Goal: Task Accomplishment & Management: Manage account settings

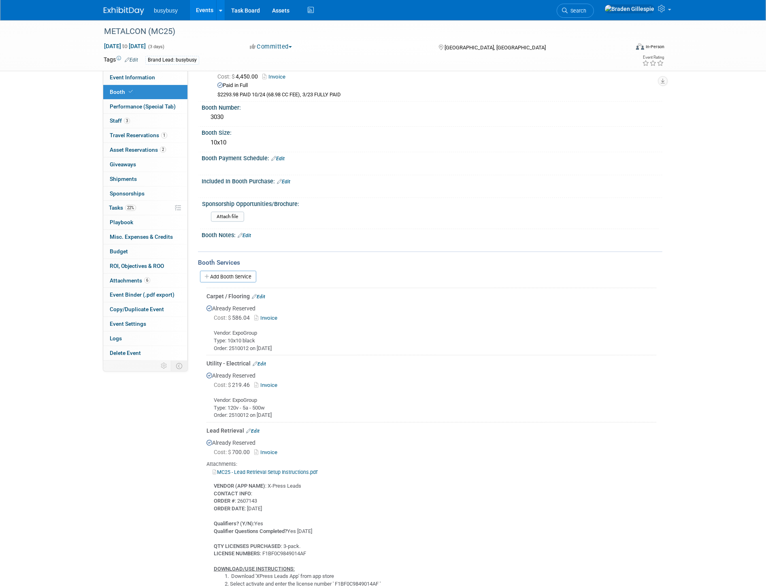
click at [121, 13] on img at bounding box center [124, 11] width 40 height 8
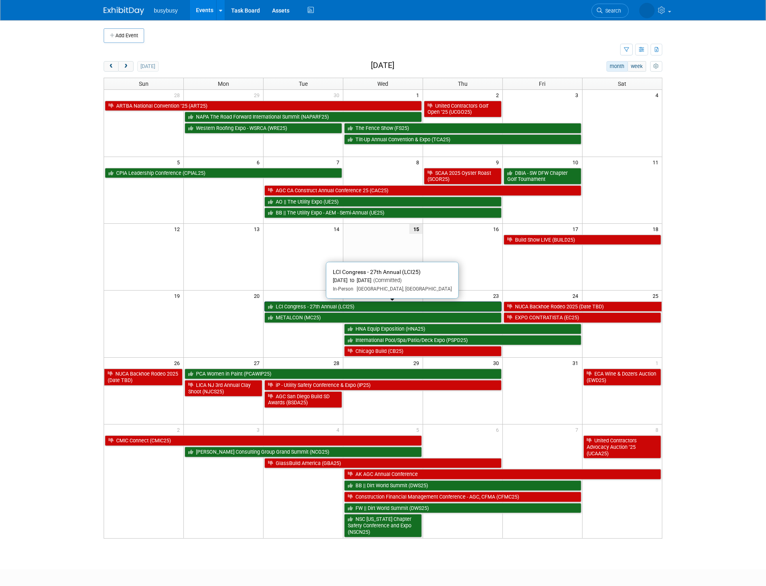
click at [320, 303] on link "LCI Congress - 27th Annual (LCI25)" at bounding box center [382, 306] width 237 height 11
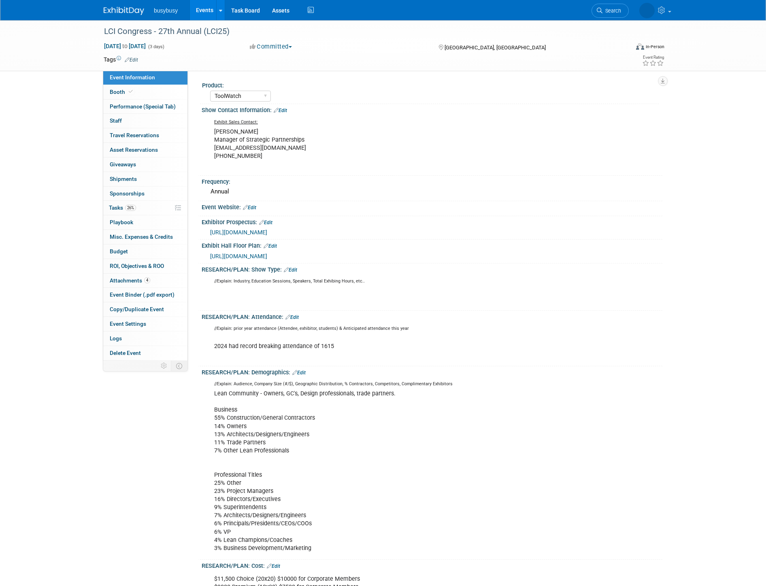
select select "ToolWatch"
select select "Yes"
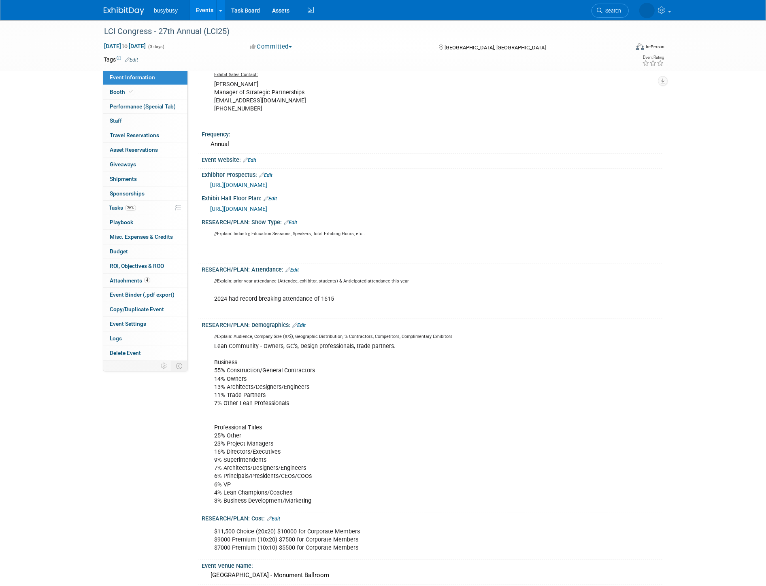
scroll to position [270, 0]
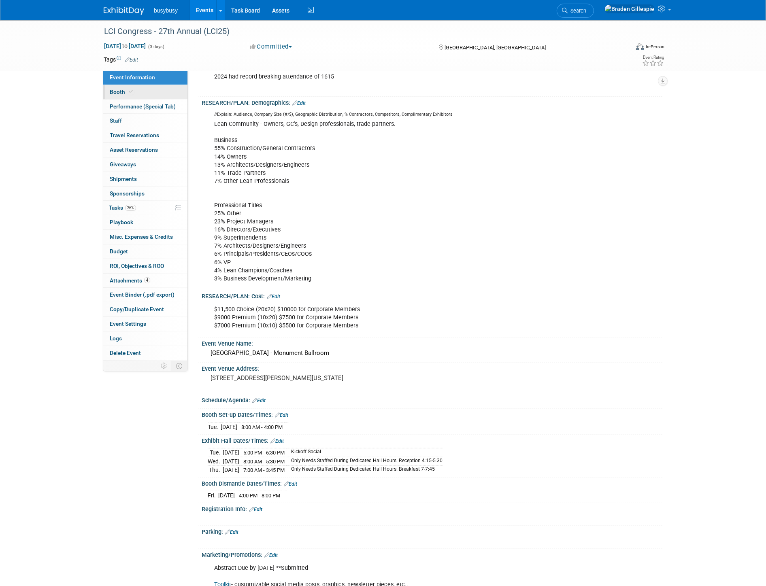
click at [146, 90] on link "Booth" at bounding box center [145, 92] width 84 height 14
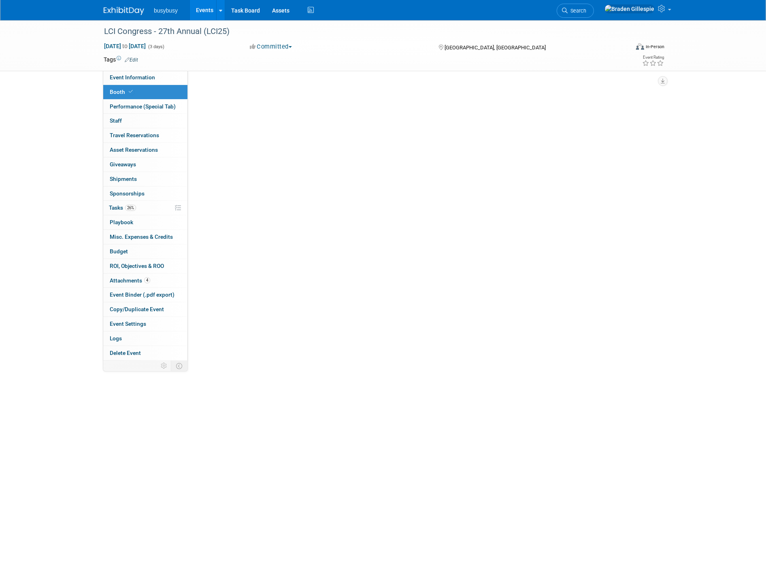
scroll to position [0, 0]
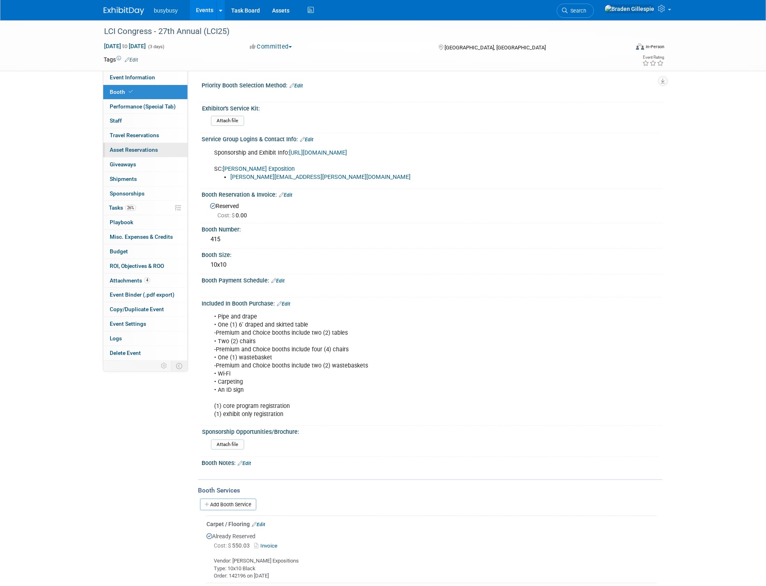
click at [127, 146] on link "0 Asset Reservations 0" at bounding box center [145, 150] width 84 height 14
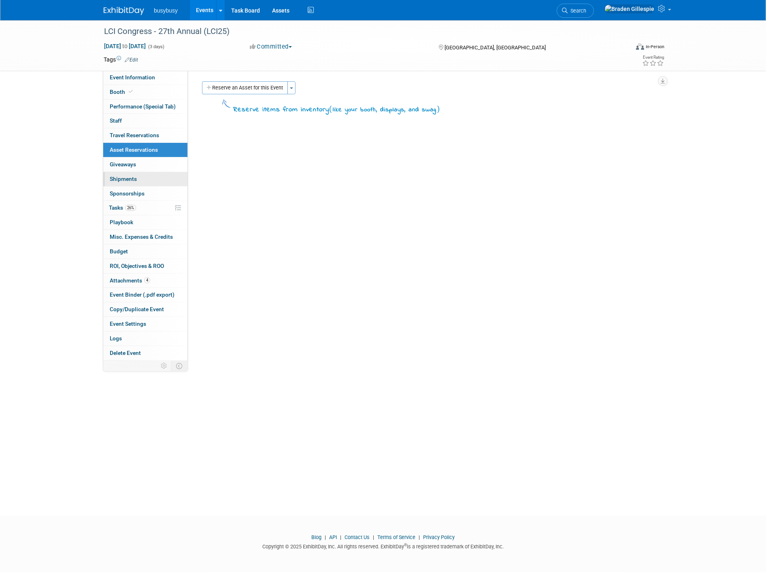
click at [136, 177] on span "Shipments 0" at bounding box center [123, 179] width 27 height 6
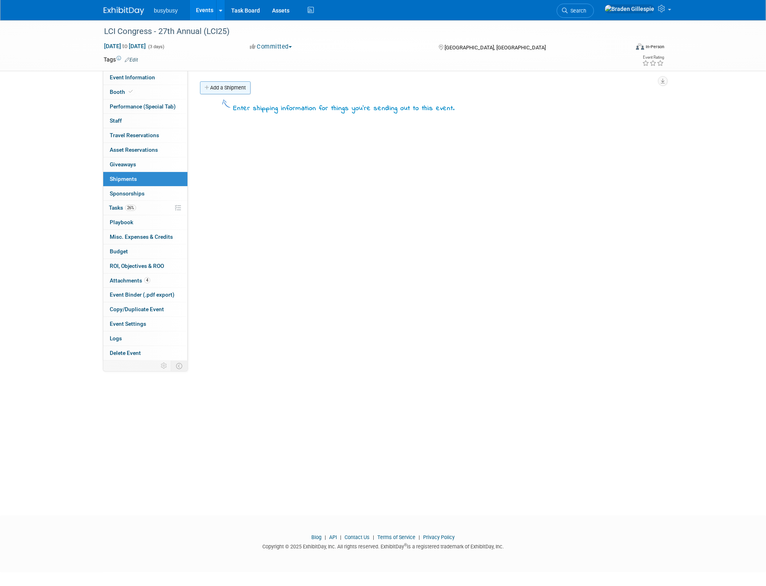
click at [203, 89] on link "Add a Shipment" at bounding box center [225, 87] width 51 height 13
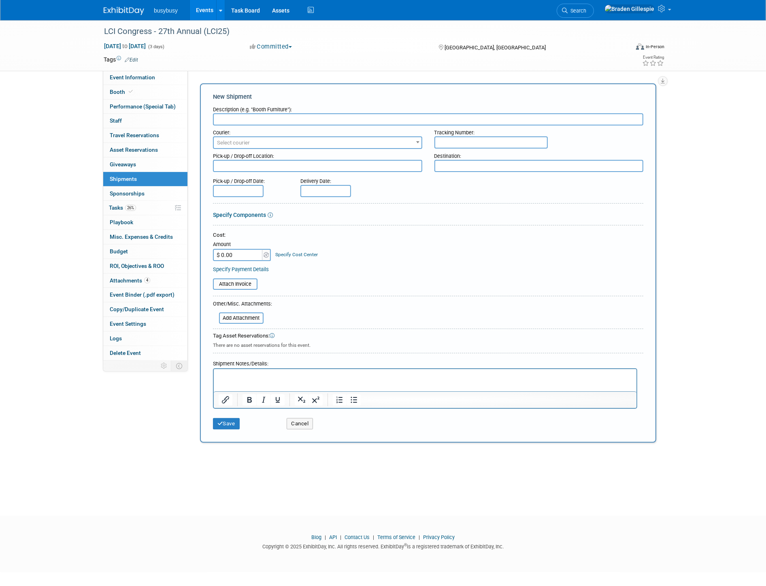
click at [236, 119] on input "text" at bounding box center [428, 119] width 430 height 12
click at [400, 139] on span "Select courier" at bounding box center [318, 142] width 208 height 11
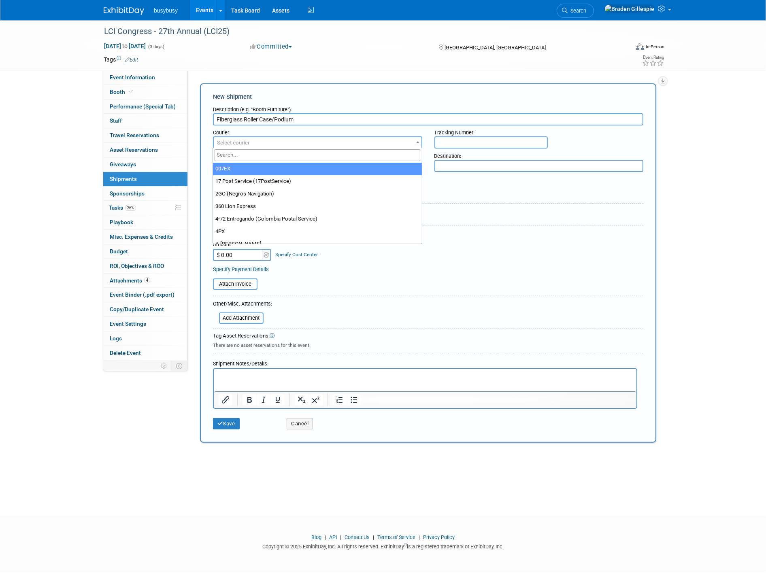
click at [326, 120] on input "Fiberglass Roller Case/Podium" at bounding box center [428, 119] width 430 height 12
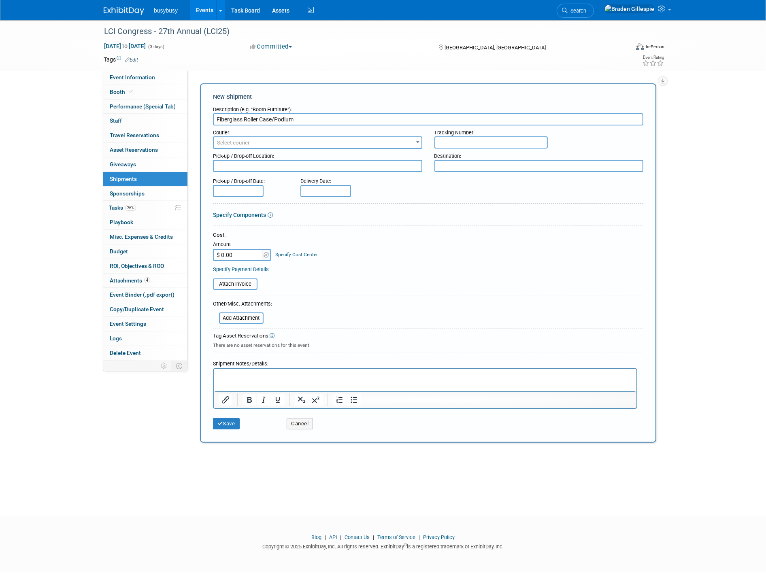
drag, startPoint x: 326, startPoint y: 120, endPoint x: 293, endPoint y: 120, distance: 32.8
click at [293, 120] on input "Fiberglass Roller Case/Podium" at bounding box center [428, 119] width 430 height 12
click at [297, 119] on input "Fiberglass Roller Case/Podium" at bounding box center [428, 119] width 430 height 12
drag, startPoint x: 297, startPoint y: 119, endPoint x: 272, endPoint y: 119, distance: 25.9
click at [272, 119] on input "Fiberglass Roller Case/Podium" at bounding box center [428, 119] width 430 height 12
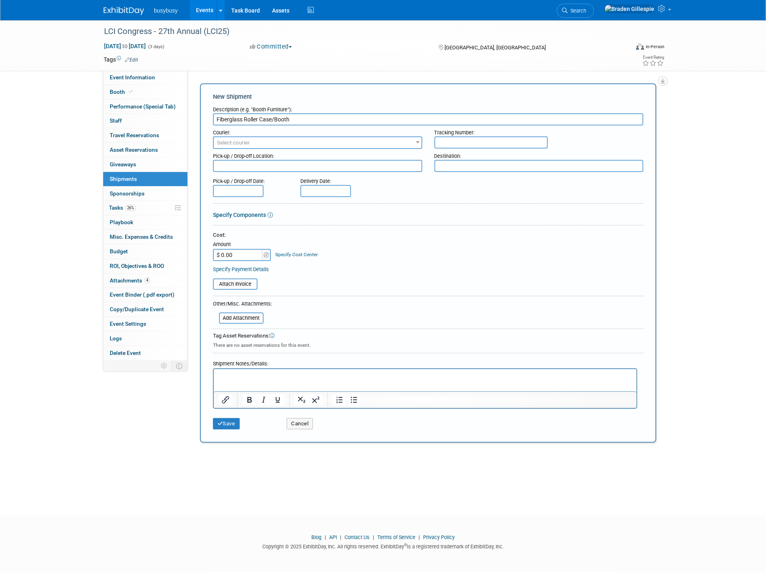
type input "Fiberglass Roller Case/Booth"
click at [285, 142] on span "Select courier" at bounding box center [318, 142] width 208 height 11
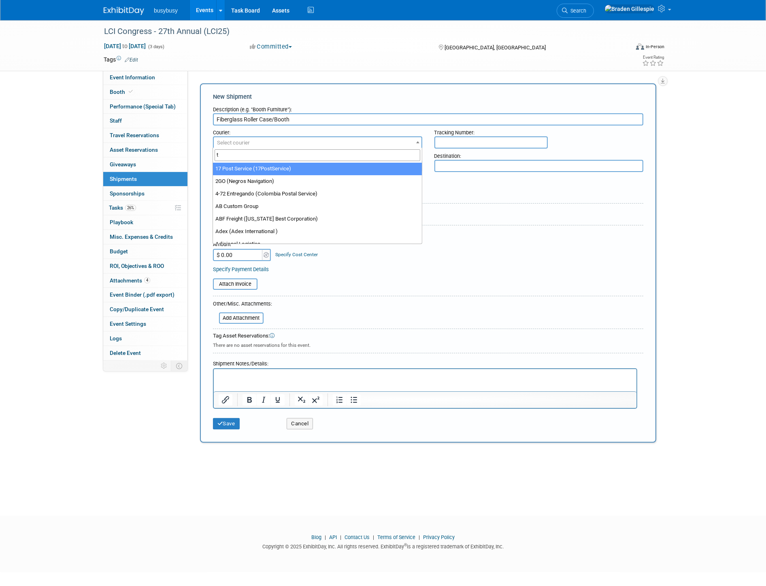
type input "t3"
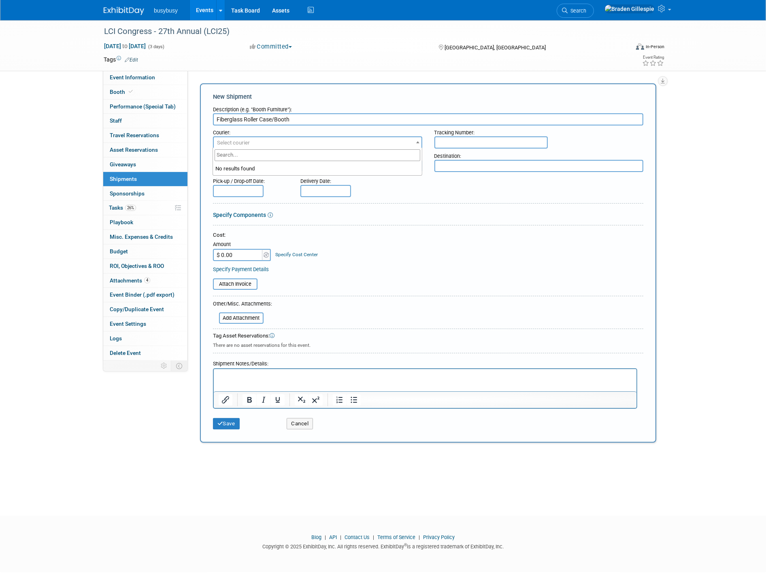
click at [368, 207] on form "Description (e.g. "Booth Furniture"): Fiberglass Roller Case/Booth Courier: 007…" at bounding box center [428, 267] width 430 height 331
click at [260, 141] on span "Select courier" at bounding box center [318, 142] width 208 height 11
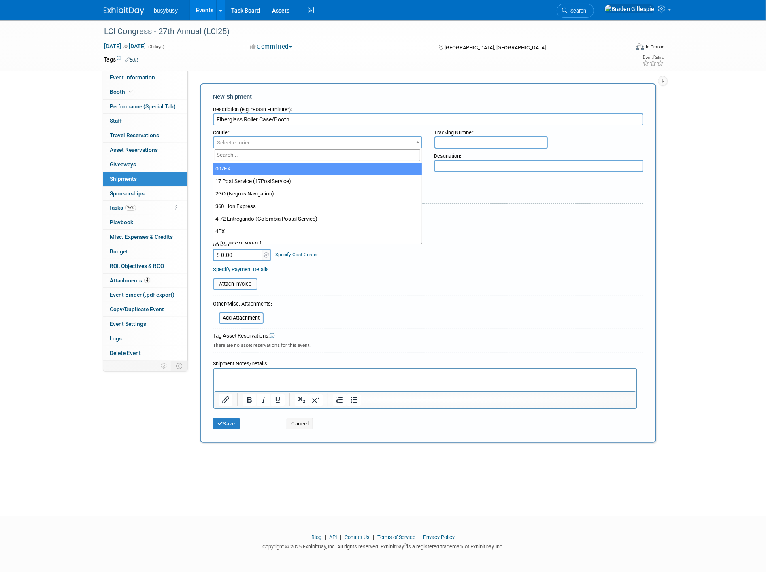
click at [270, 156] on input "search" at bounding box center [316, 155] width 205 height 12
type input "T3"
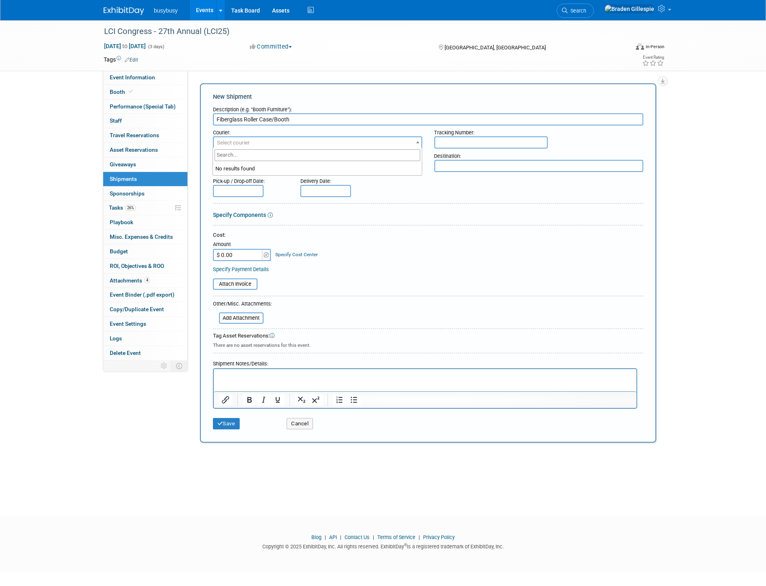
click at [550, 204] on div at bounding box center [428, 205] width 430 height 4
click at [375, 158] on div "Pick-up / Drop-off Location:" at bounding box center [317, 154] width 209 height 11
click at [361, 172] on div at bounding box center [428, 173] width 430 height 2
click at [357, 167] on textarea at bounding box center [317, 166] width 209 height 12
type textarea "965 S Tech Ridge Dr"
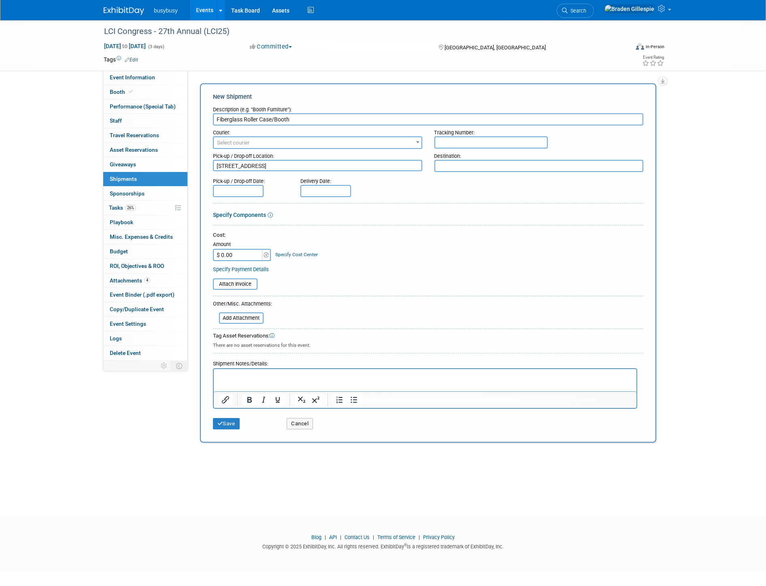
click at [482, 169] on textarea at bounding box center [538, 166] width 209 height 12
type textarea "L"
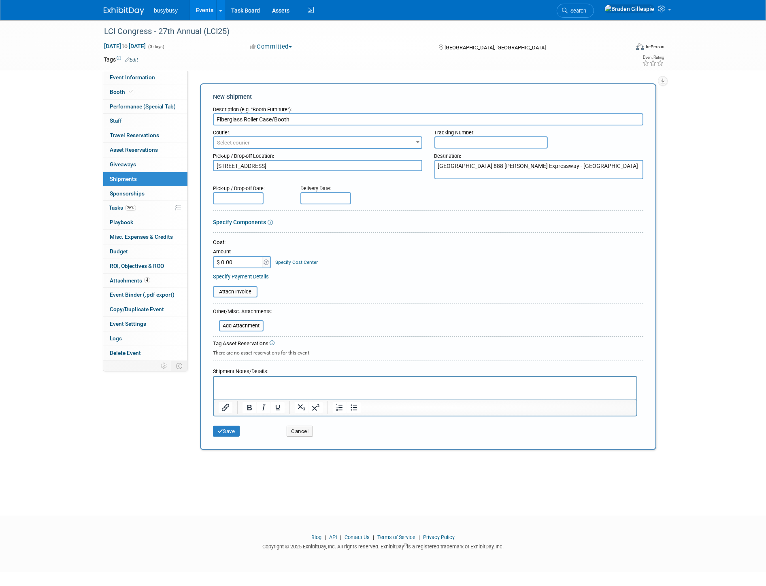
type textarea "Loews Arlington Hotel & Convention Center 888 Nolan Ryan Expressway - Monument …"
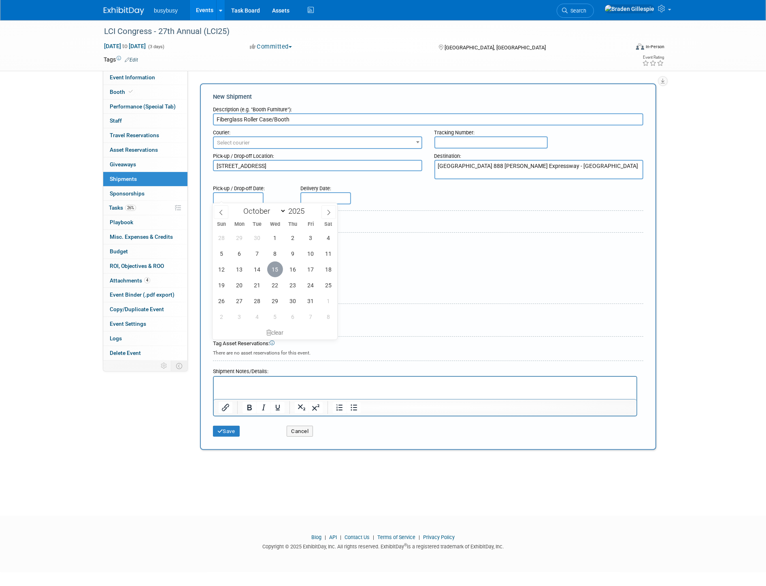
click at [274, 271] on span "15" at bounding box center [275, 269] width 16 height 16
type input "Oct 15, 2025"
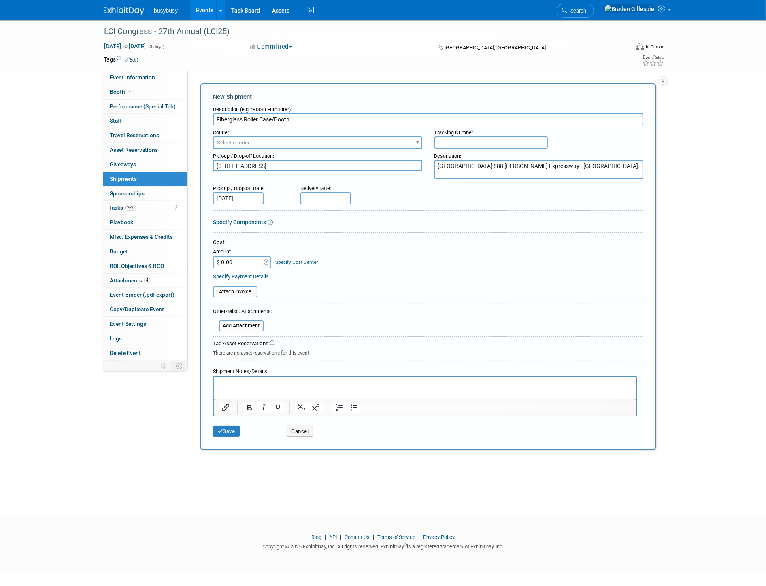
click at [312, 199] on input "text" at bounding box center [325, 198] width 51 height 12
click at [342, 284] on span "21" at bounding box center [345, 285] width 16 height 16
type input "Oct 21, 2025"
click at [248, 221] on link "Specify Components" at bounding box center [239, 222] width 53 height 6
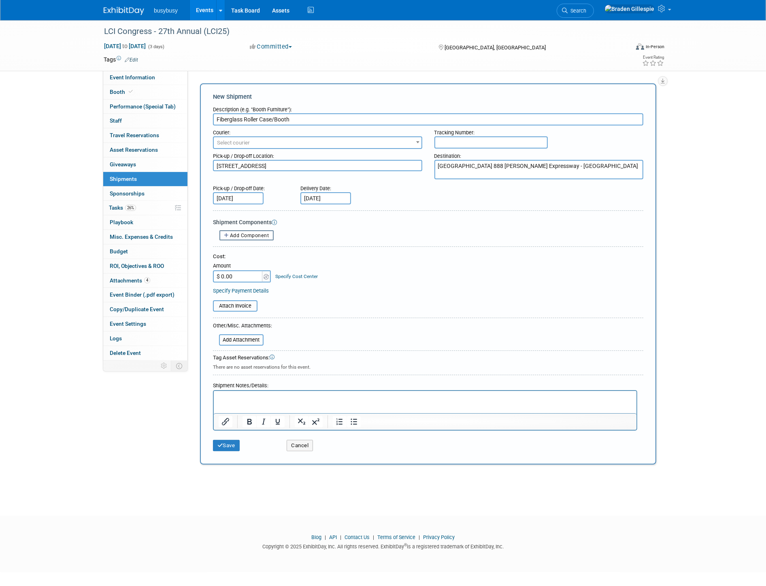
click at [246, 233] on span "Add Component" at bounding box center [249, 236] width 39 height 6
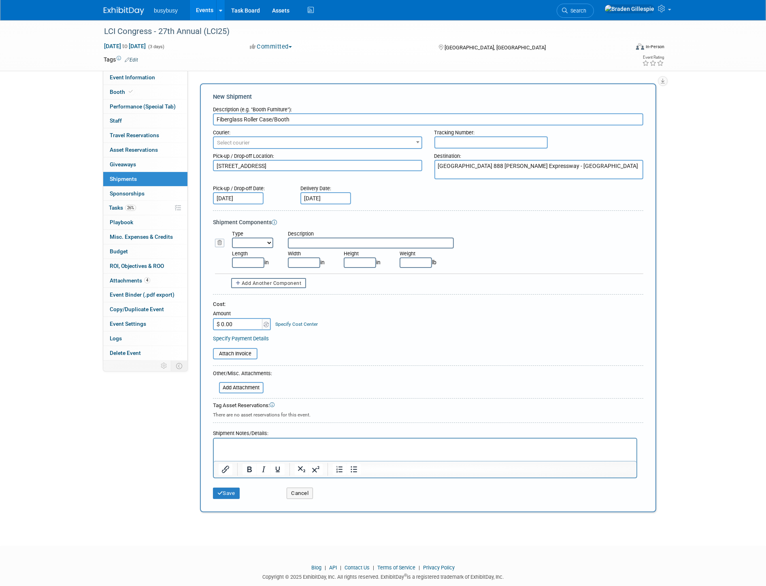
click at [250, 241] on select "Bag Bin Box Bundle Cage Case Container Cooler Crate Drum/Barrel Envelope Machin…" at bounding box center [252, 243] width 41 height 11
select select "6"
click at [232, 238] on select "Bag Bin Box Bundle Cage Case Container Cooler Crate Drum/Barrel Envelope Machin…" at bounding box center [252, 243] width 41 height 11
click at [298, 241] on input "text" at bounding box center [371, 243] width 166 height 11
type input "Roller Fiberglass Case"
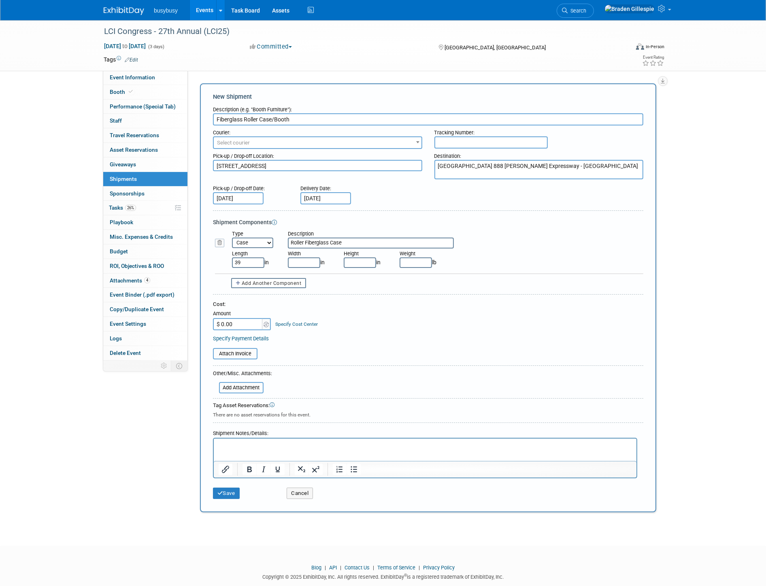
type input "39.00"
type input "21.00"
type input "15.00"
type input "100.00"
click at [237, 323] on input "$ 0.00" at bounding box center [238, 324] width 51 height 12
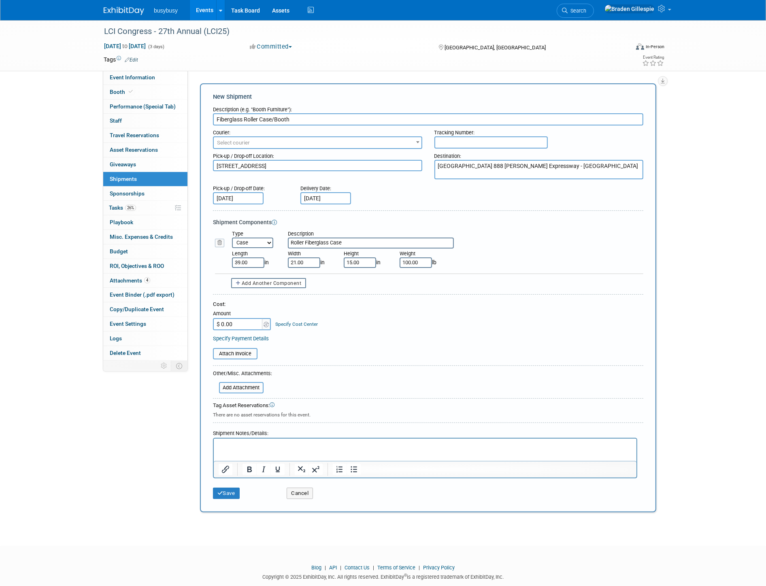
click at [274, 450] on html at bounding box center [424, 443] width 422 height 11
click at [241, 325] on input "$ 0.00" at bounding box center [238, 324] width 51 height 12
drag, startPoint x: 229, startPoint y: 321, endPoint x: 222, endPoint y: 321, distance: 7.3
click at [223, 321] on input "$ 0.00" at bounding box center [238, 324] width 51 height 12
click at [233, 321] on input "$ 0.00" at bounding box center [238, 324] width 51 height 12
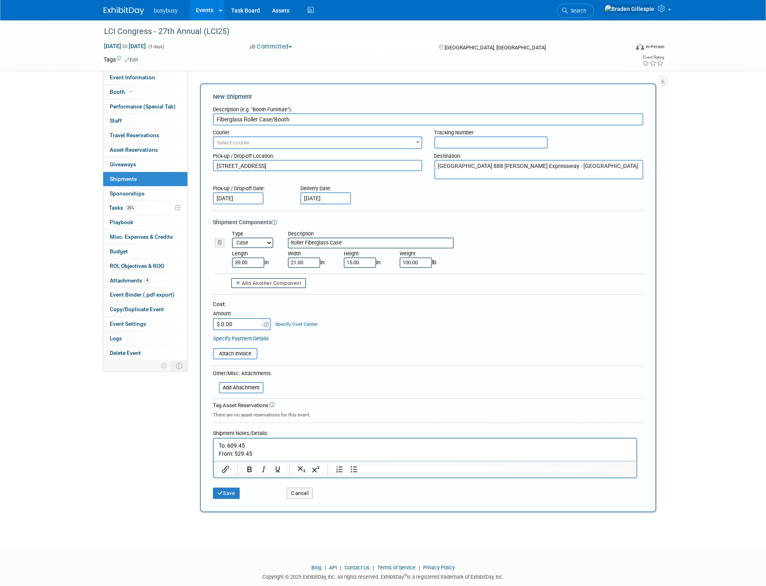
drag, startPoint x: 237, startPoint y: 321, endPoint x: 213, endPoint y: 321, distance: 23.9
click at [213, 321] on input "$ 0.00" at bounding box center [238, 324] width 51 height 12
type input "$ 1,138.90"
click at [244, 349] on input "file" at bounding box center [208, 354] width 96 height 10
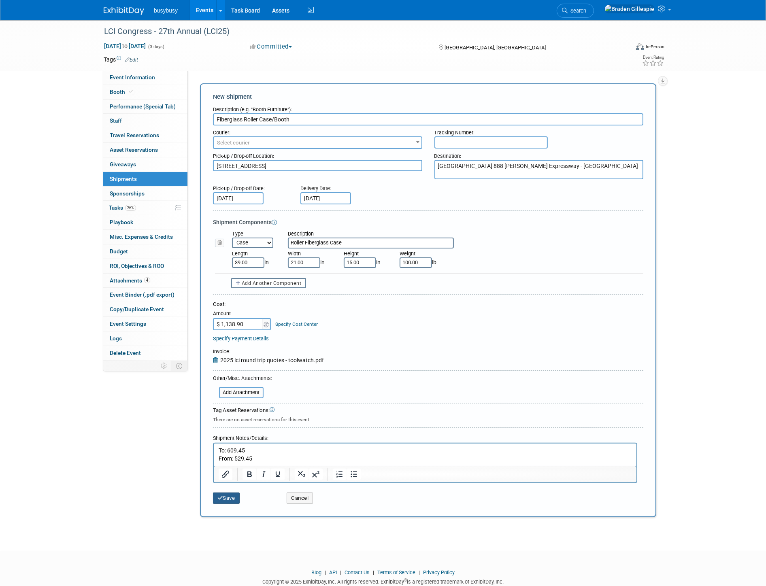
click at [232, 492] on button "Save" at bounding box center [226, 497] width 27 height 11
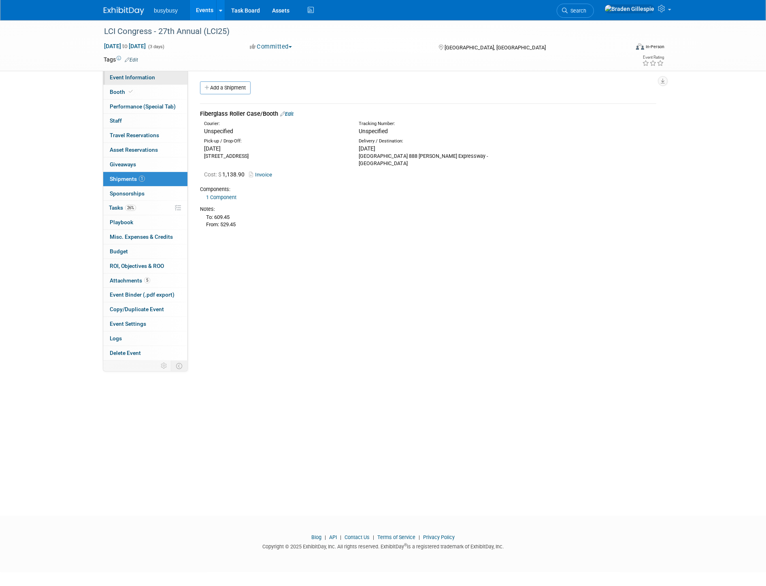
drag, startPoint x: 153, startPoint y: 78, endPoint x: 154, endPoint y: 83, distance: 5.8
click at [153, 78] on span "Event Information" at bounding box center [132, 77] width 45 height 6
select select "ToolWatch"
select select "Yes"
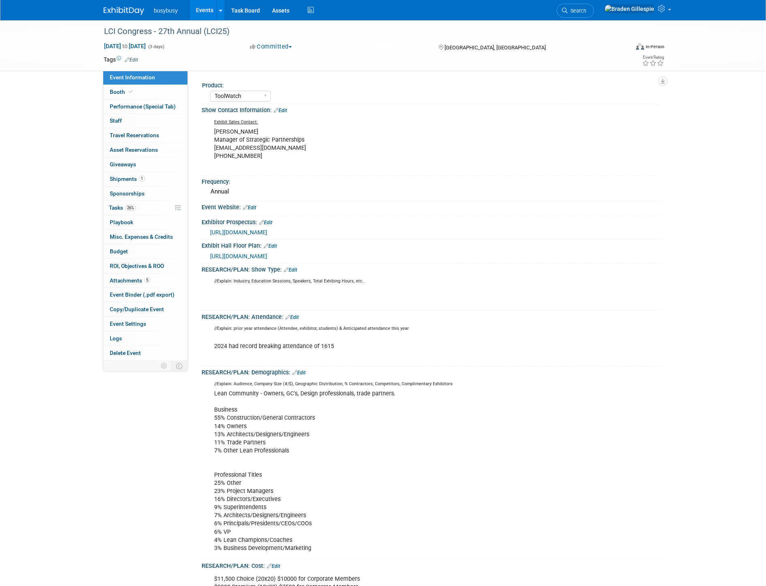
click at [259, 254] on span "https://congress.leanconstruction.org/sponsors-exhibitors/" at bounding box center [238, 256] width 57 height 6
click at [139, 91] on link "Booth" at bounding box center [145, 92] width 84 height 14
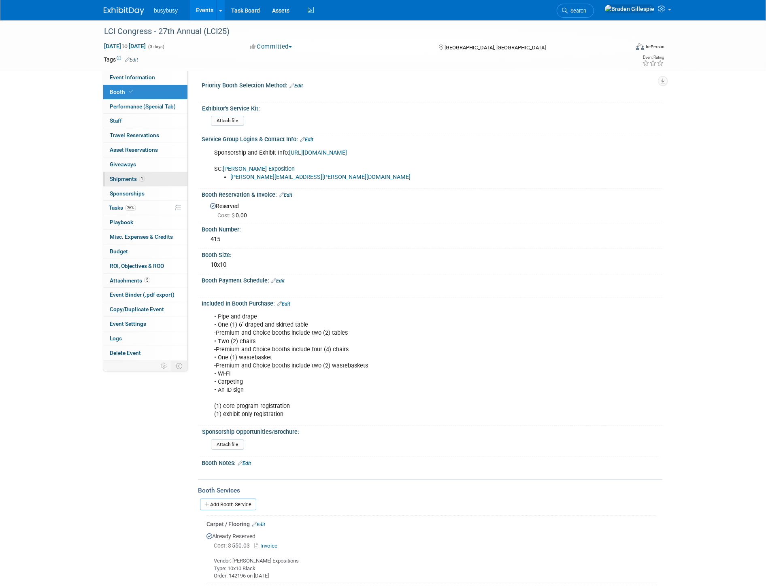
click at [140, 178] on span "1" at bounding box center [142, 179] width 6 height 6
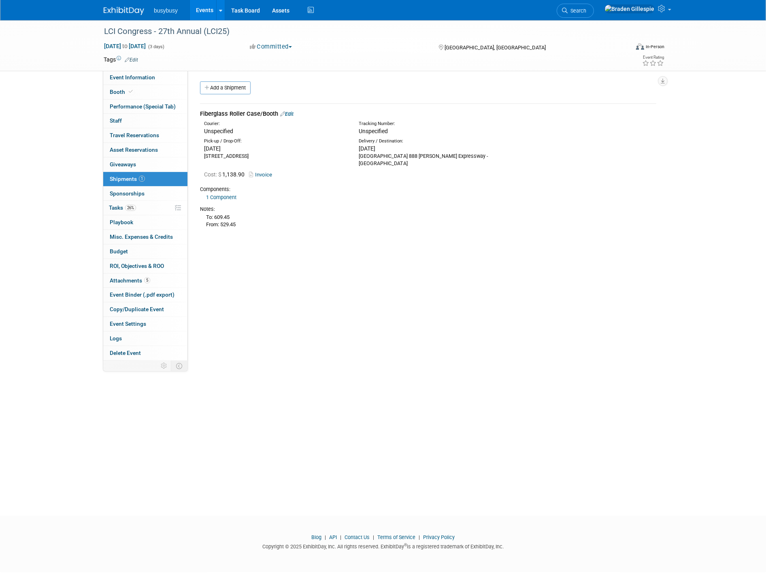
click at [290, 113] on link "Edit" at bounding box center [286, 114] width 13 height 6
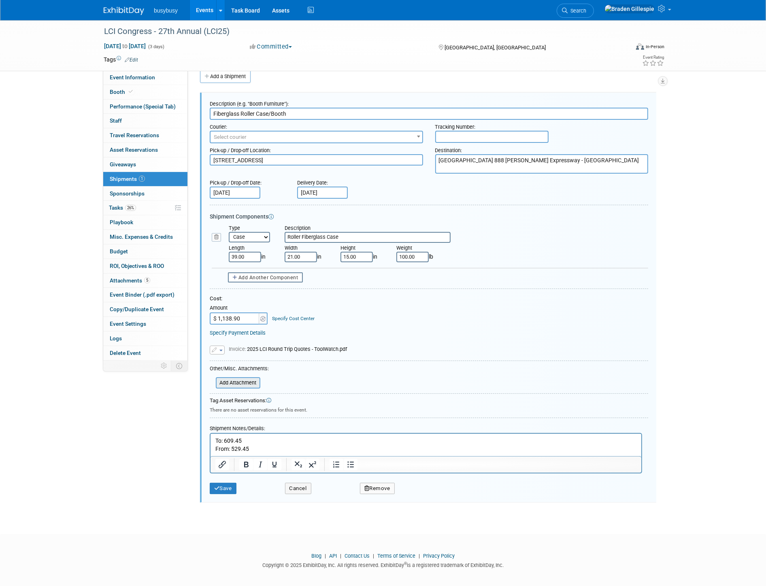
click at [249, 378] on input "file" at bounding box center [211, 383] width 96 height 10
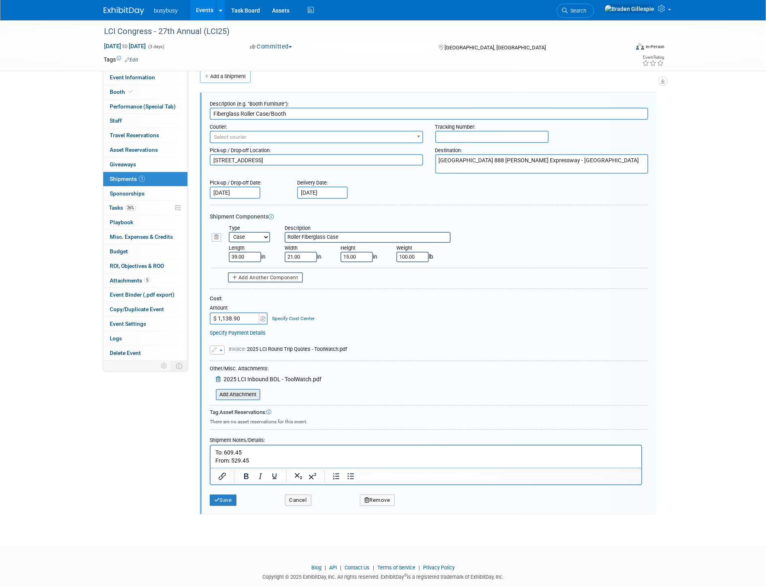
click at [243, 390] on input "file" at bounding box center [211, 395] width 96 height 10
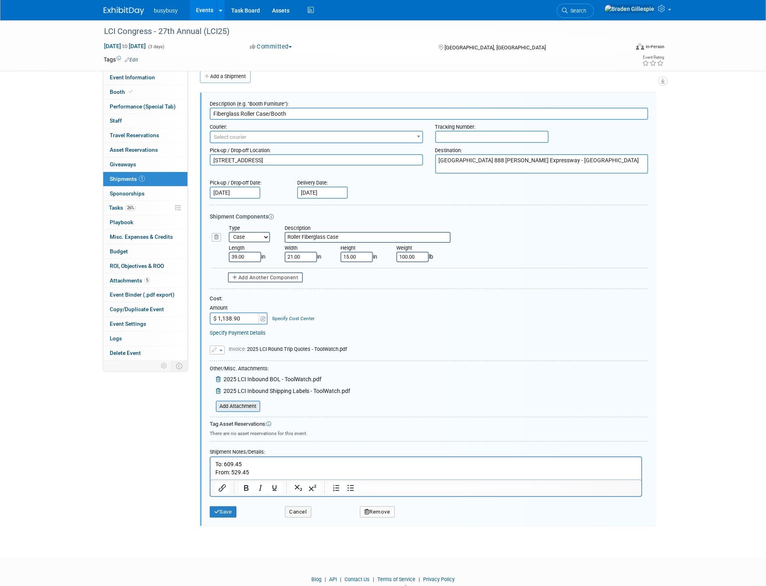
click at [244, 402] on input "file" at bounding box center [211, 406] width 96 height 10
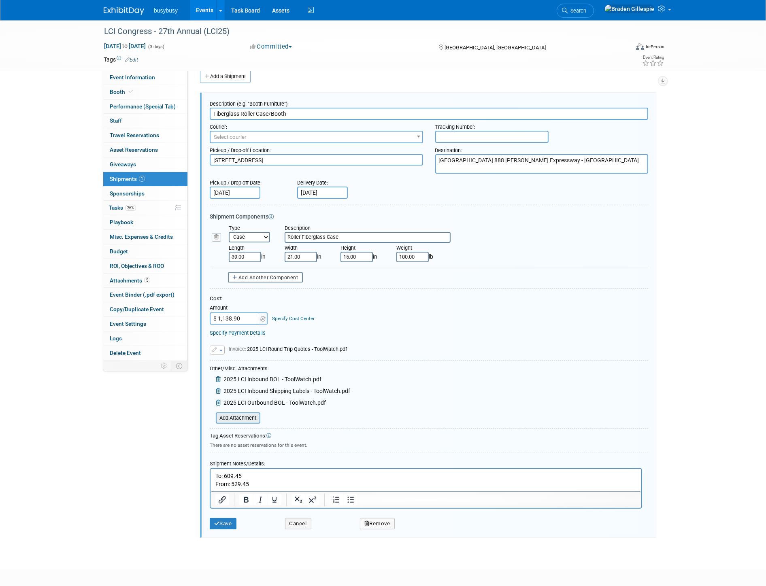
click at [252, 413] on input "file" at bounding box center [211, 418] width 96 height 10
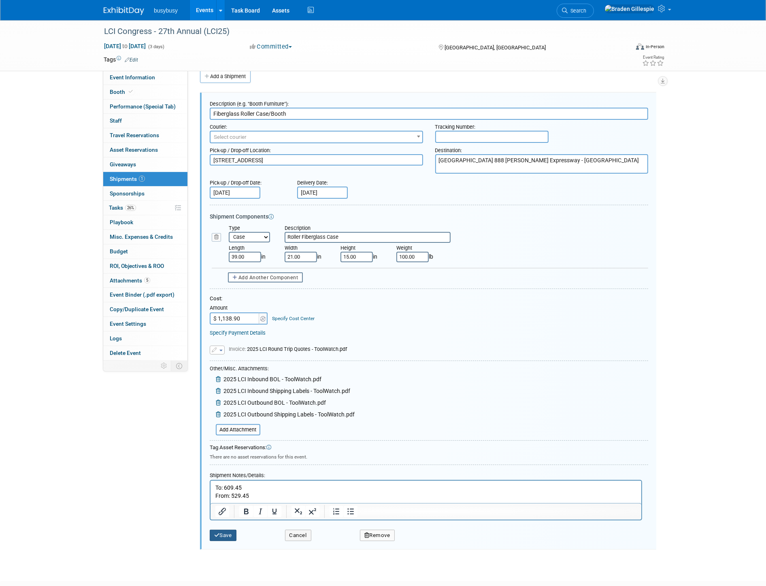
click at [221, 533] on button "Save" at bounding box center [223, 535] width 27 height 11
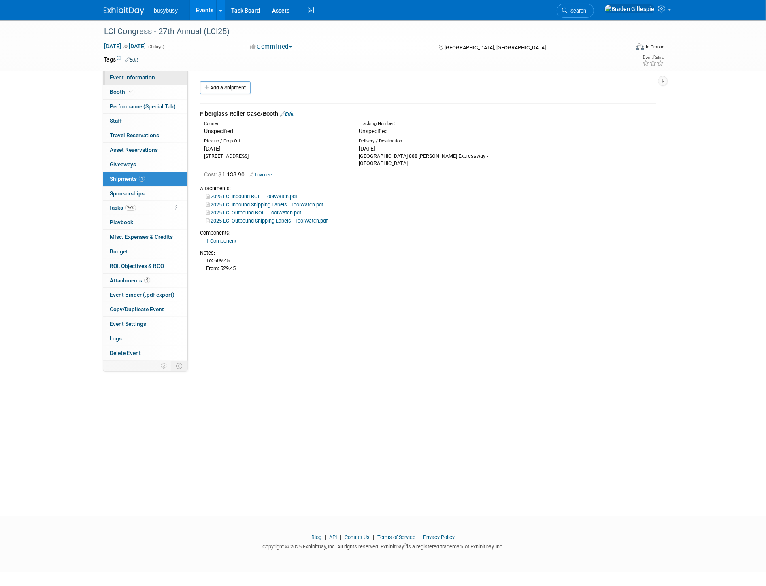
click at [142, 74] on span "Event Information" at bounding box center [132, 77] width 45 height 6
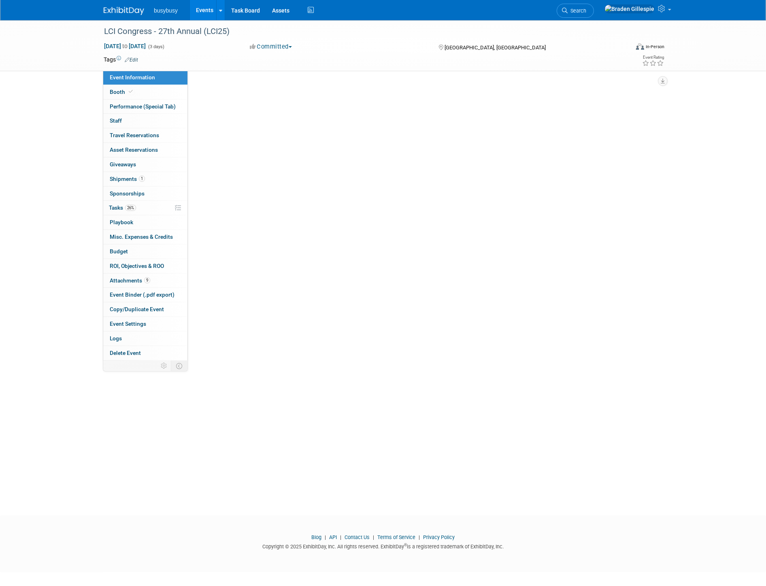
select select "ToolWatch"
select select "Yes"
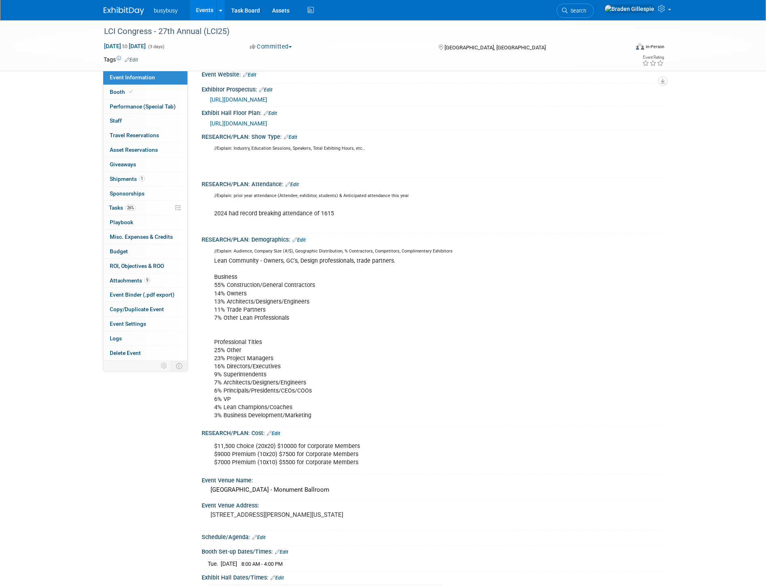
scroll to position [270, 0]
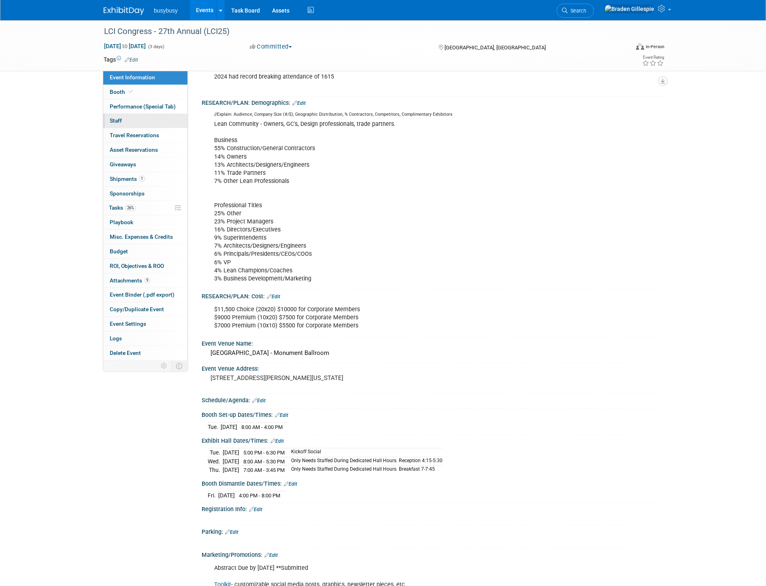
click at [139, 125] on link "0 Staff 0" at bounding box center [145, 121] width 84 height 14
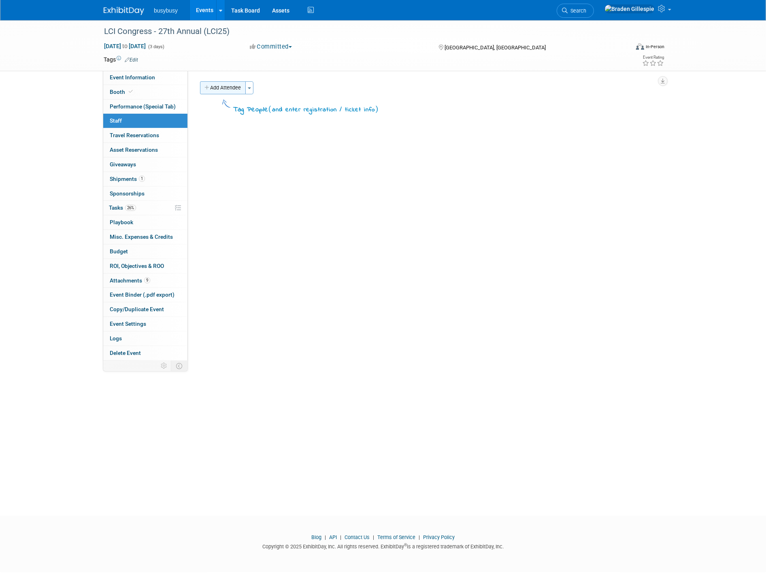
click at [216, 90] on button "Add Attendee" at bounding box center [223, 87] width 46 height 13
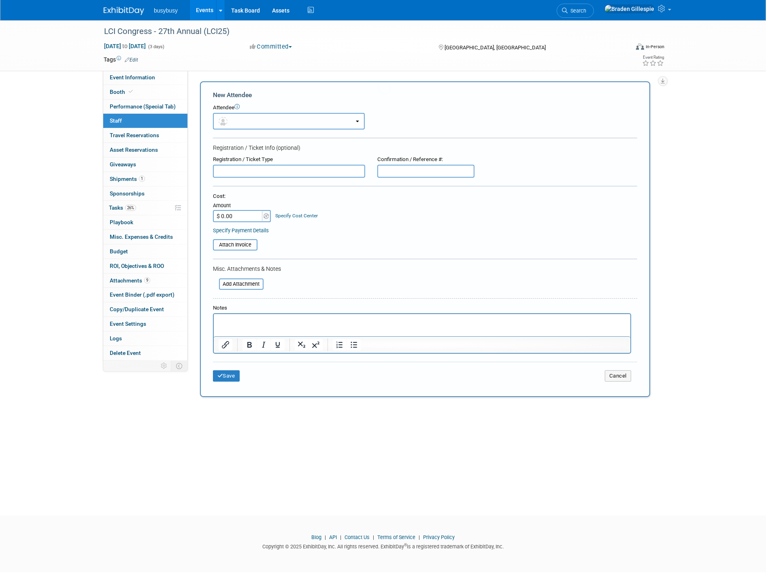
click at [241, 119] on button "button" at bounding box center [289, 121] width 152 height 17
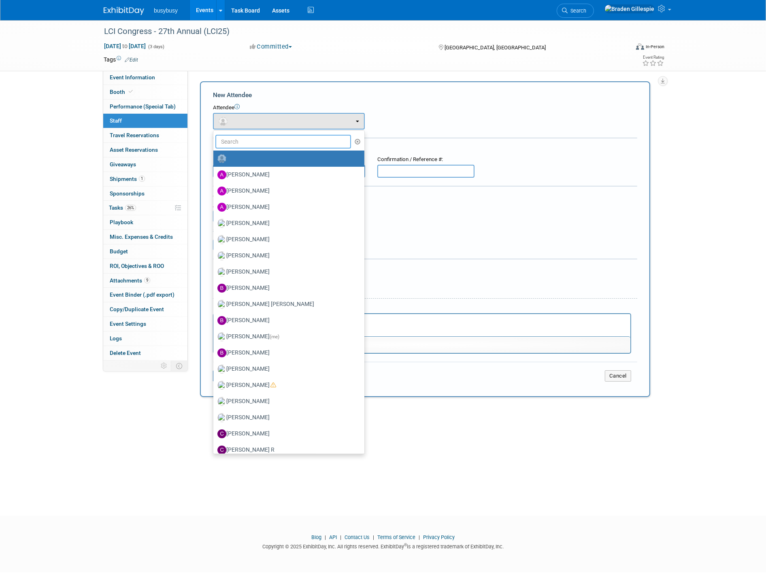
click at [260, 138] on input "text" at bounding box center [283, 142] width 136 height 14
type input "jeff"
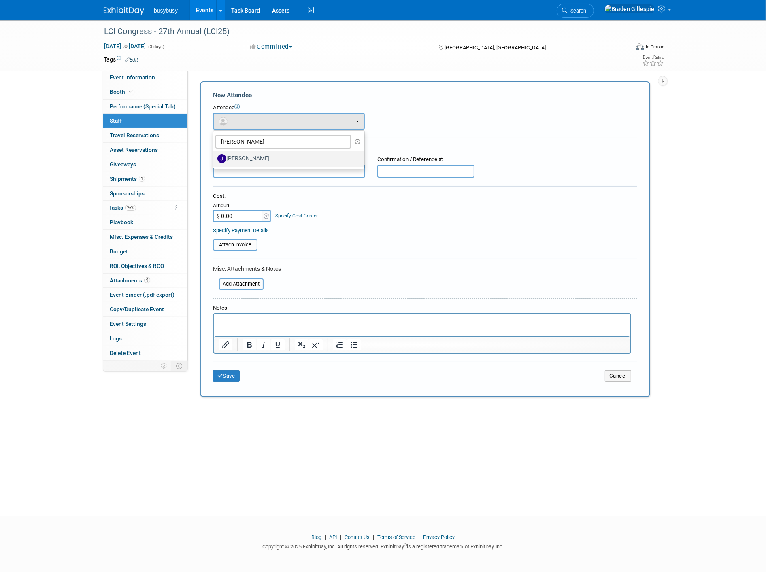
click at [253, 163] on label "[PERSON_NAME]" at bounding box center [286, 158] width 139 height 13
click at [214, 160] on input "[PERSON_NAME]" at bounding box center [211, 157] width 5 height 5
select select "7bec8a7b-6a9d-46bf-a10f-59fb72491f14"
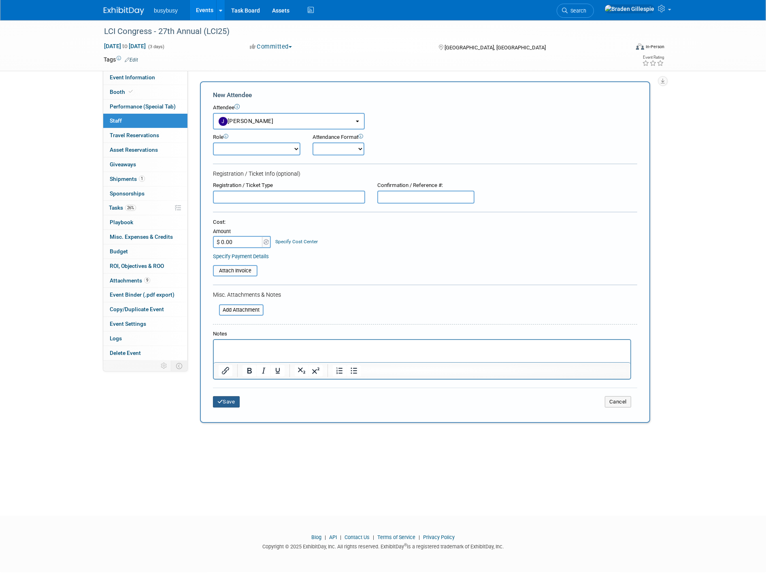
click at [226, 396] on button "Save" at bounding box center [226, 401] width 27 height 11
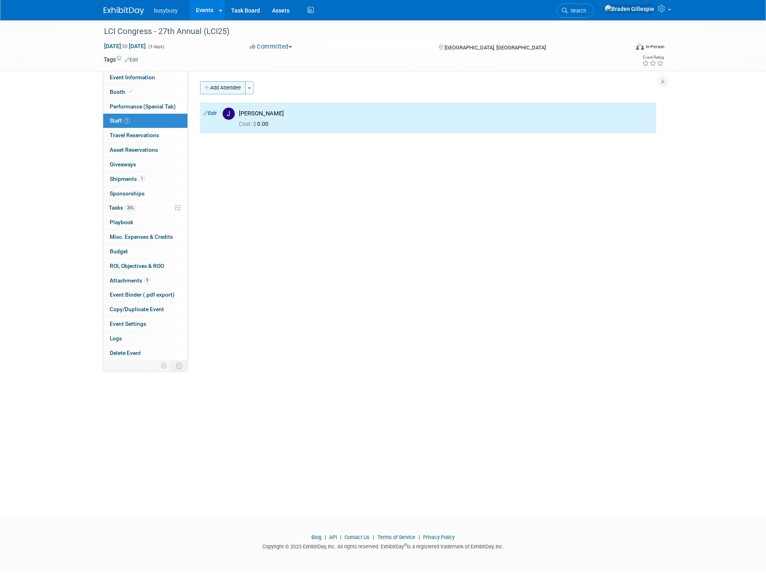
click at [236, 85] on button "Add Attendee" at bounding box center [223, 87] width 46 height 13
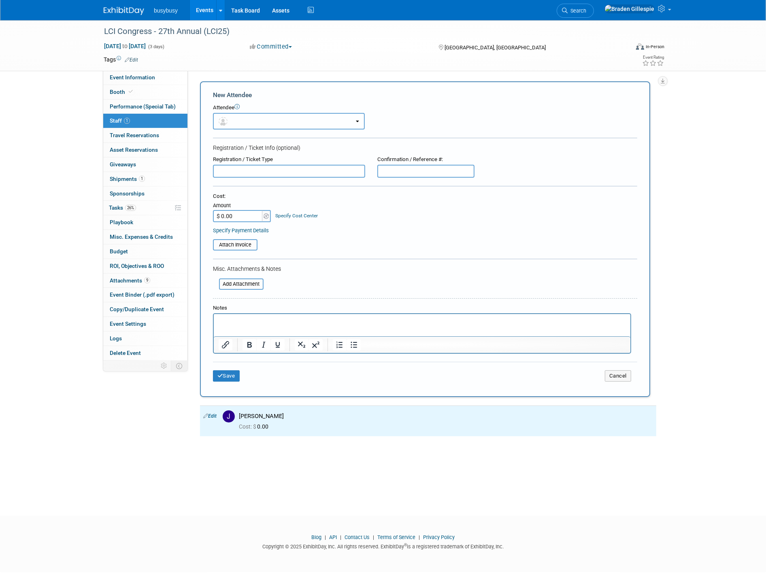
click at [242, 121] on button "button" at bounding box center [289, 121] width 152 height 17
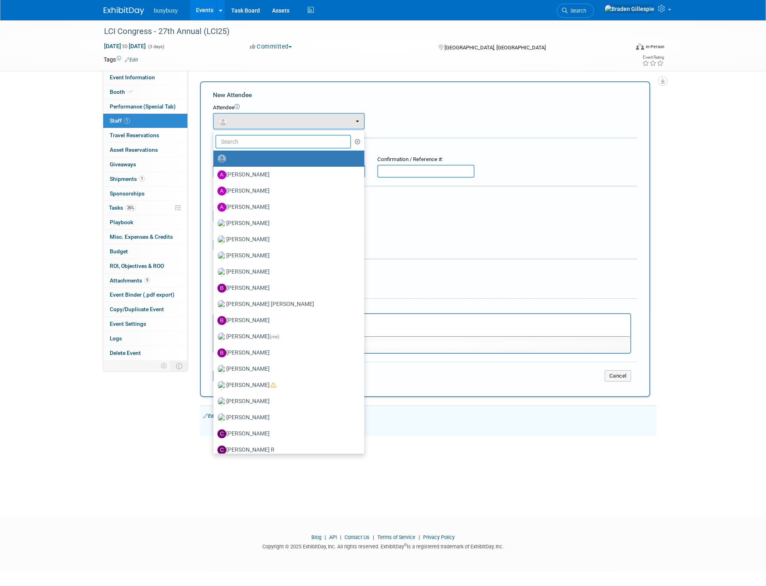
click at [250, 144] on input "text" at bounding box center [283, 142] width 136 height 14
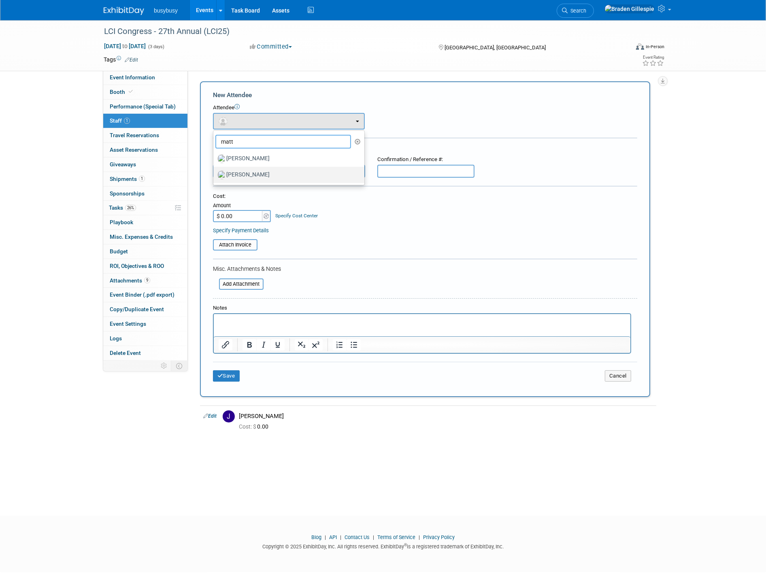
type input "matt"
click at [253, 174] on label "[PERSON_NAME]" at bounding box center [286, 174] width 139 height 13
click at [214, 174] on input "[PERSON_NAME]" at bounding box center [211, 173] width 5 height 5
select select "35f3b1a2-5af2-45af-a0f4-1c1e5f324de2"
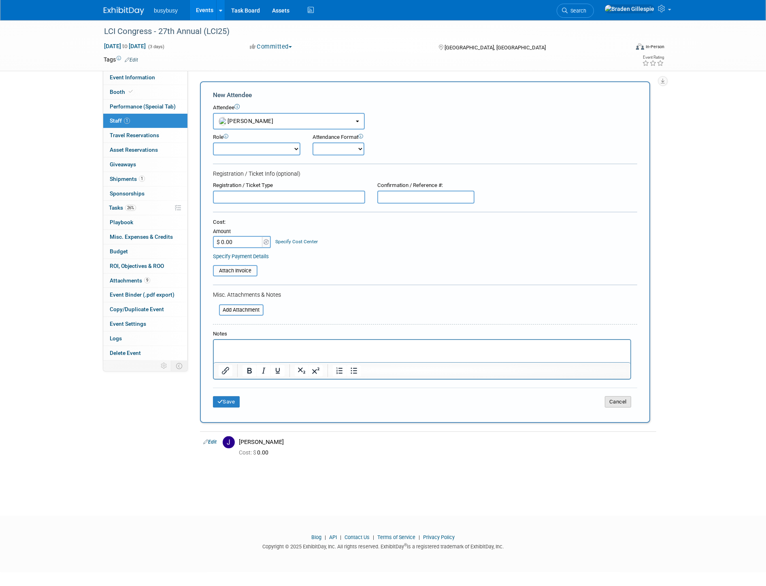
click at [624, 398] on button "Cancel" at bounding box center [618, 401] width 26 height 11
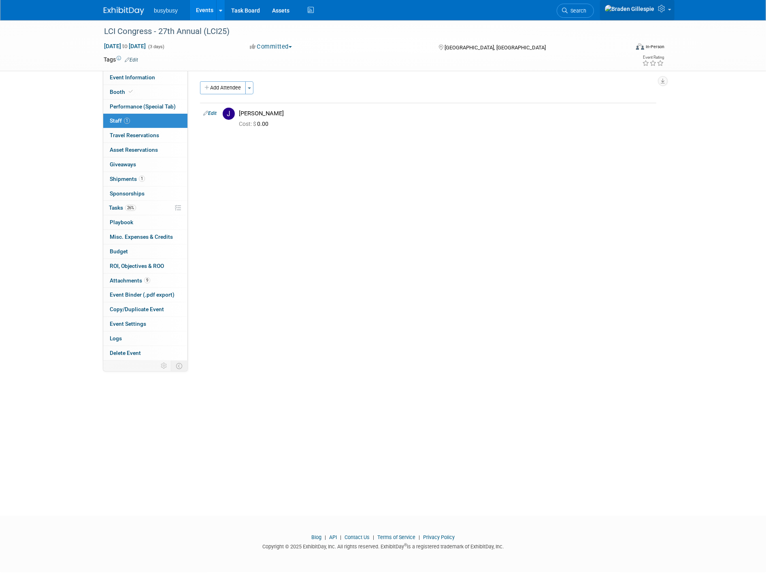
click at [666, 15] on link at bounding box center [637, 10] width 74 height 20
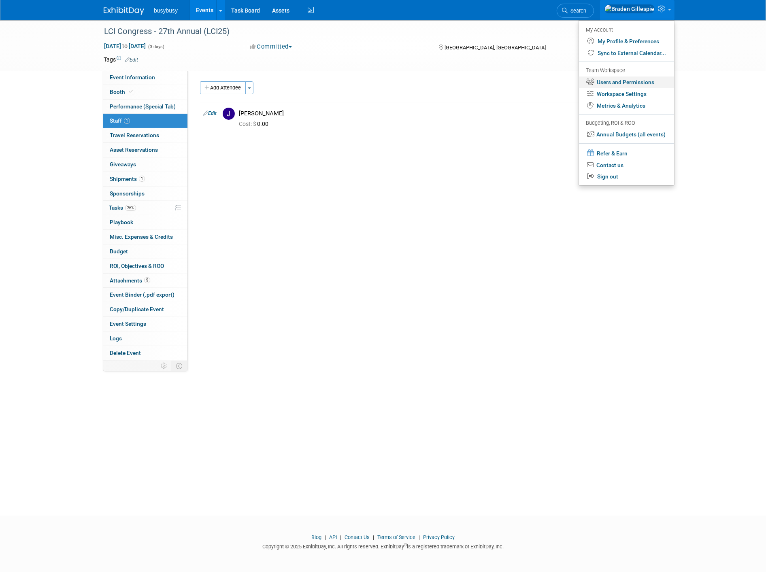
click at [618, 83] on link "Users and Permissions" at bounding box center [626, 82] width 95 height 12
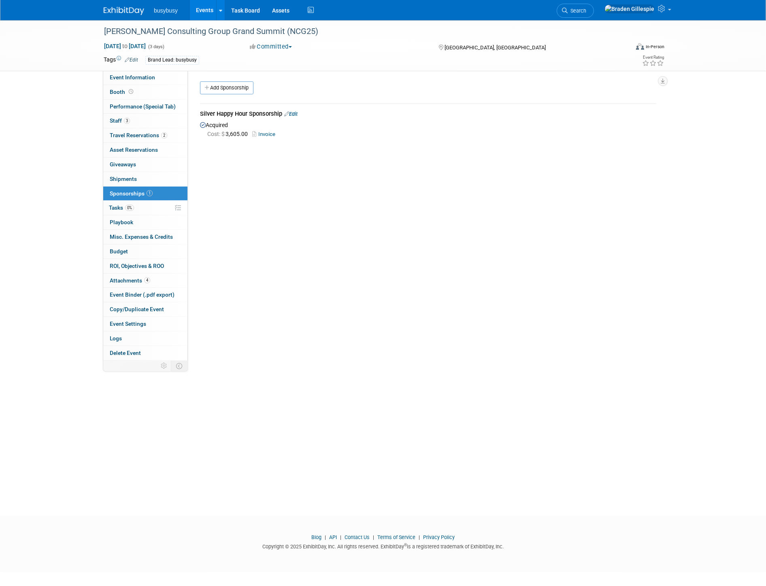
click at [119, 15] on div "busybusy Events Add Event Bulk Upload Events Shareable Event Boards Recently Vi…" at bounding box center [383, 10] width 558 height 20
click at [118, 9] on img at bounding box center [124, 11] width 40 height 8
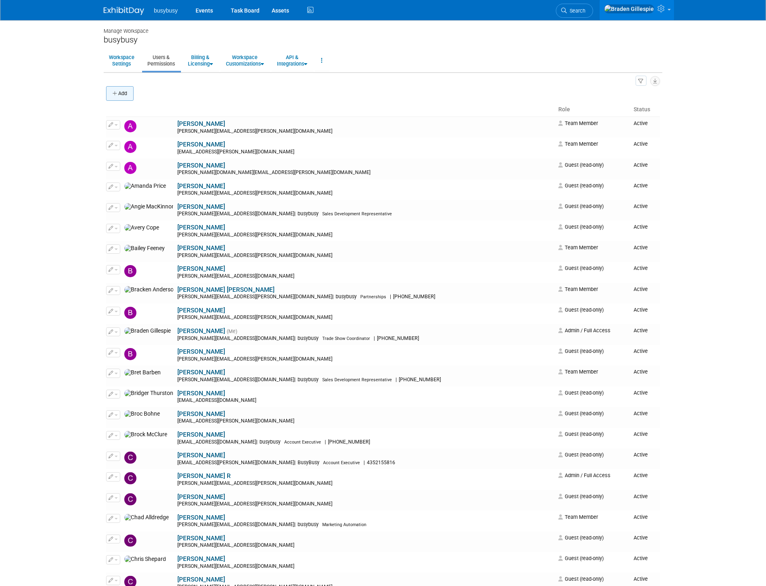
click at [120, 93] on button "Add" at bounding box center [120, 93] width 28 height 15
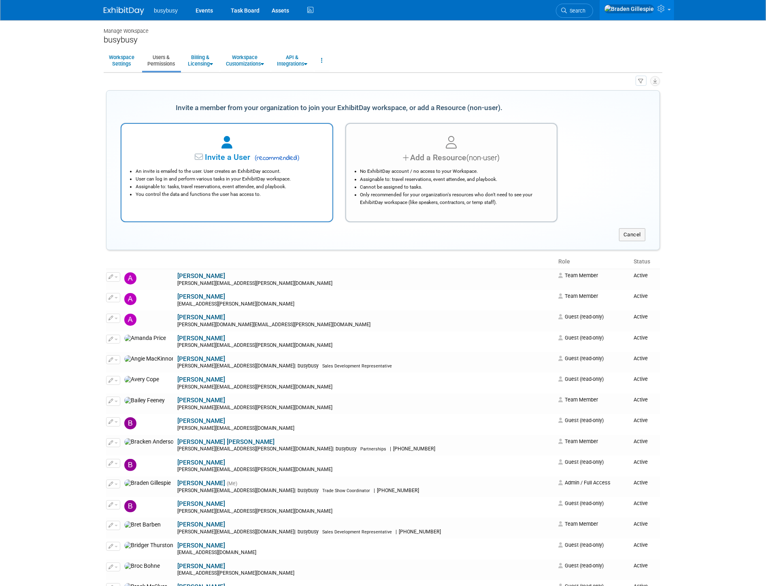
click at [223, 171] on li "An invite is emailed to the user. User creates an ExhibitDay account." at bounding box center [229, 172] width 187 height 8
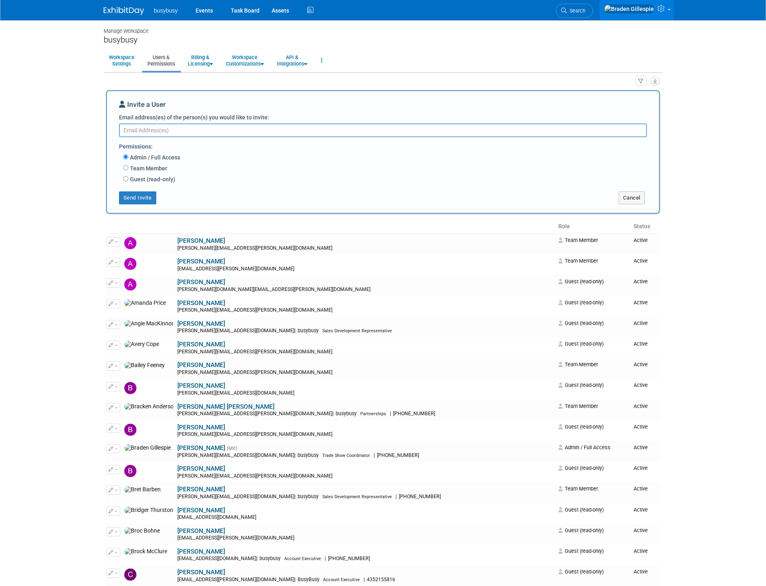
drag, startPoint x: 215, startPoint y: 127, endPoint x: 205, endPoint y: 140, distance: 16.1
click at [215, 127] on textarea "Email address(es) of the person(s) you would like to invite:" at bounding box center [383, 130] width 528 height 14
paste textarea "matt.marquez@alignops.com"
type textarea "matt.marquez@alignops.com"
click at [129, 179] on label "Guest (read-only)" at bounding box center [151, 179] width 47 height 8
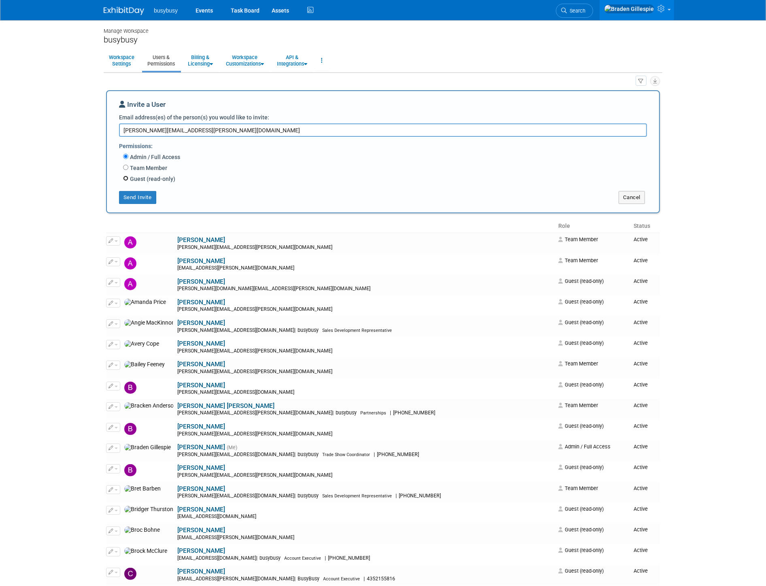
click at [128, 179] on input "Guest (read-only)" at bounding box center [125, 178] width 5 height 5
radio input "true"
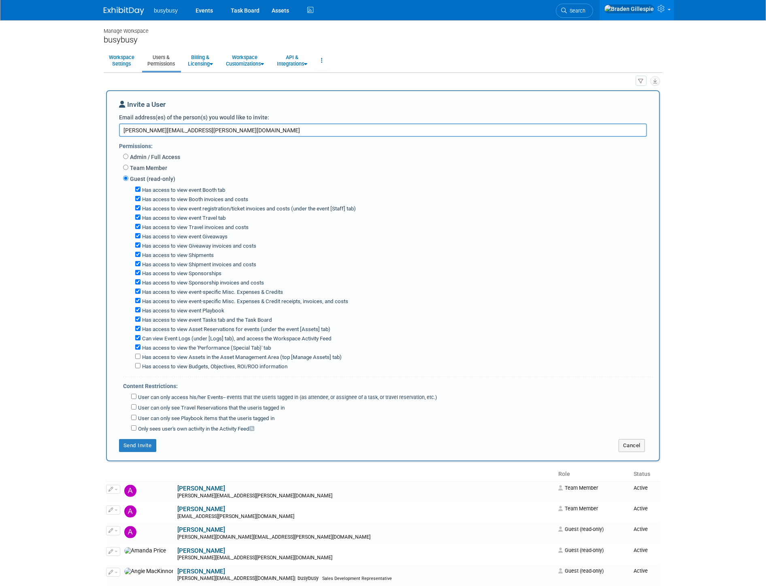
click at [181, 200] on label "Has access to view Booth invoices and costs" at bounding box center [194, 200] width 108 height 8
click at [140, 200] on input "Has access to view Booth invoices and costs" at bounding box center [137, 198] width 5 height 5
checkbox input "false"
click at [193, 244] on label "Has access to view Giveaway invoices and costs" at bounding box center [198, 246] width 116 height 8
click at [140, 244] on input "Has access to view Giveaway invoices and costs" at bounding box center [137, 244] width 5 height 5
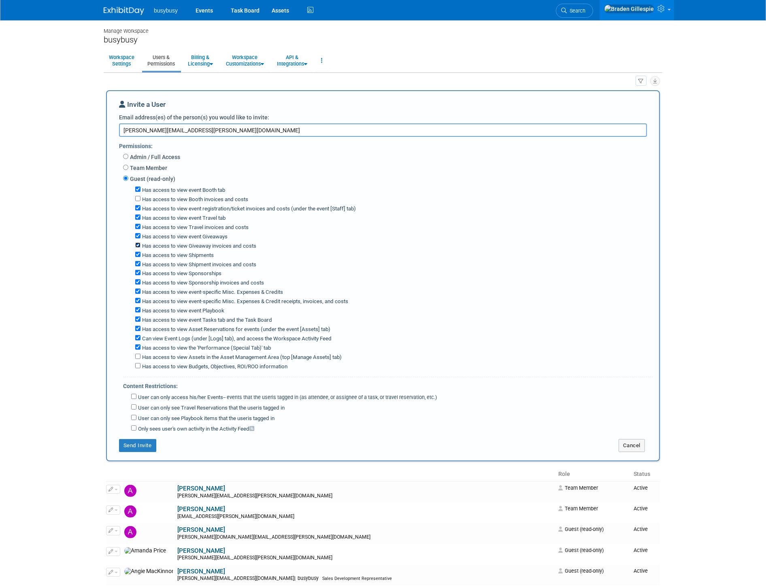
checkbox input "false"
click at [197, 264] on label "Has access to view Shipment invoices and costs" at bounding box center [198, 265] width 116 height 8
click at [140, 264] on input "Has access to view Shipment invoices and costs" at bounding box center [137, 263] width 5 height 5
checkbox input "false"
click at [213, 282] on label "Has access to view Sponsorship invoices and costs" at bounding box center [201, 283] width 123 height 8
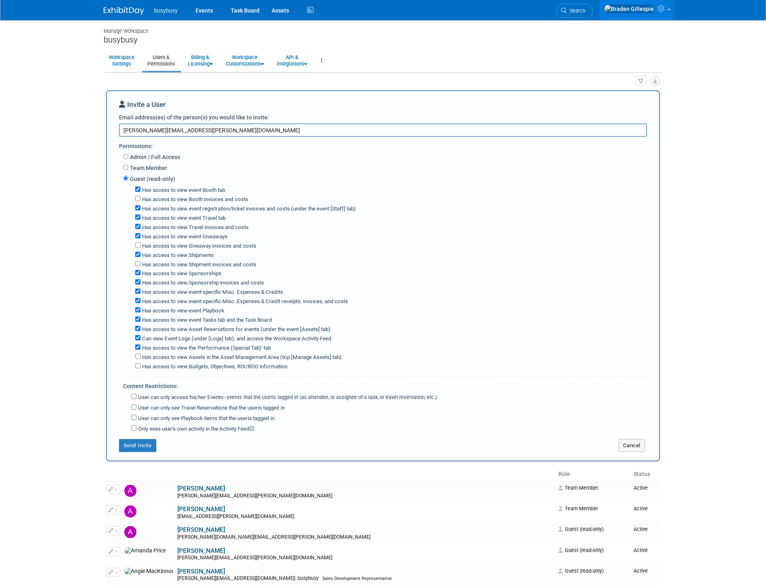
click at [140, 282] on input "Has access to view Sponsorship invoices and costs" at bounding box center [137, 281] width 5 height 5
checkbox input "false"
click at [214, 301] on label "Has access to view event-specific Misc. Expenses & Credit receipts, invoices, a…" at bounding box center [244, 302] width 208 height 8
click at [140, 301] on input "Has access to view event-specific Misc. Expenses & Credit receipts, invoices, a…" at bounding box center [137, 300] width 5 height 5
checkbox input "false"
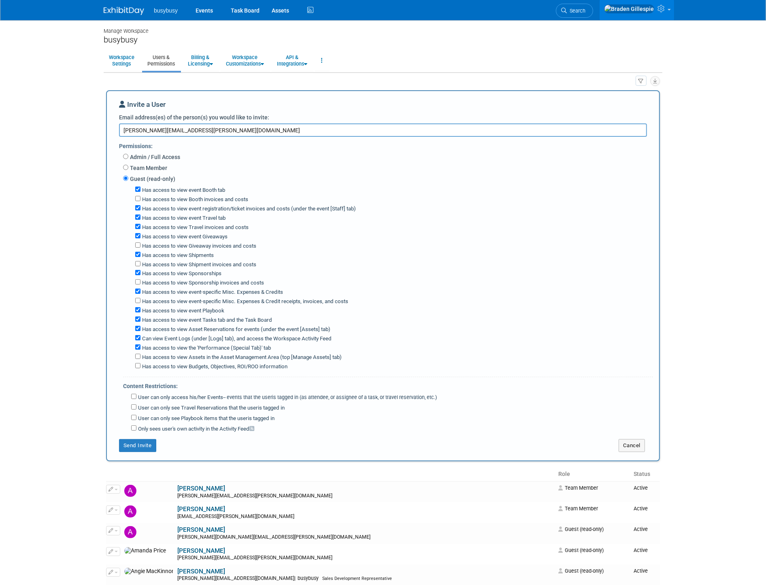
click at [213, 348] on label "Has access to view the 'Performance (Special Tab)' tab" at bounding box center [205, 348] width 130 height 8
click at [140, 348] on input "Has access to view the 'Performance (Special Tab)' tab" at bounding box center [137, 346] width 5 height 5
checkbox input "false"
click at [211, 394] on label "User can only access his/her Events -- events that the user either created, or …" at bounding box center [286, 398] width 300 height 8
click at [136, 394] on input "User can only access his/her Events -- events that the user either created, or …" at bounding box center [133, 396] width 5 height 5
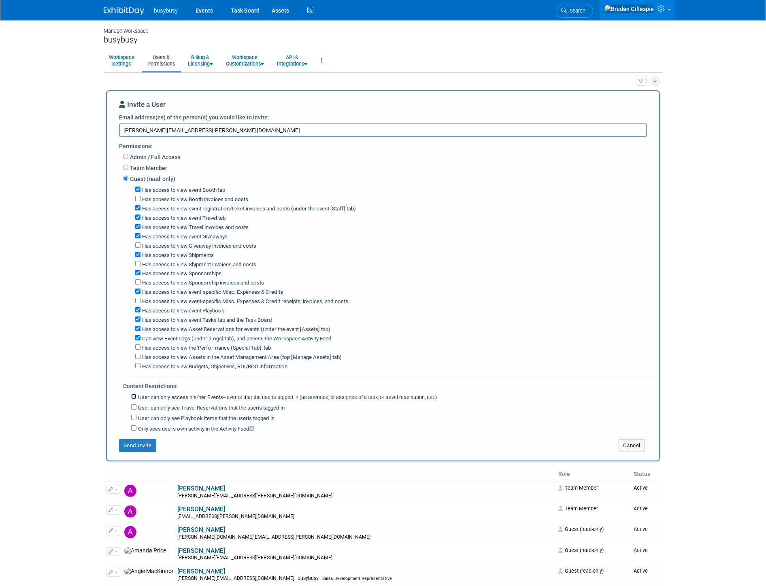
checkbox input "true"
click at [146, 443] on button "Send Invite" at bounding box center [137, 445] width 37 height 13
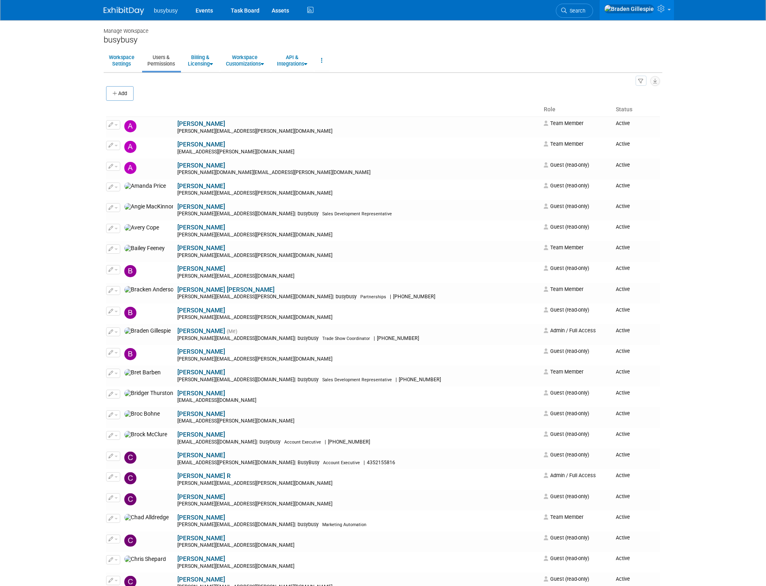
click at [117, 8] on img at bounding box center [124, 11] width 40 height 8
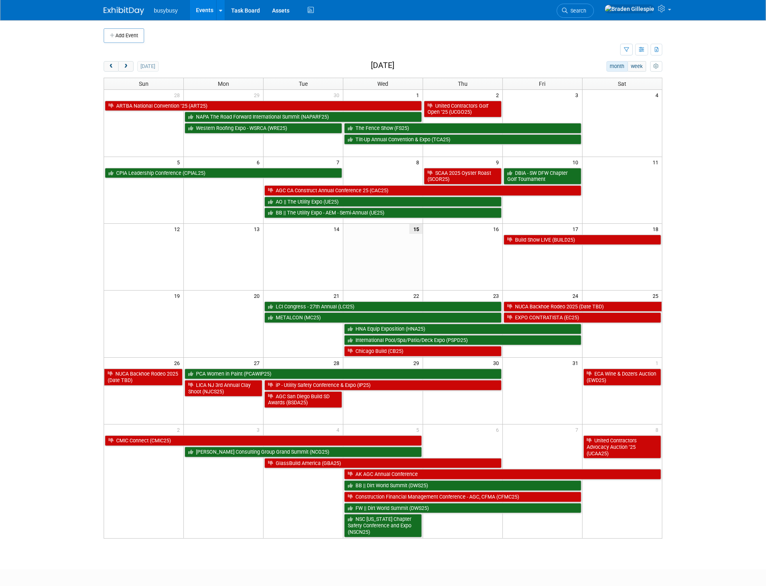
scroll to position [41, 0]
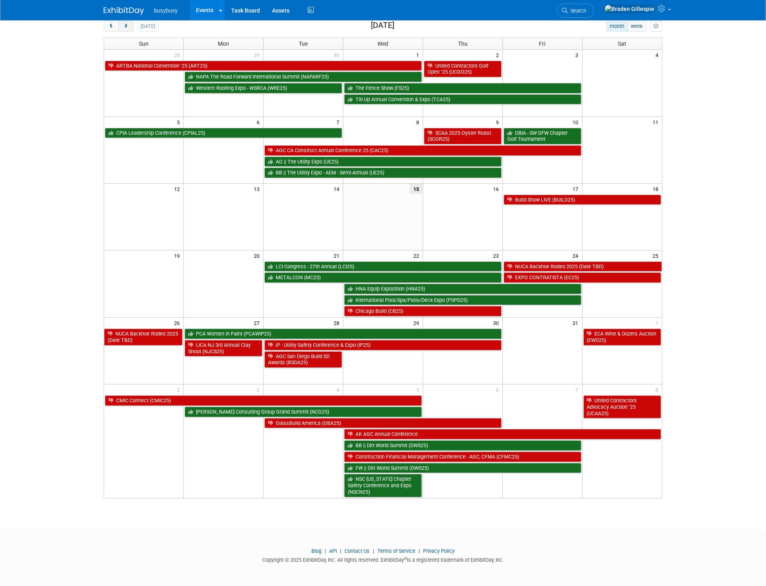
click at [122, 26] on button "next" at bounding box center [125, 26] width 15 height 11
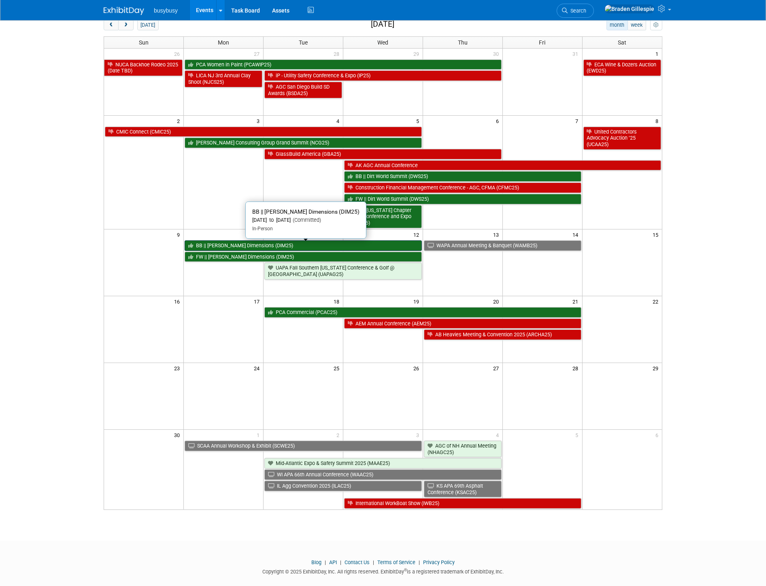
click at [283, 244] on link "BB || [PERSON_NAME] Dimensions (DIM25)" at bounding box center [303, 245] width 237 height 11
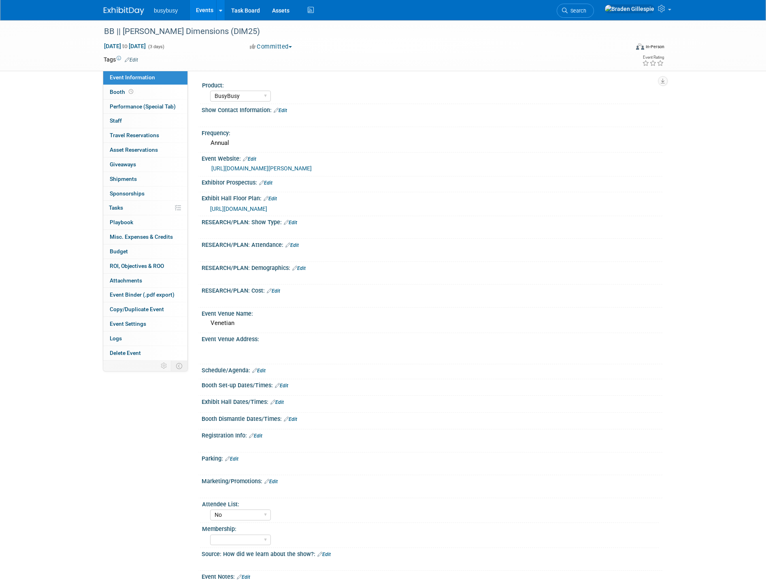
select select "BusyBusy"
select select "No"
click at [122, 13] on img at bounding box center [124, 11] width 40 height 8
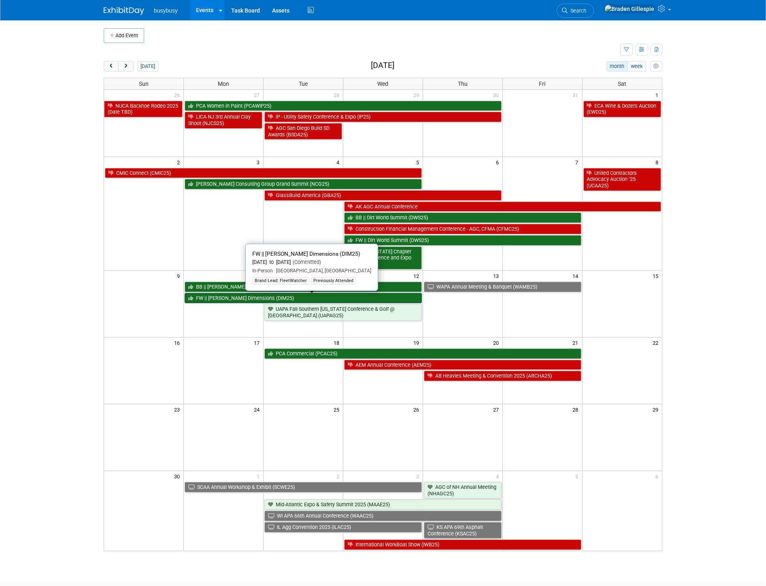
click at [277, 296] on link "FW || [PERSON_NAME] Dimensions (DIM25)" at bounding box center [303, 298] width 237 height 11
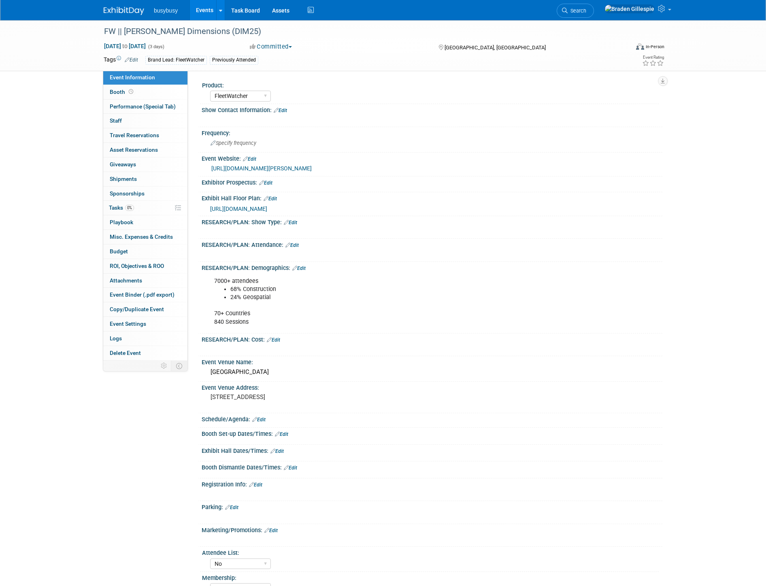
select select "FleetWatcher"
select select "No"
click at [127, 9] on img at bounding box center [124, 11] width 40 height 8
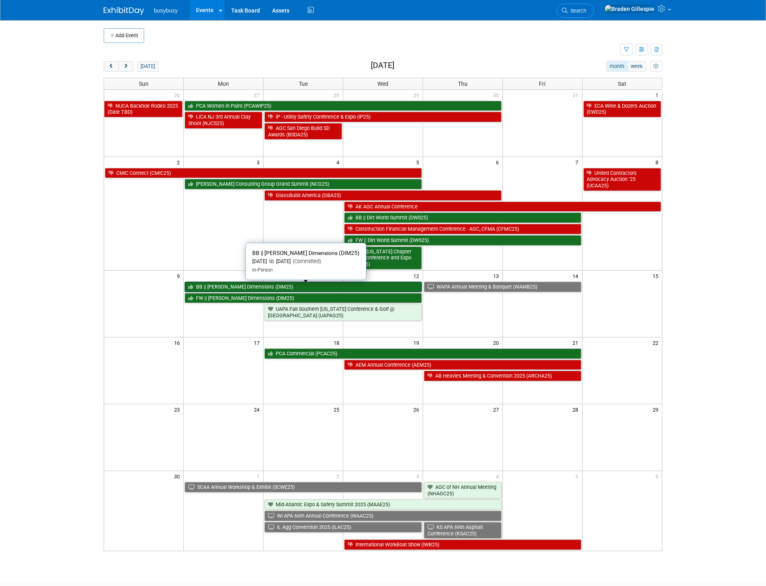
click at [233, 287] on link "BB || [PERSON_NAME] Dimensions (DIM25)" at bounding box center [303, 287] width 237 height 11
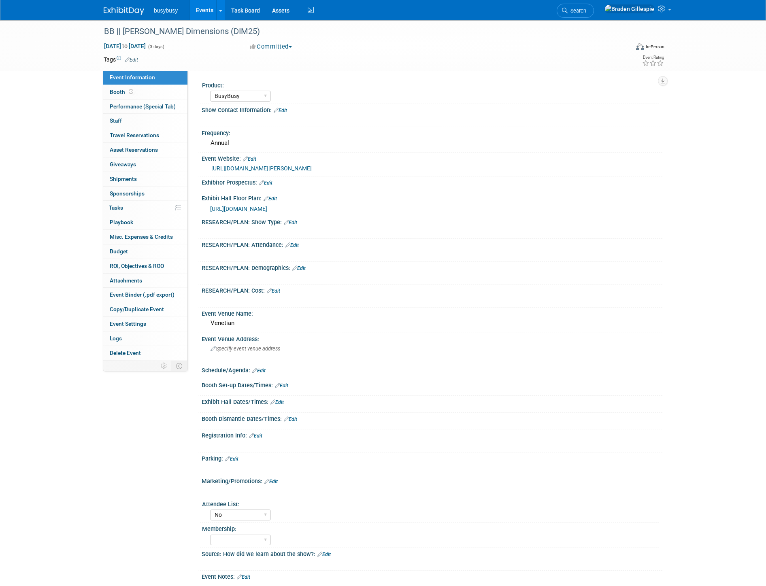
select select "BusyBusy"
select select "No"
click at [152, 90] on link "Booth" at bounding box center [145, 92] width 84 height 14
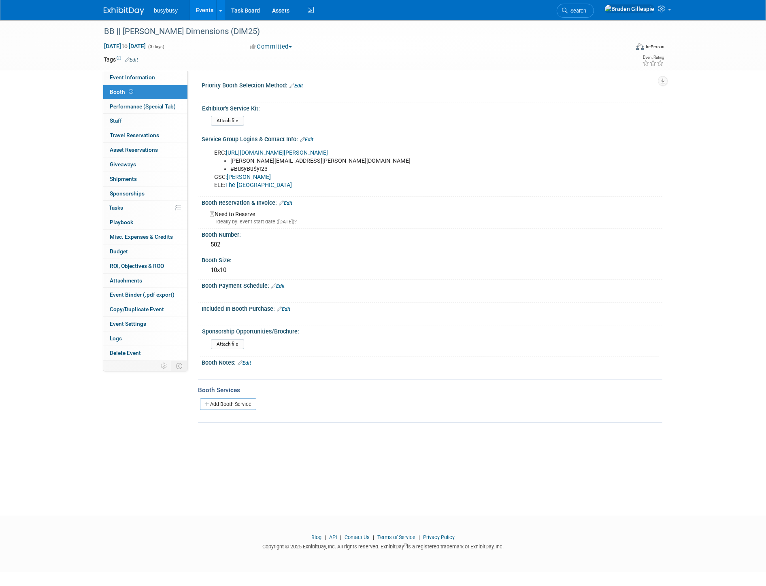
click at [238, 176] on link "[PERSON_NAME]" at bounding box center [249, 177] width 44 height 7
click at [148, 82] on link "Event Information" at bounding box center [145, 77] width 84 height 14
select select "BusyBusy"
select select "No"
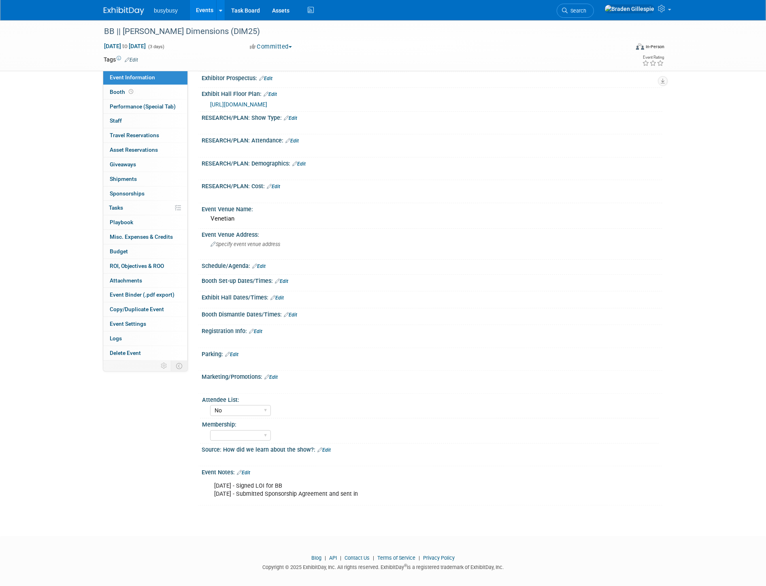
scroll to position [106, 0]
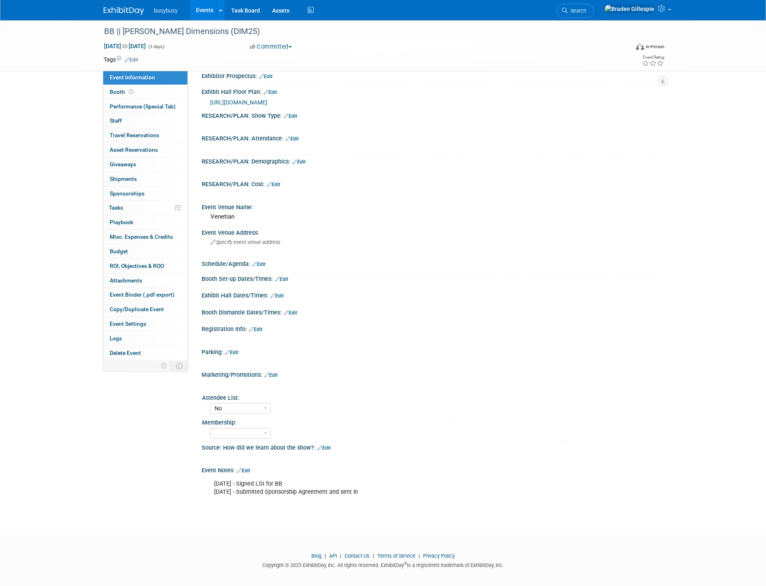
click at [284, 276] on link "Edit" at bounding box center [281, 279] width 13 height 6
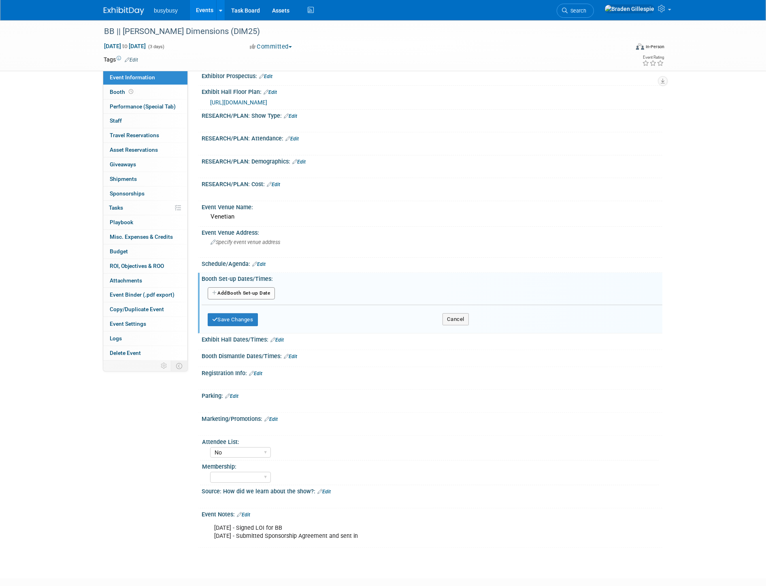
click at [252, 289] on button "Add Another Booth Set-up Date" at bounding box center [241, 293] width 67 height 12
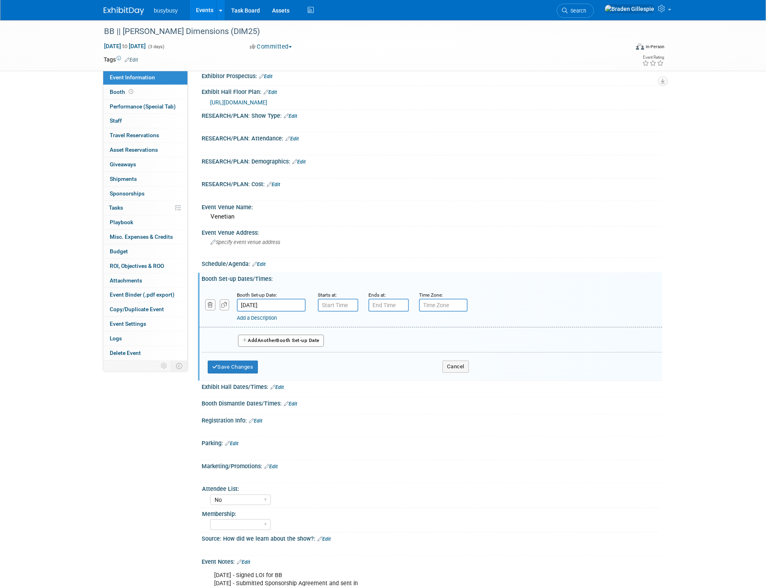
click at [272, 304] on input "[DATE]" at bounding box center [271, 305] width 69 height 13
click at [248, 373] on span "9" at bounding box center [246, 375] width 16 height 16
type input "[DATE]"
click at [337, 301] on input "7:00 AM" at bounding box center [338, 305] width 40 height 13
click at [335, 323] on span at bounding box center [336, 324] width 14 height 14
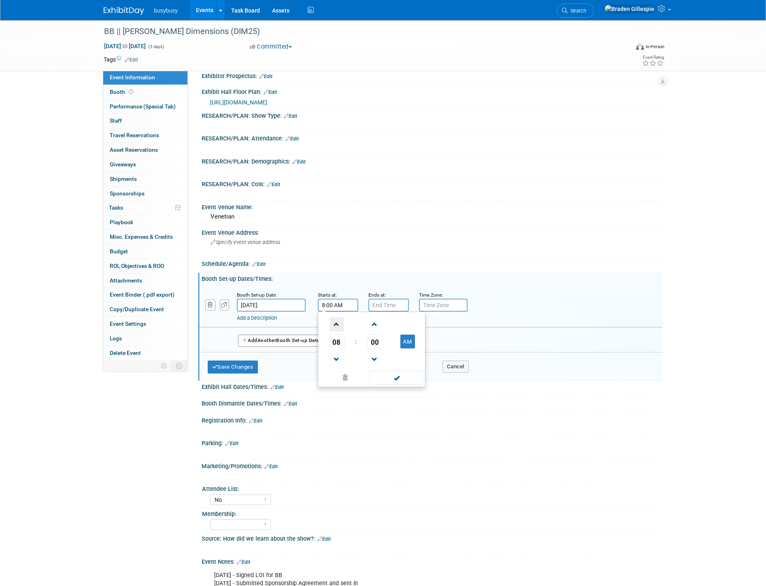
click at [335, 323] on span at bounding box center [336, 324] width 14 height 14
click at [340, 320] on span at bounding box center [336, 324] width 14 height 14
type input "12:00 PM"
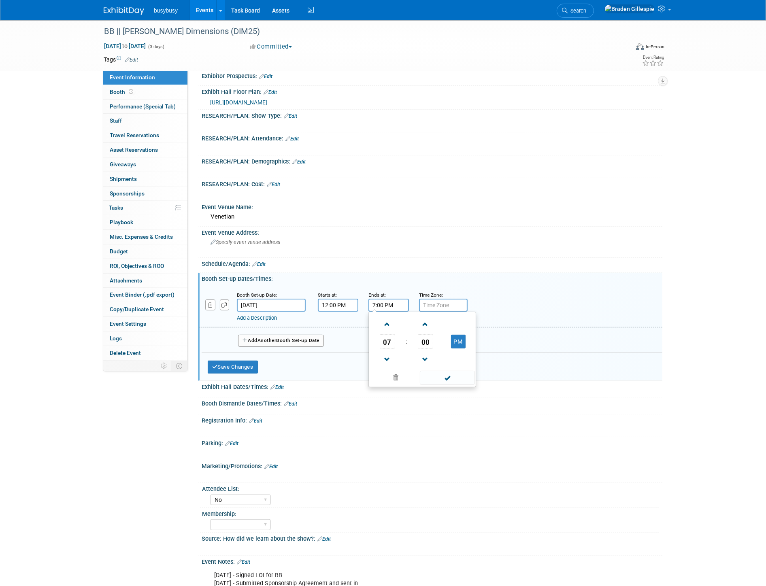
click at [376, 307] on div "7:00 PM 07 : 00 PM 12 01 02 03 04 05 06 07 08 09 10 11 00 05 10 15 20 25 30 35 …" at bounding box center [388, 305] width 40 height 13
click at [386, 359] on span at bounding box center [387, 359] width 14 height 14
type input "6:00 PM"
click at [444, 371] on span at bounding box center [447, 378] width 55 height 14
click at [249, 368] on button "Save Changes" at bounding box center [233, 367] width 50 height 13
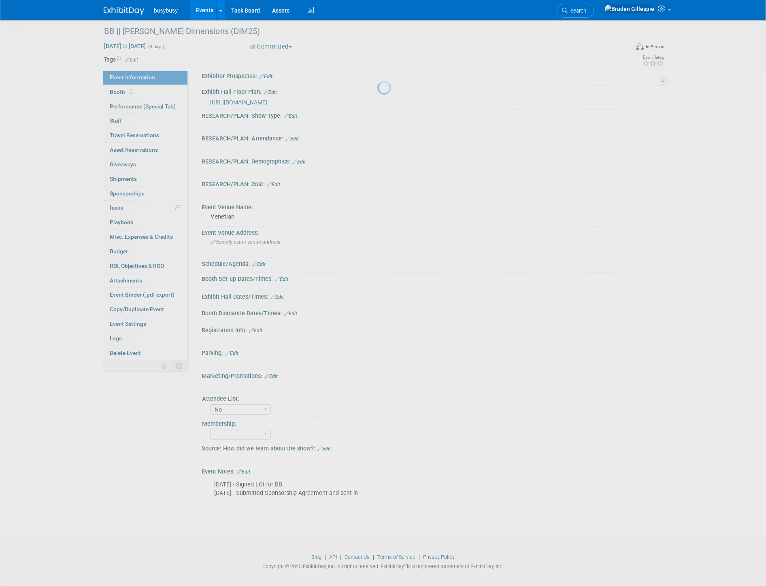
scroll to position [104, 0]
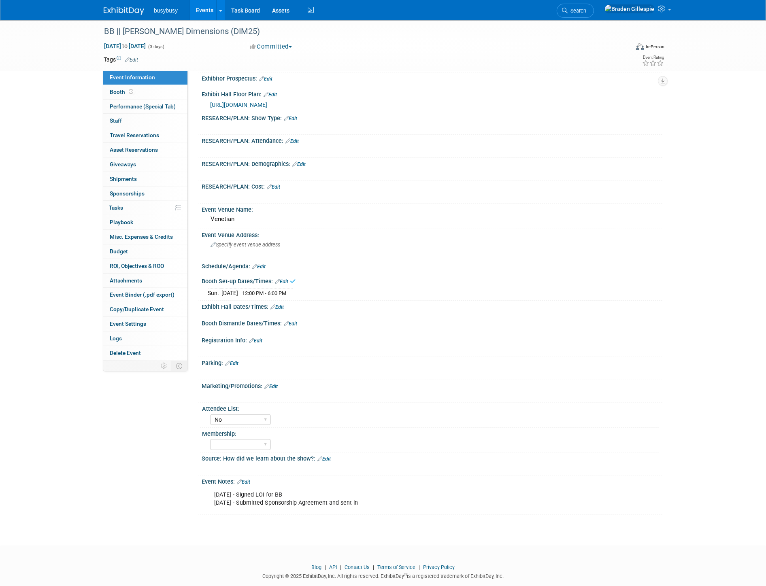
click at [282, 304] on link "Edit" at bounding box center [276, 307] width 13 height 6
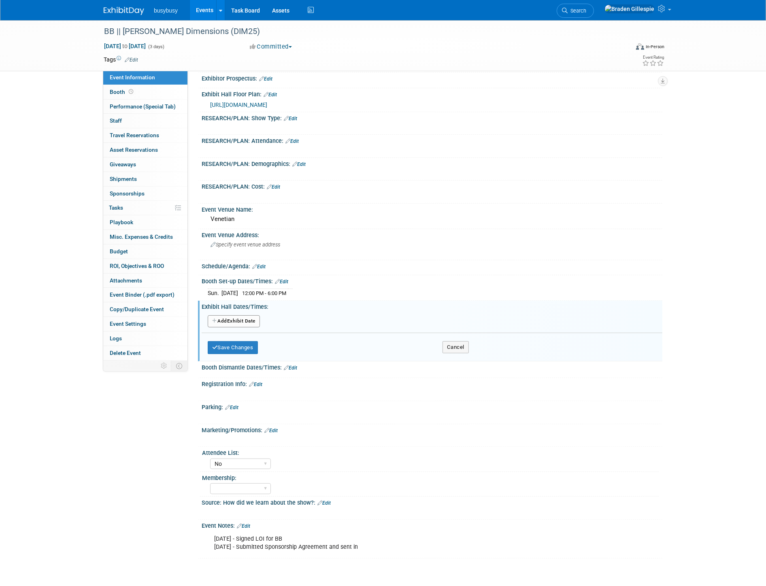
click at [248, 315] on button "Add Another Exhibit Date" at bounding box center [234, 321] width 52 height 12
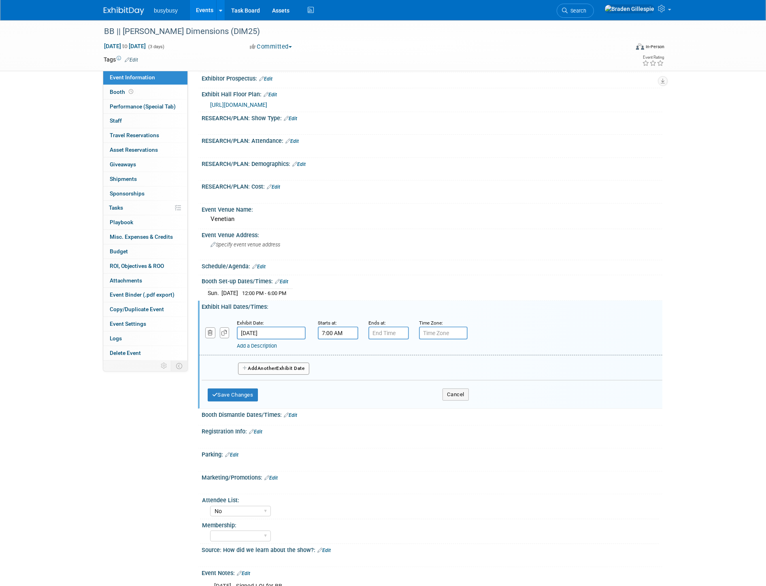
click at [329, 329] on input "7:00 AM" at bounding box center [338, 333] width 40 height 13
click at [334, 345] on span at bounding box center [336, 352] width 14 height 14
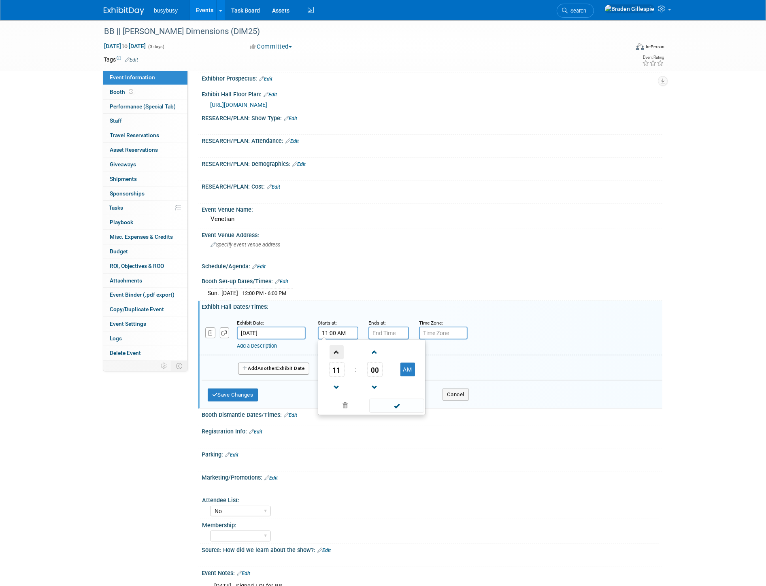
click at [336, 347] on span at bounding box center [336, 352] width 14 height 14
type input "12:00 PM"
click at [388, 330] on input "7:00 PM" at bounding box center [388, 333] width 40 height 13
click at [385, 386] on span at bounding box center [387, 387] width 14 height 14
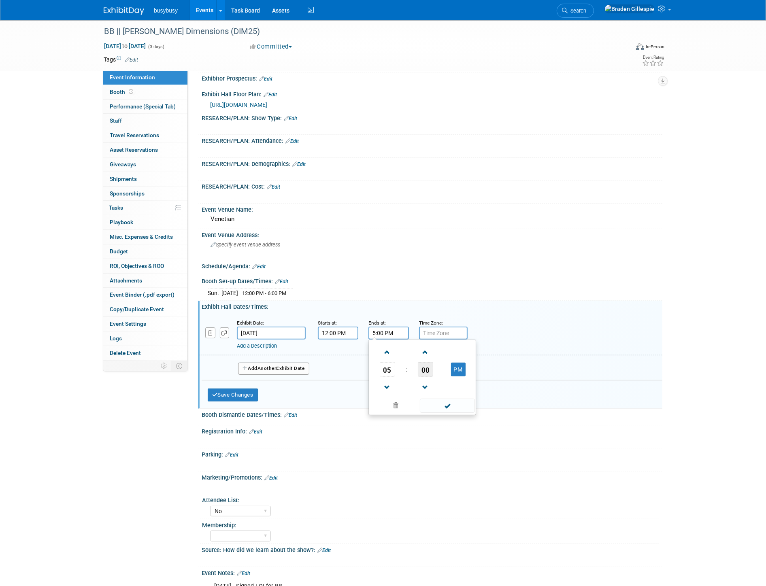
click at [424, 371] on span "00" at bounding box center [425, 369] width 15 height 15
click at [424, 371] on td "30" at bounding box center [435, 374] width 26 height 22
type input "5:30 PM"
click at [443, 411] on div "05 : 30 PM 12 01 02 03 04 05 06 07 08 09 10 11 00 05 10 15 20 25 30 35 40 45 50…" at bounding box center [422, 378] width 108 height 76
click at [443, 403] on span at bounding box center [447, 406] width 55 height 14
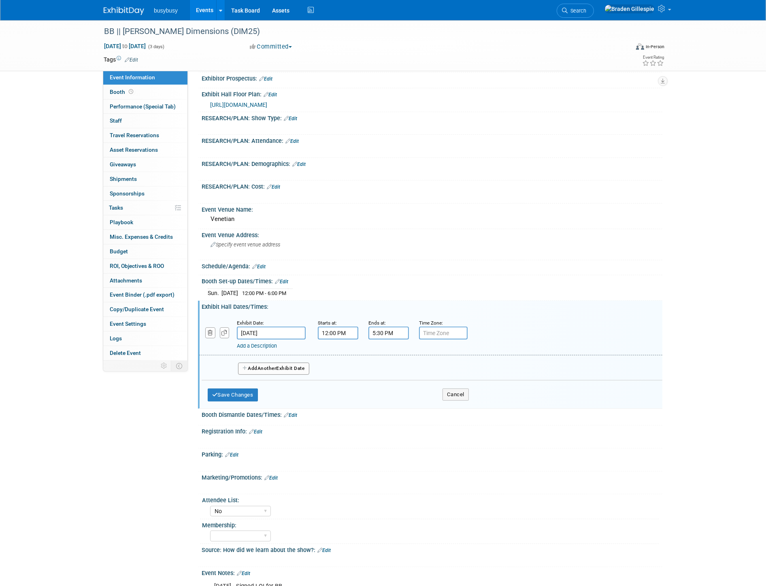
click at [282, 366] on button "Add Another Exhibit Date" at bounding box center [273, 369] width 71 height 12
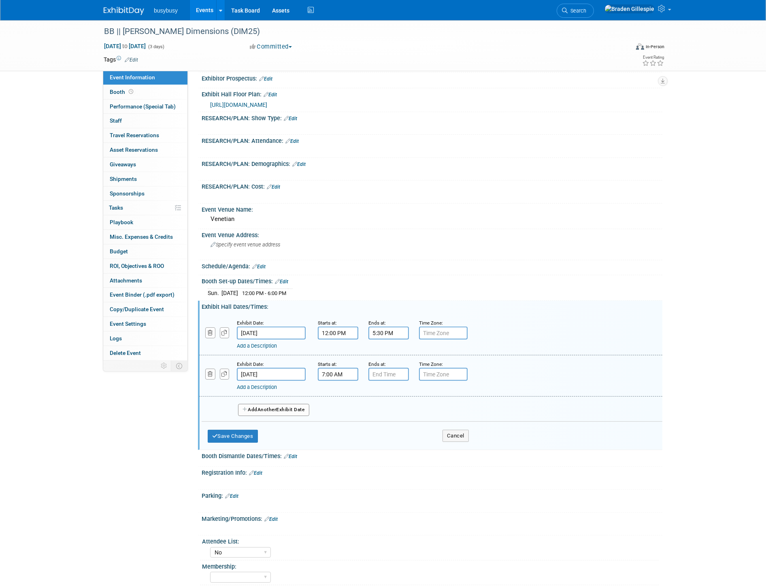
click at [346, 373] on input "7:00 AM" at bounding box center [338, 374] width 40 height 13
click at [340, 386] on span at bounding box center [336, 393] width 14 height 14
click at [340, 388] on span at bounding box center [336, 393] width 14 height 14
type input "10:00 AM"
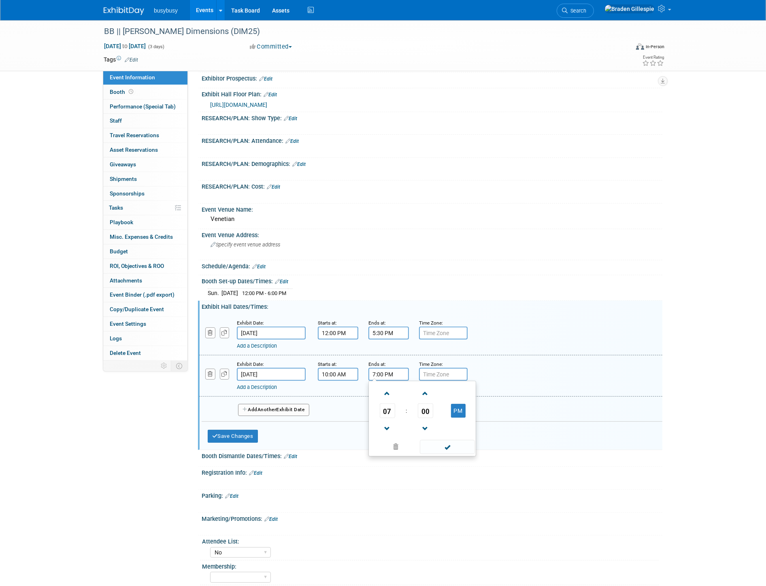
click at [380, 371] on input "7:00 PM" at bounding box center [388, 374] width 40 height 13
click at [381, 425] on span at bounding box center [387, 429] width 14 height 14
type input "5:00 PM"
click at [447, 440] on span at bounding box center [447, 447] width 55 height 14
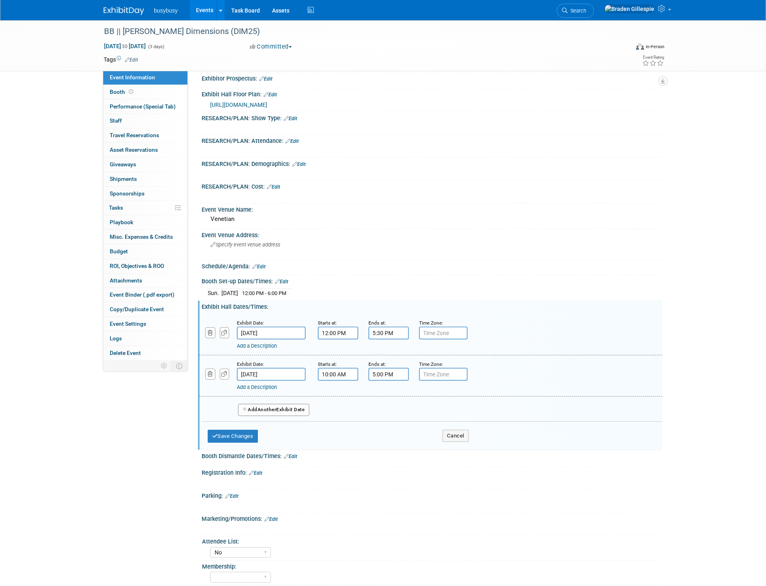
click at [280, 404] on button "Add Another Exhibit Date" at bounding box center [273, 410] width 71 height 12
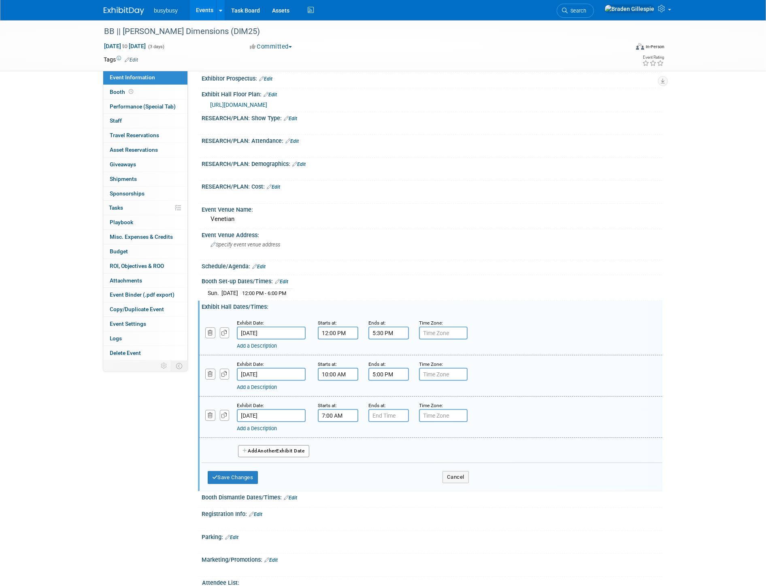
click at [342, 410] on input "7:00 AM" at bounding box center [338, 415] width 40 height 13
click at [338, 431] on span at bounding box center [336, 435] width 14 height 14
type input "9:00 AM"
click at [376, 414] on input "7:00 PM" at bounding box center [388, 415] width 40 height 13
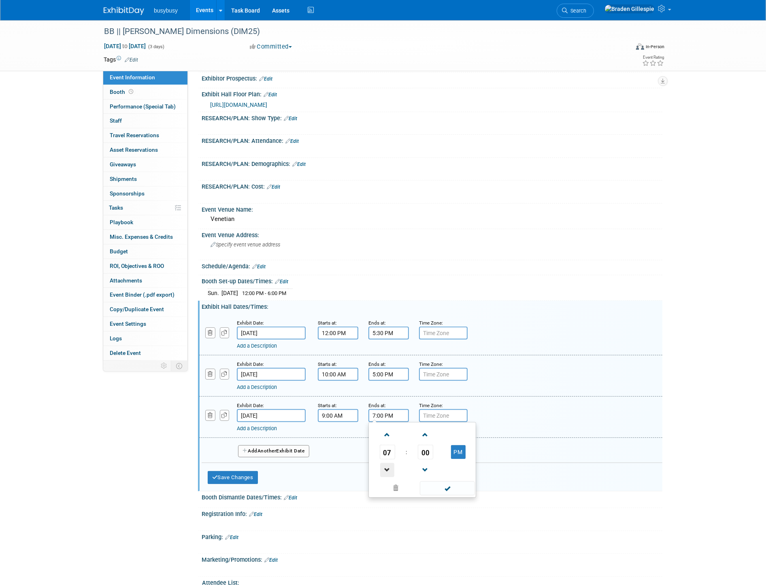
click at [386, 463] on span at bounding box center [387, 470] width 14 height 14
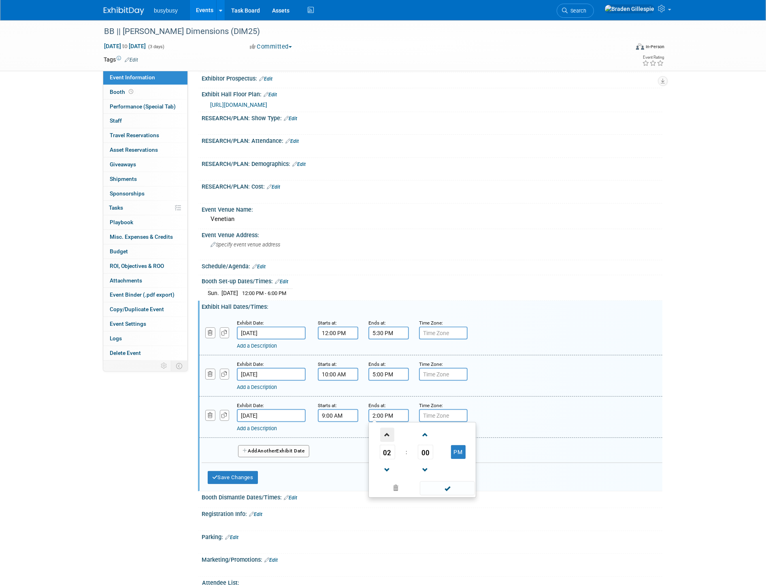
click at [388, 433] on span at bounding box center [387, 435] width 14 height 14
click at [419, 445] on span "00" at bounding box center [425, 452] width 15 height 15
click at [425, 449] on td "30" at bounding box center [435, 457] width 26 height 22
type input "3:30 PM"
click at [448, 484] on span at bounding box center [447, 488] width 55 height 14
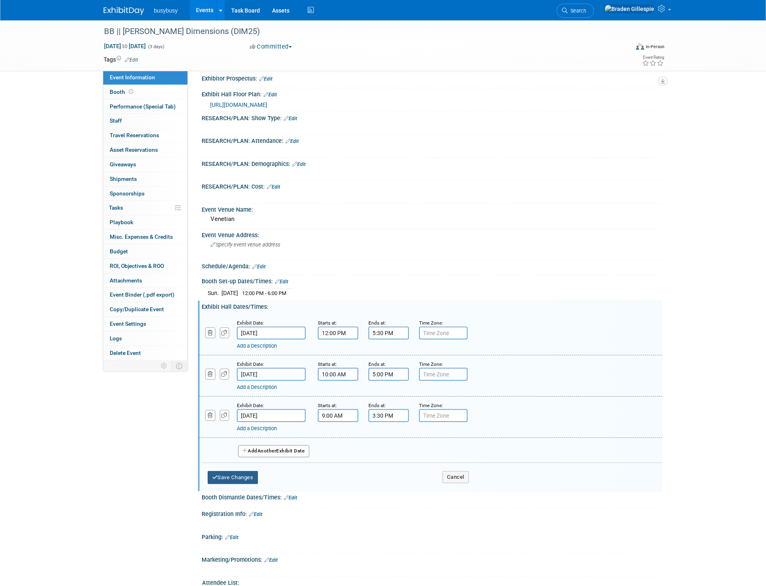
click at [249, 471] on button "Save Changes" at bounding box center [233, 477] width 50 height 13
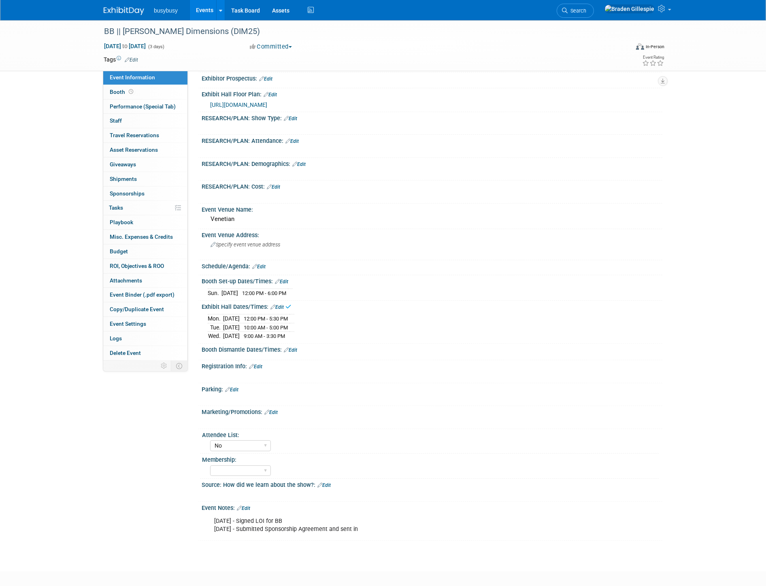
drag, startPoint x: 290, startPoint y: 336, endPoint x: 295, endPoint y: 345, distance: 10.0
click at [293, 341] on div "Product: AlignOps BusyBusy FleetWatcher SafetyReports ToolWatch Edit" at bounding box center [428, 257] width 456 height 565
click at [293, 348] on link "Edit" at bounding box center [290, 350] width 13 height 6
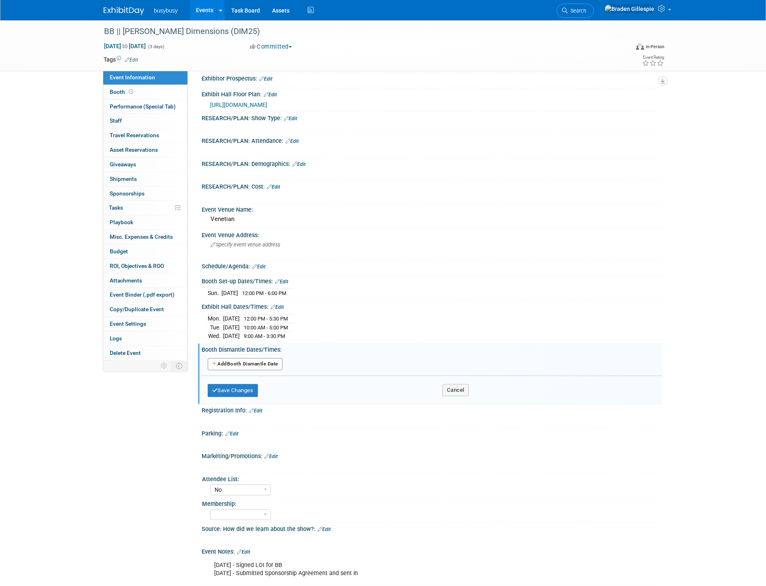
click at [270, 360] on button "Add Another Booth Dismantle Date" at bounding box center [245, 364] width 75 height 12
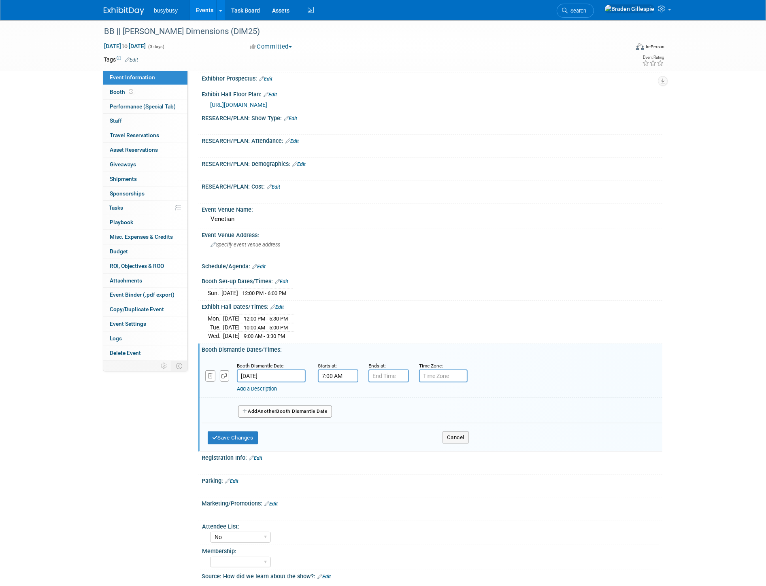
click at [337, 374] on input "7:00 AM" at bounding box center [338, 375] width 40 height 13
click at [345, 389] on td at bounding box center [337, 395] width 34 height 21
click at [339, 389] on td at bounding box center [337, 395] width 34 height 21
click at [339, 389] on span at bounding box center [336, 395] width 14 height 14
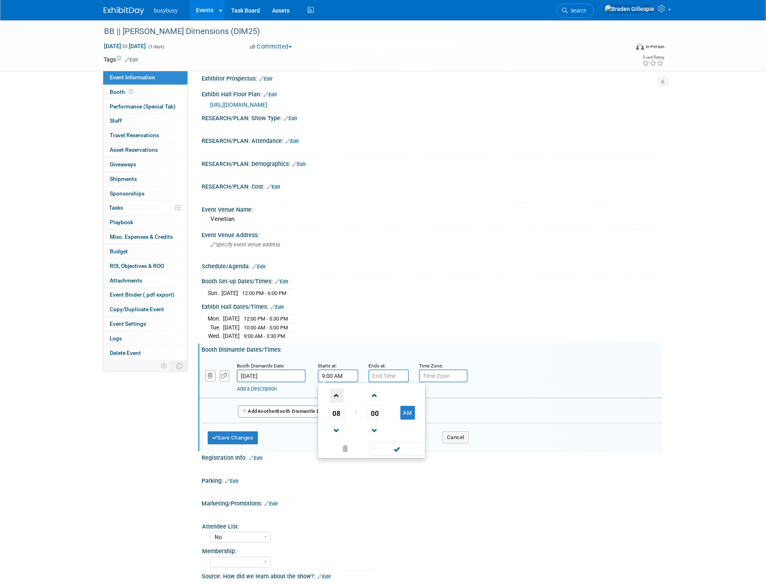
click at [339, 389] on span at bounding box center [336, 395] width 14 height 14
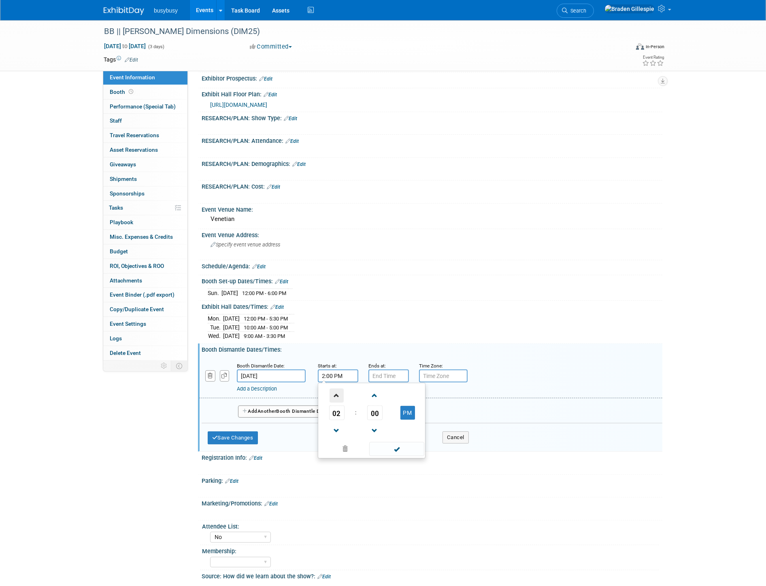
click at [339, 389] on span at bounding box center [336, 395] width 14 height 14
click at [375, 407] on span "00" at bounding box center [374, 412] width 15 height 15
click at [0, 0] on td "30" at bounding box center [0, 0] width 0 height 0
type input "3:30 PM"
click at [383, 371] on input "7:00 PM" at bounding box center [388, 375] width 40 height 13
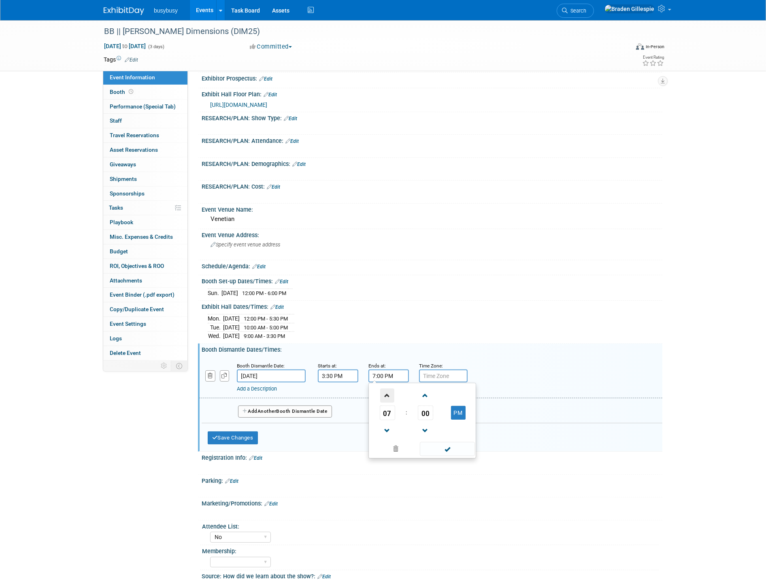
click at [384, 393] on span at bounding box center [387, 395] width 14 height 14
type input "9:00 PM"
click at [450, 446] on span at bounding box center [447, 449] width 55 height 14
click at [251, 435] on button "Save Changes" at bounding box center [233, 437] width 50 height 13
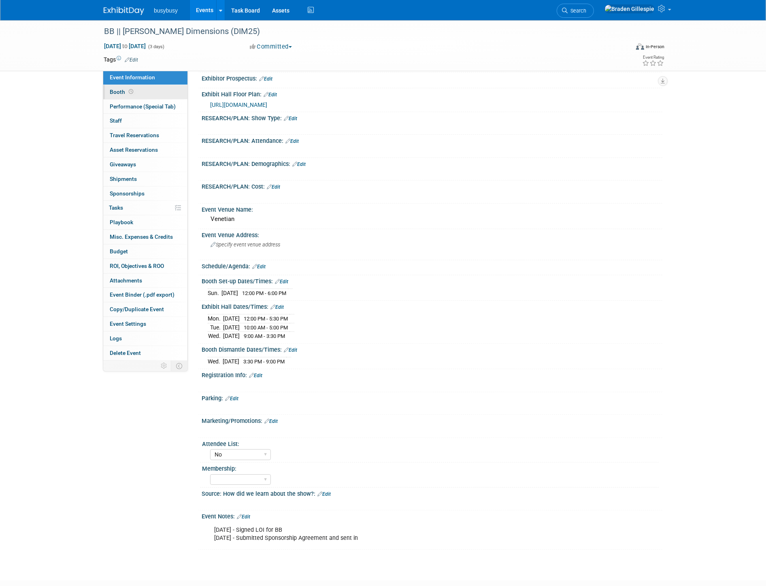
click at [169, 96] on link "Booth" at bounding box center [145, 92] width 84 height 14
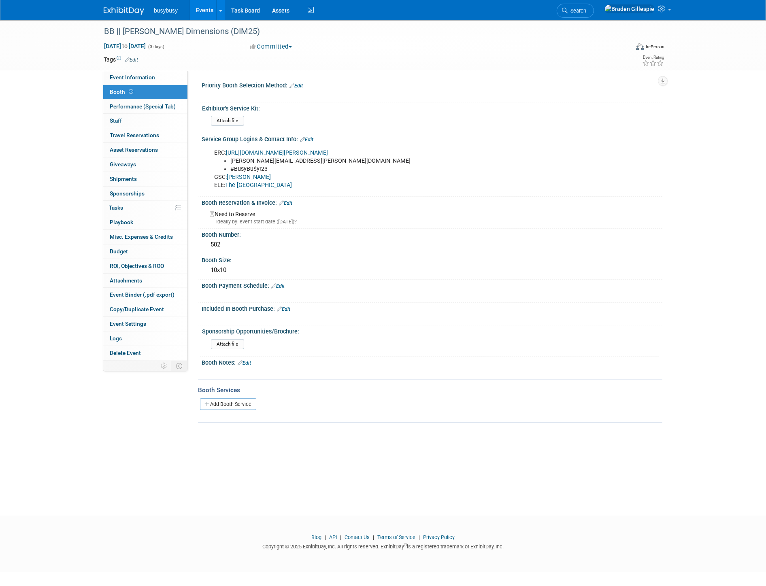
click at [288, 306] on link "Edit" at bounding box center [283, 309] width 13 height 6
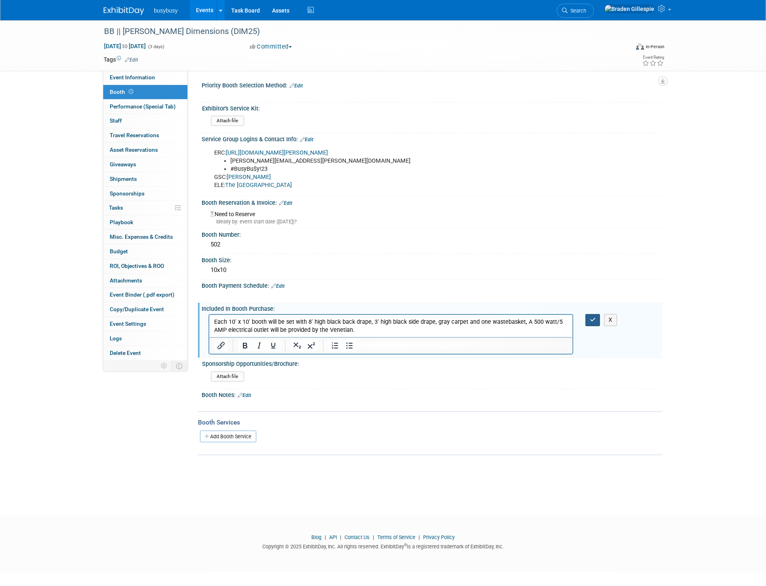
click at [589, 320] on button "button" at bounding box center [592, 320] width 15 height 12
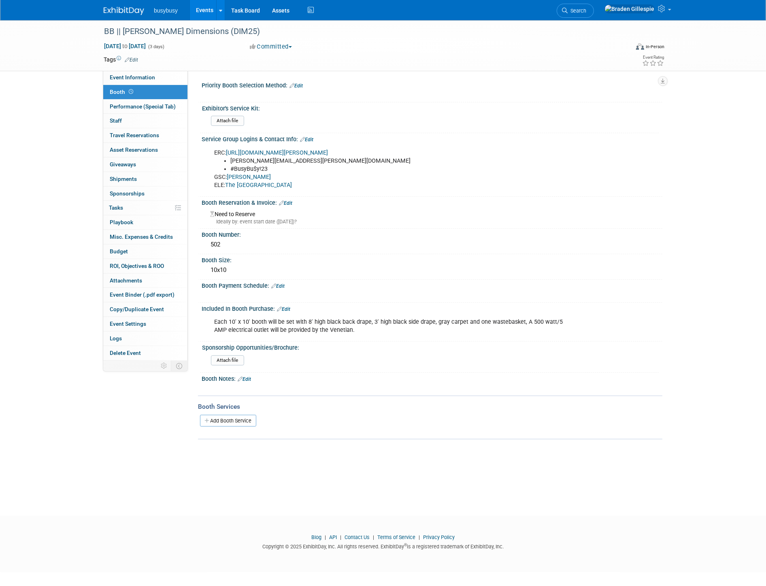
click at [127, 7] on img at bounding box center [124, 11] width 40 height 8
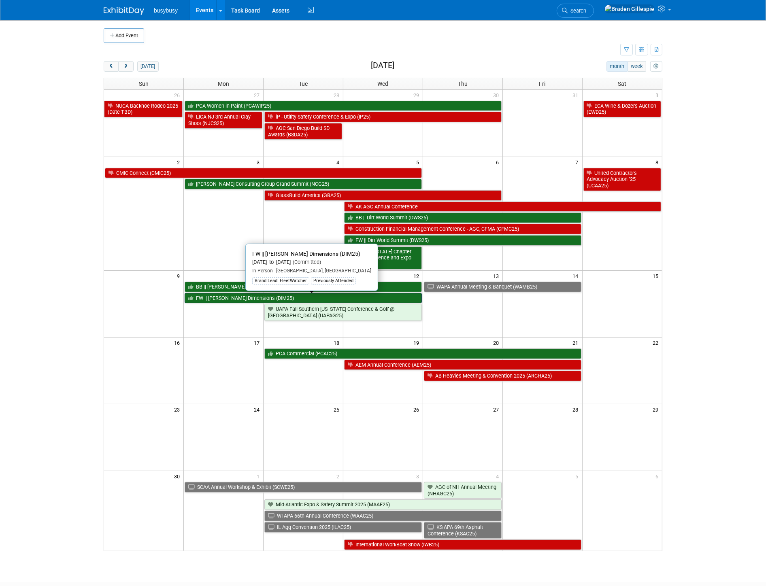
click at [249, 297] on link "FW || [PERSON_NAME] Dimensions (DIM25)" at bounding box center [303, 298] width 237 height 11
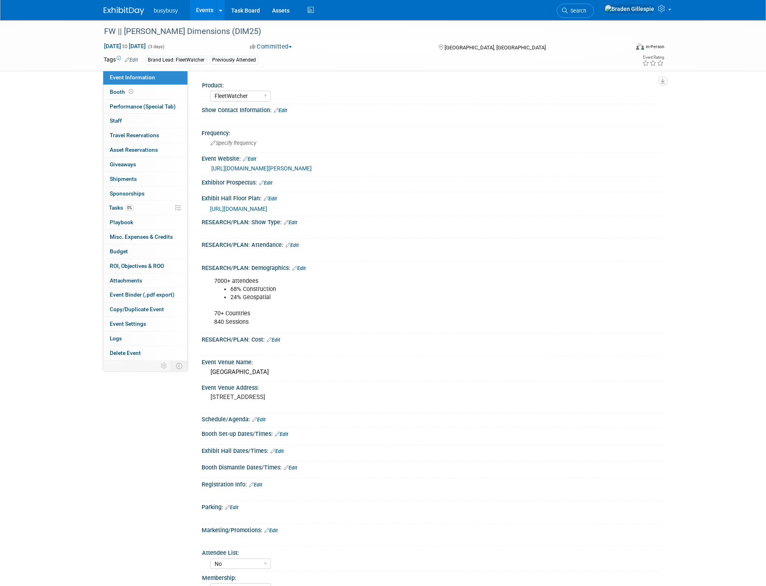
select select "FleetWatcher"
select select "No"
click at [135, 89] on link "Booth" at bounding box center [145, 92] width 84 height 14
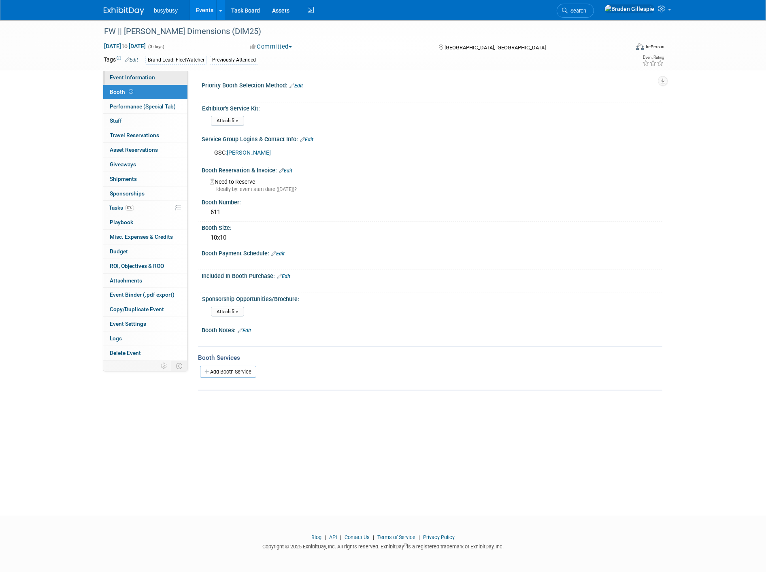
click at [139, 76] on span "Event Information" at bounding box center [132, 77] width 45 height 6
select select "FleetWatcher"
select select "No"
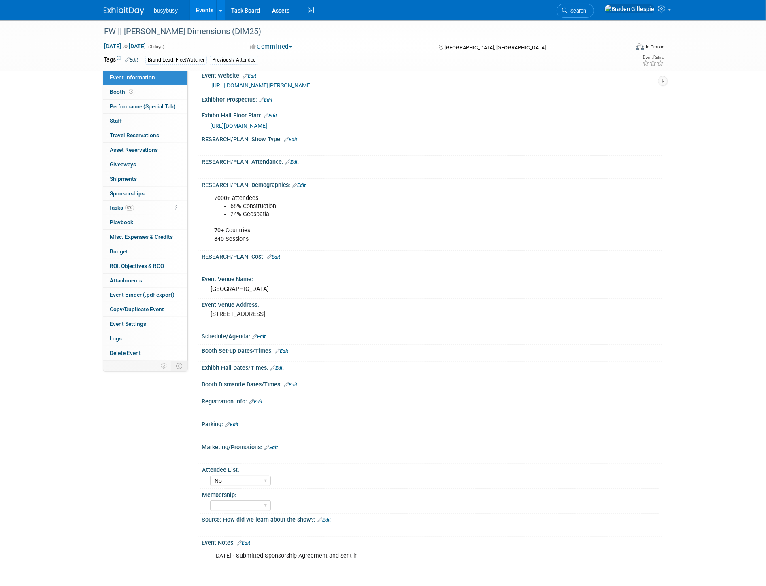
scroll to position [147, 0]
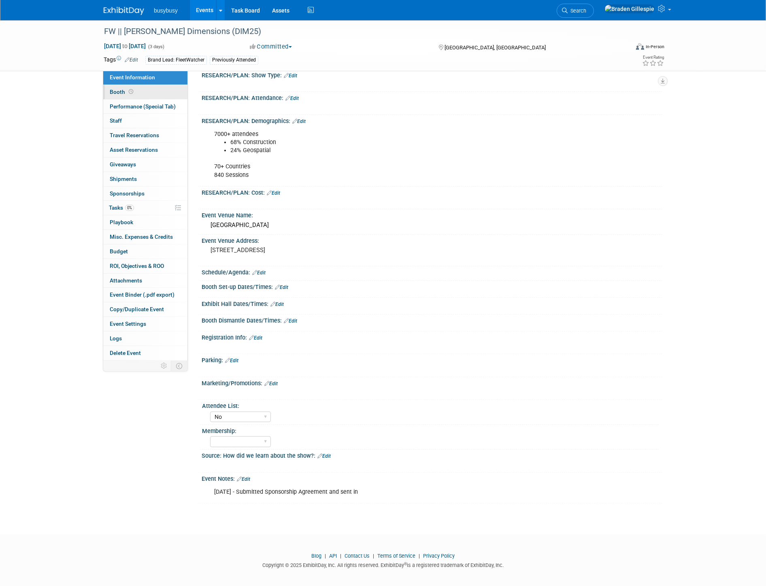
click at [143, 91] on link "Booth" at bounding box center [145, 92] width 84 height 14
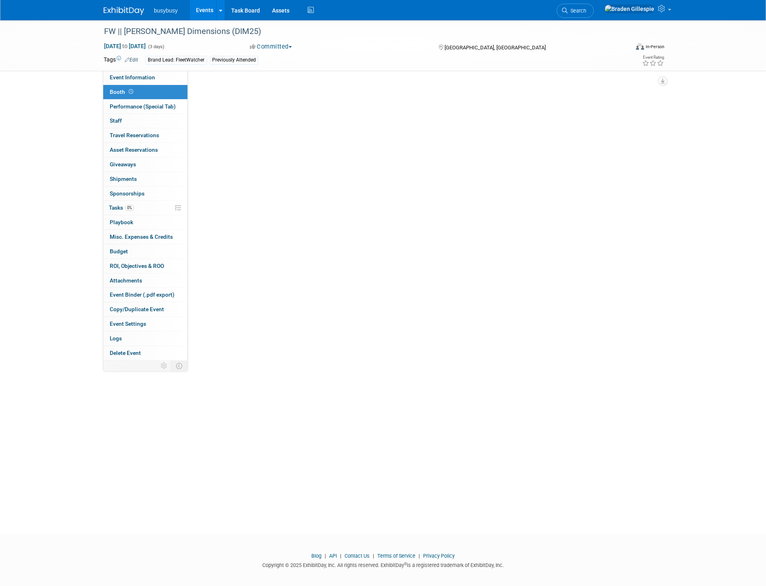
scroll to position [0, 0]
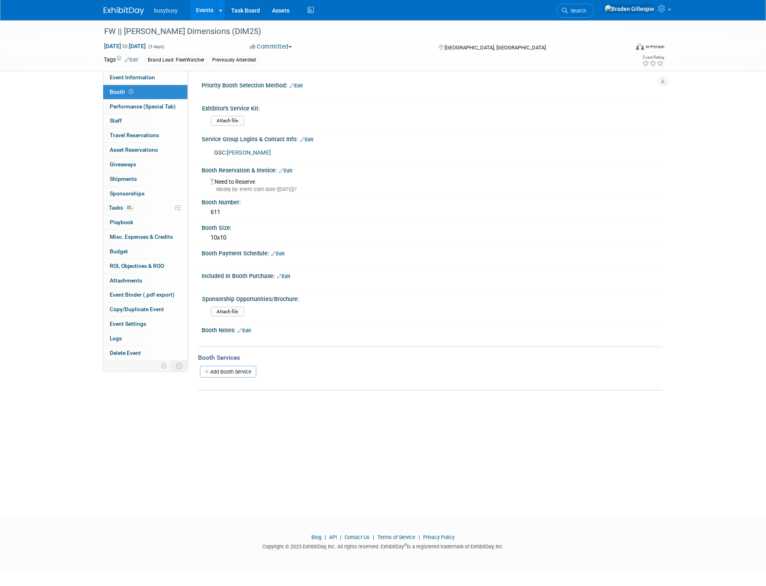
click at [286, 274] on link "Edit" at bounding box center [283, 277] width 13 height 6
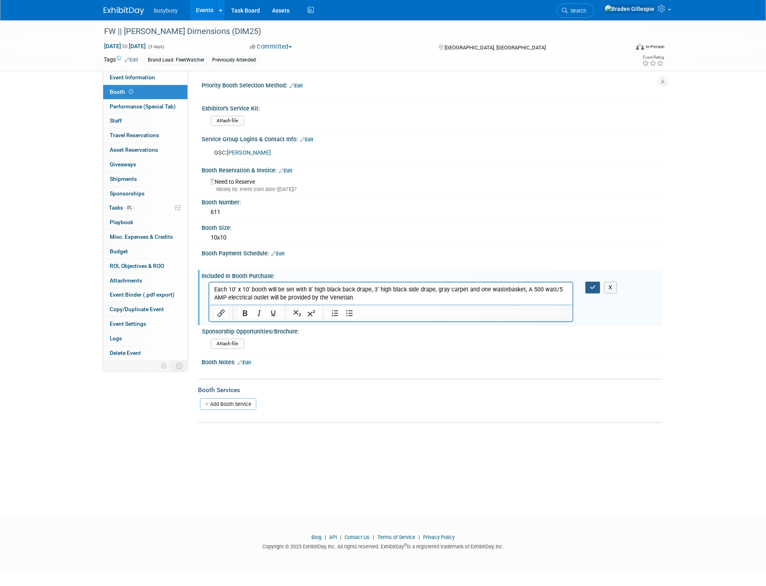
click at [588, 286] on button "button" at bounding box center [592, 288] width 15 height 12
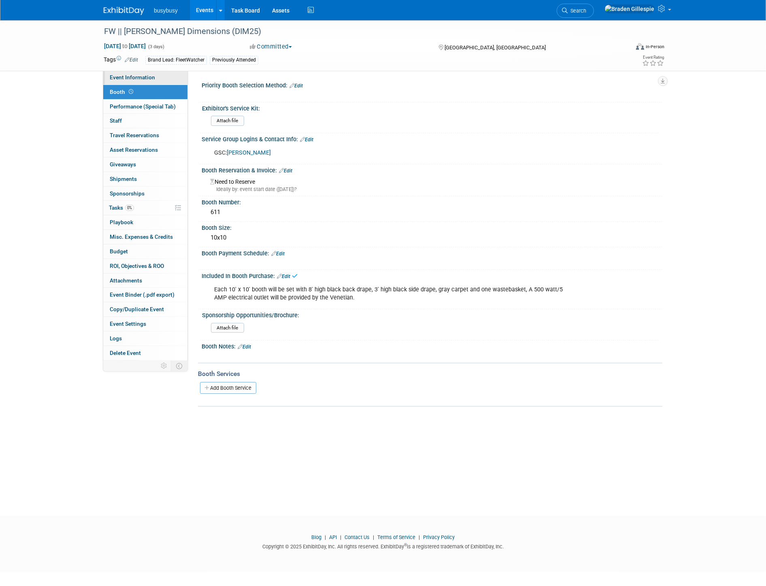
click at [144, 77] on span "Event Information" at bounding box center [132, 77] width 45 height 6
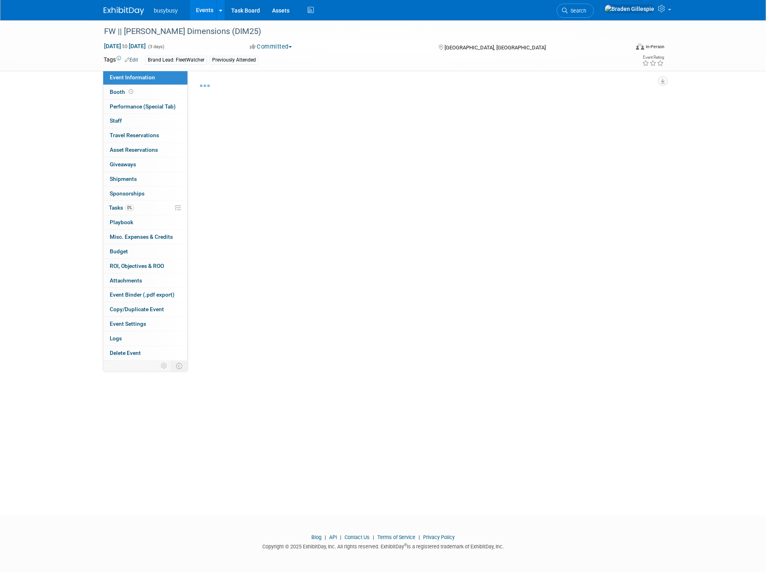
select select "FleetWatcher"
select select "No"
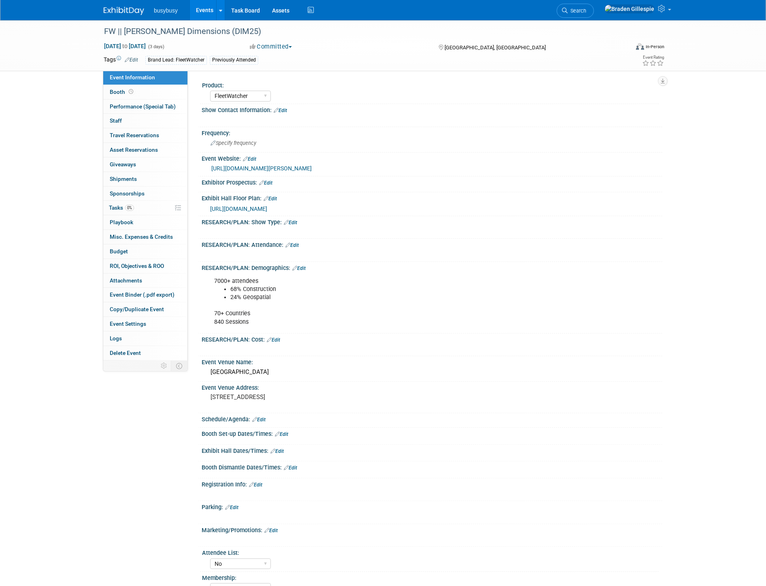
click at [286, 431] on link "Edit" at bounding box center [281, 434] width 13 height 6
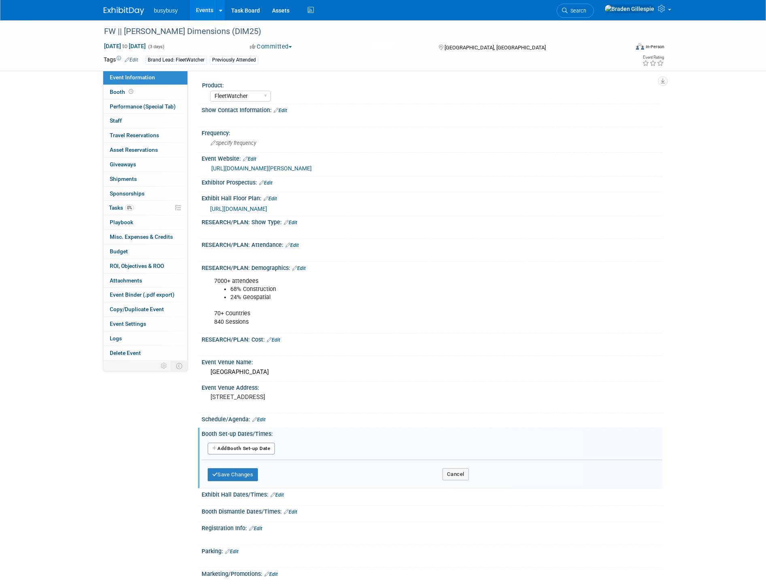
click at [264, 444] on button "Add Another Booth Set-up Date" at bounding box center [241, 449] width 67 height 12
select select "10"
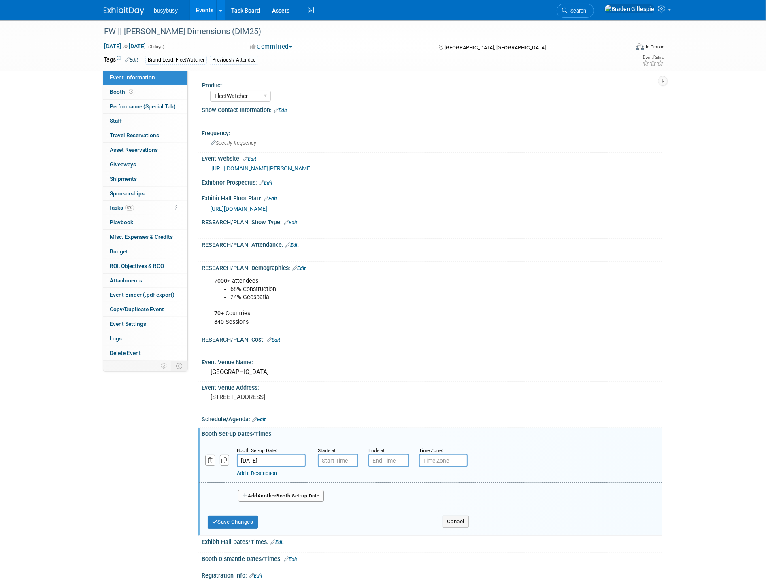
click at [273, 460] on body "busybusy Events Add Event Bulk Upload Events Shareable Event Boards Recently Vi…" at bounding box center [383, 293] width 766 height 586
click at [260, 532] on span "10" at bounding box center [263, 530] width 16 height 16
click at [344, 461] on input "7:00 AM" at bounding box center [338, 460] width 40 height 13
click at [339, 477] on span at bounding box center [336, 480] width 14 height 14
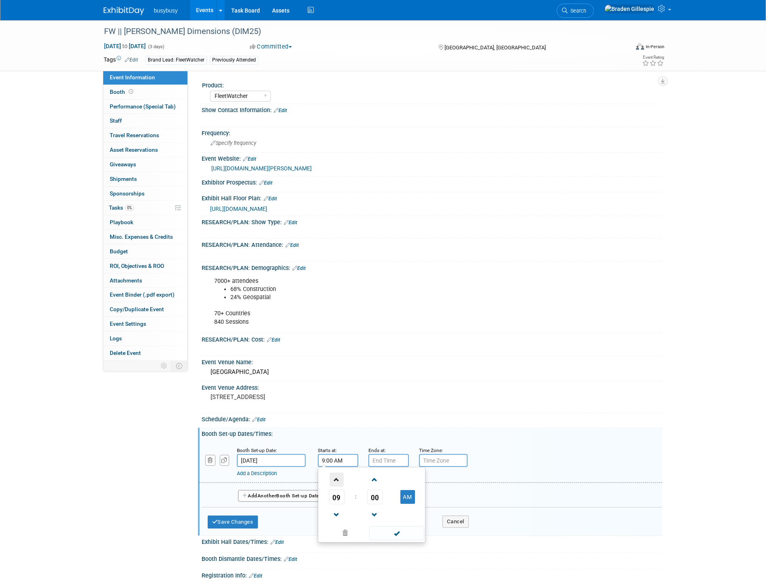
click at [339, 477] on span at bounding box center [336, 480] width 14 height 14
type input "12:00 PM"
click at [380, 457] on input "7:00 PM" at bounding box center [388, 460] width 40 height 13
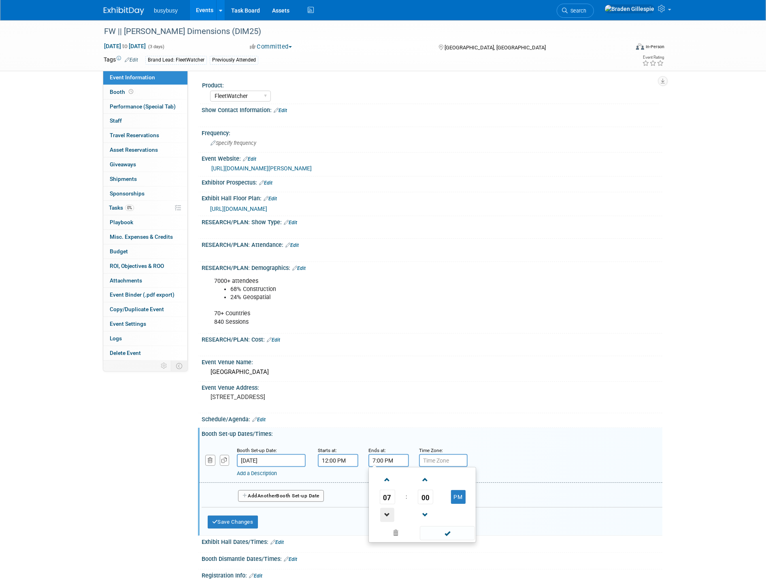
click at [382, 516] on span at bounding box center [387, 515] width 14 height 14
drag, startPoint x: 382, startPoint y: 516, endPoint x: 399, endPoint y: 512, distance: 17.8
click at [383, 516] on span at bounding box center [387, 515] width 14 height 14
click at [434, 495] on td "00" at bounding box center [425, 497] width 34 height 15
click at [429, 494] on span "00" at bounding box center [425, 497] width 15 height 15
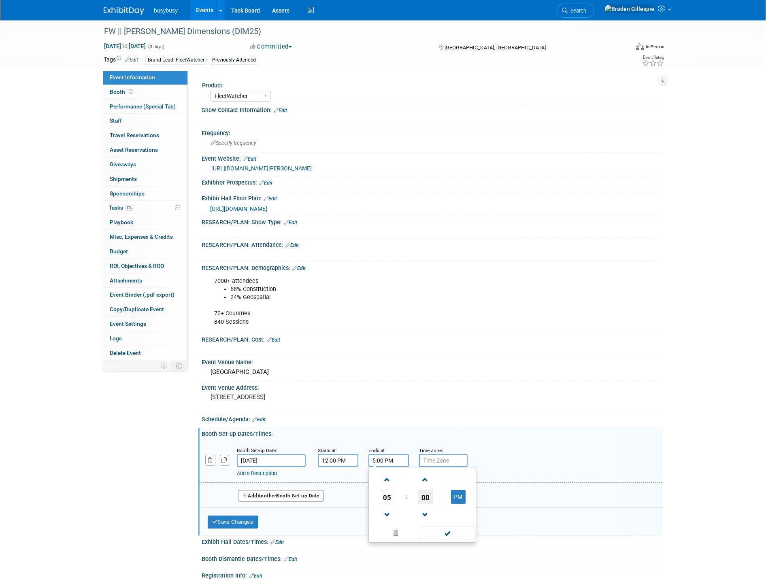
click at [0, 0] on td "30" at bounding box center [0, 0] width 0 height 0
type input "5:30 PM"
click at [445, 531] on span at bounding box center [447, 533] width 55 height 14
click at [309, 493] on button "Add Another Booth Set-up Date" at bounding box center [281, 496] width 86 height 12
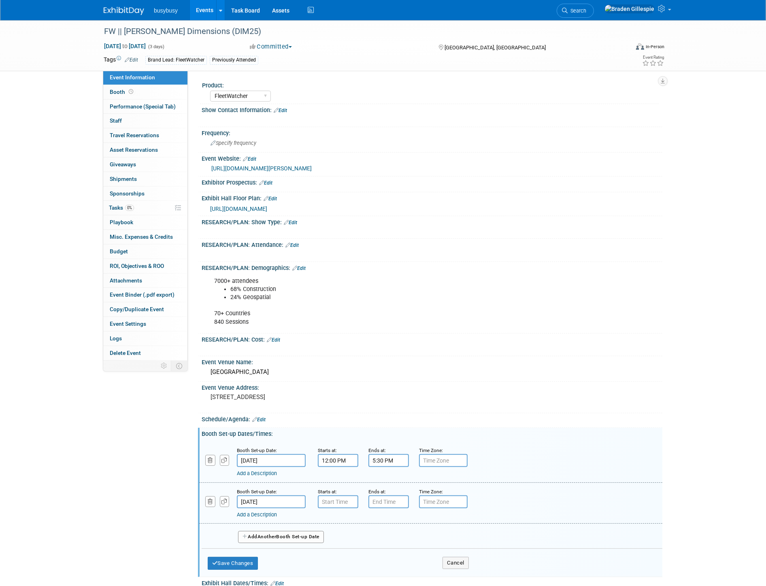
type input "7:00 AM"
click at [340, 500] on input "7:00 AM" at bounding box center [338, 501] width 40 height 13
click at [548, 462] on div "Add a Description Description:" at bounding box center [430, 461] width 475 height 31
click at [278, 457] on input "Nov 10, 2025" at bounding box center [271, 460] width 69 height 13
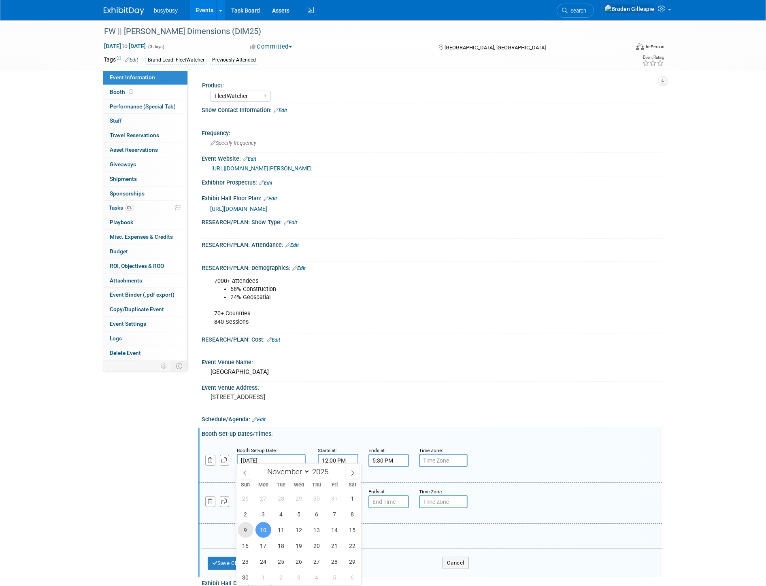
click at [248, 530] on span "9" at bounding box center [246, 530] width 16 height 16
type input "Nov 9, 2025"
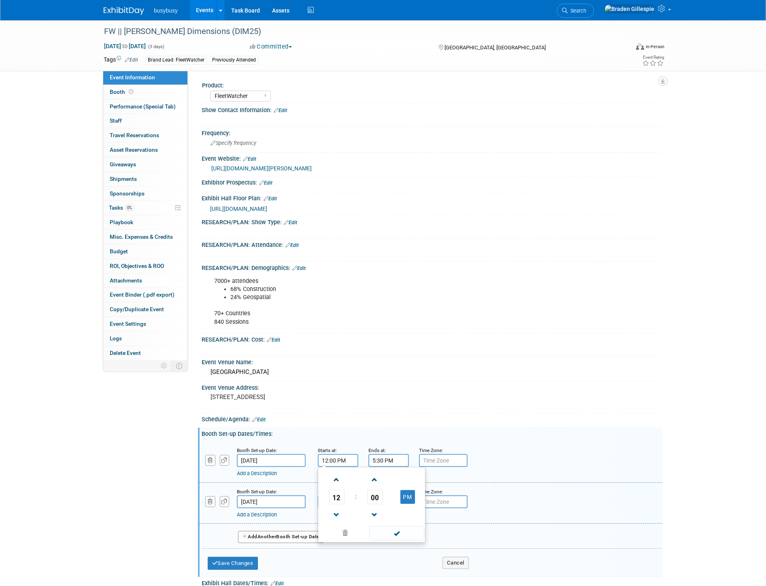
click at [343, 458] on input "12:00 PM" at bounding box center [338, 460] width 40 height 13
click at [208, 500] on icon "button" at bounding box center [210, 501] width 5 height 5
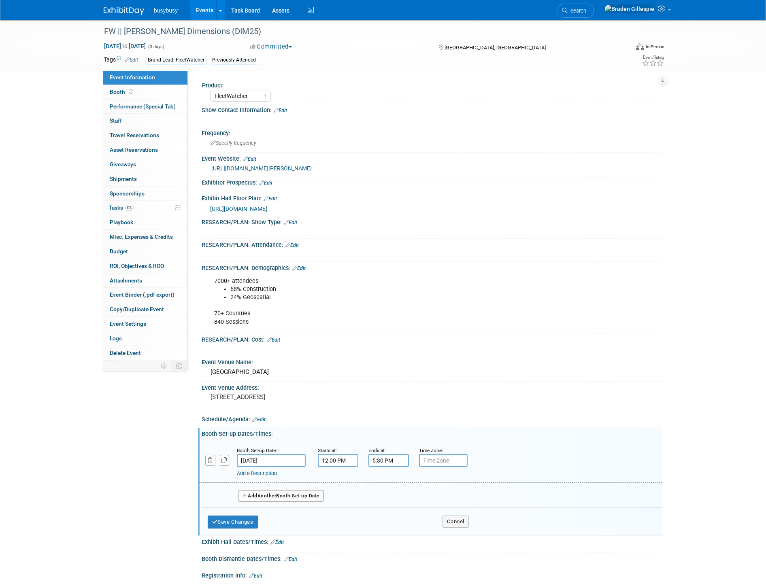
click at [346, 459] on input "12:00 PM" at bounding box center [338, 460] width 40 height 13
click at [397, 456] on input "5:30 PM" at bounding box center [388, 460] width 40 height 13
click at [385, 481] on span at bounding box center [387, 480] width 14 height 14
click at [424, 494] on span "30" at bounding box center [425, 497] width 15 height 15
click at [385, 480] on td "00" at bounding box center [383, 480] width 26 height 22
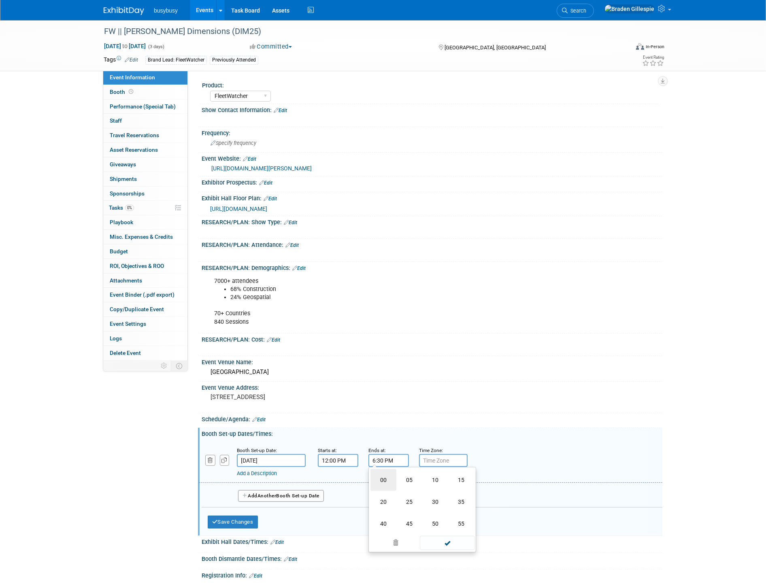
type input "6:00 PM"
click at [436, 526] on span at bounding box center [447, 533] width 55 height 14
click at [254, 520] on button "Save Changes" at bounding box center [233, 522] width 50 height 13
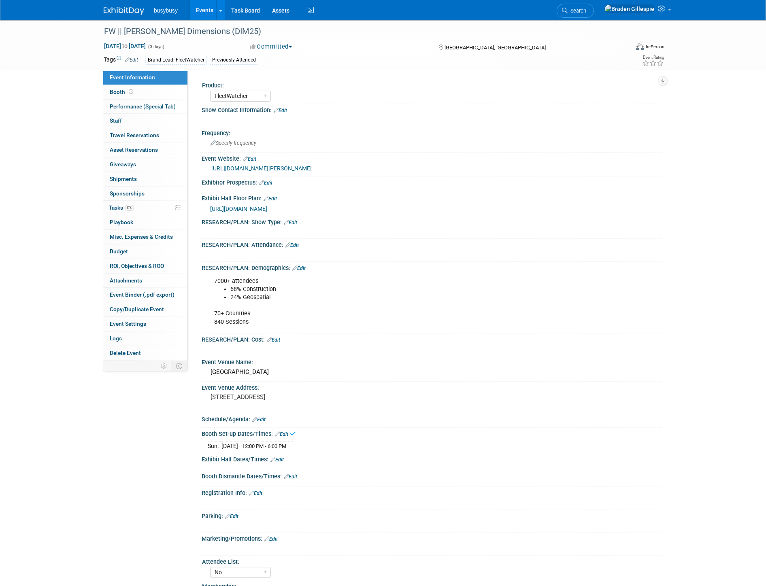
click at [278, 457] on link "Edit" at bounding box center [276, 460] width 13 height 6
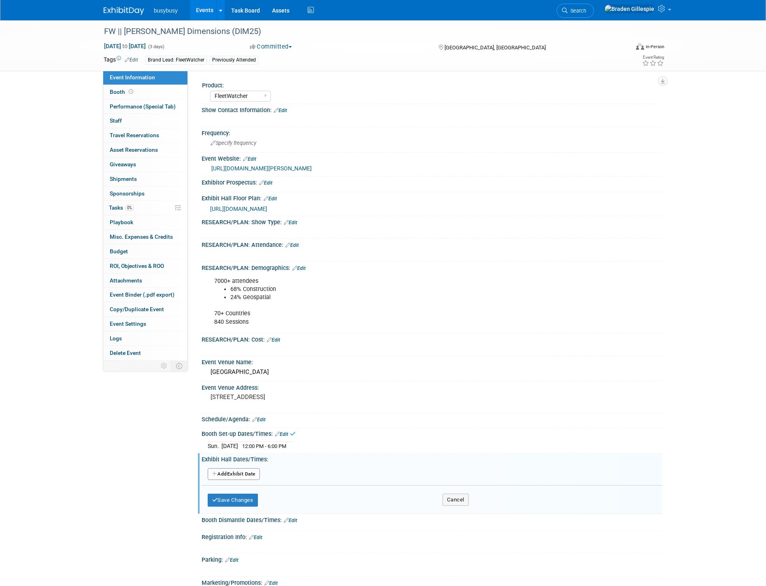
click at [247, 470] on button "Add Another Exhibit Date" at bounding box center [234, 474] width 52 height 12
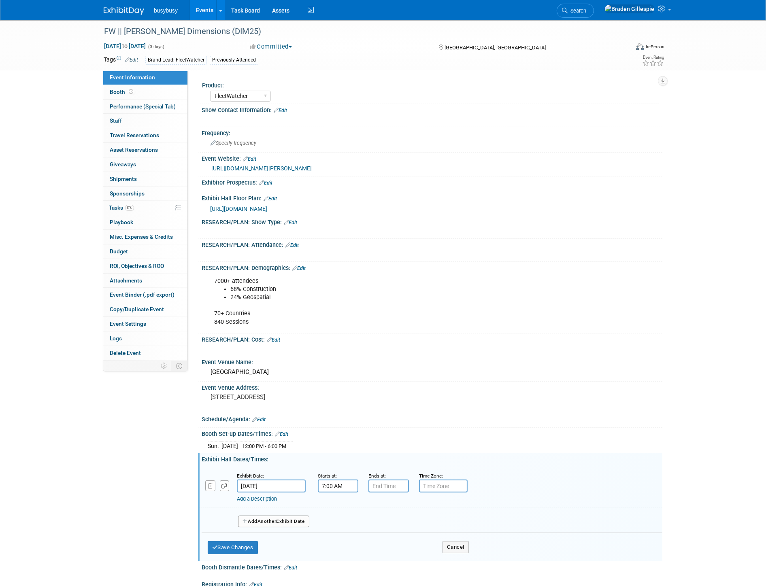
click at [327, 480] on input "7:00 AM" at bounding box center [338, 486] width 40 height 13
click at [336, 498] on span at bounding box center [336, 505] width 14 height 14
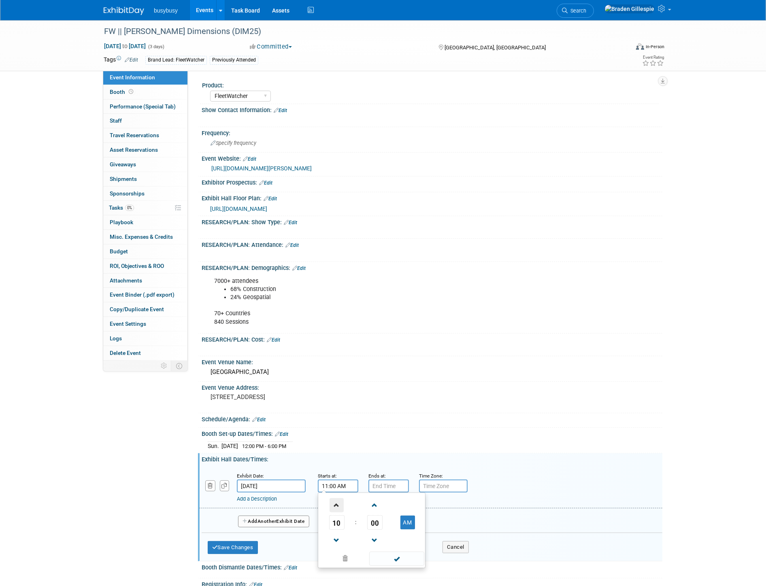
click at [336, 498] on span at bounding box center [336, 505] width 14 height 14
type input "12:00 PM"
click at [381, 482] on input "7:00 PM" at bounding box center [388, 486] width 40 height 13
click at [388, 535] on span at bounding box center [387, 540] width 14 height 14
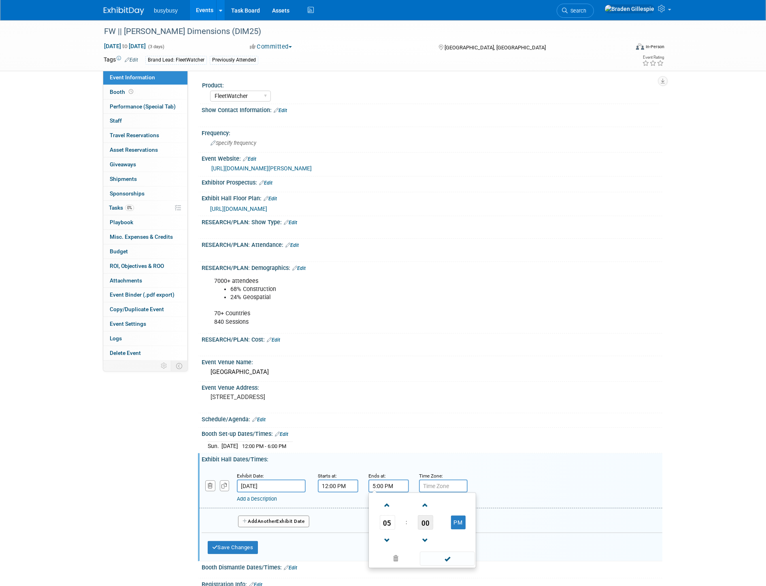
click at [425, 519] on span "00" at bounding box center [425, 522] width 15 height 15
click at [425, 519] on td "30" at bounding box center [435, 527] width 26 height 22
type input "5:30 PM"
click at [450, 556] on span at bounding box center [447, 559] width 55 height 14
click at [300, 519] on button "Add Another Exhibit Date" at bounding box center [273, 522] width 71 height 12
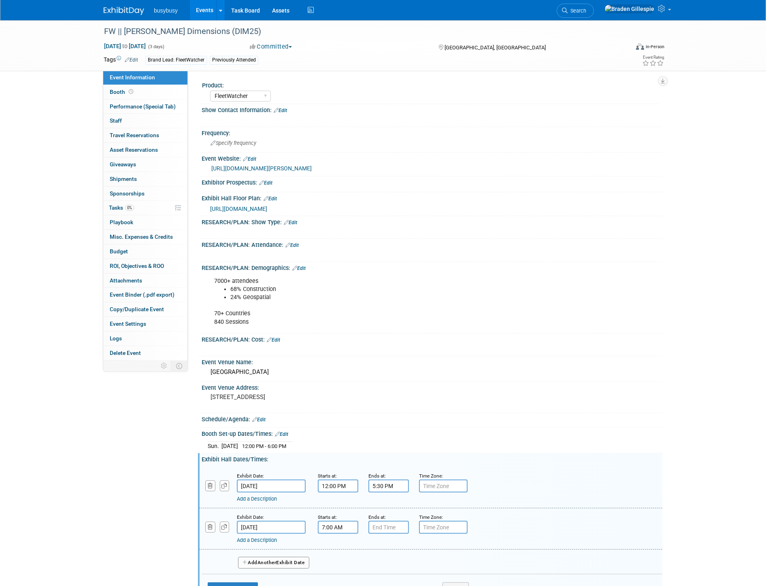
click at [345, 522] on input "7:00 AM" at bounding box center [338, 527] width 40 height 13
click at [341, 541] on span at bounding box center [336, 546] width 14 height 14
type input "10:00 AM"
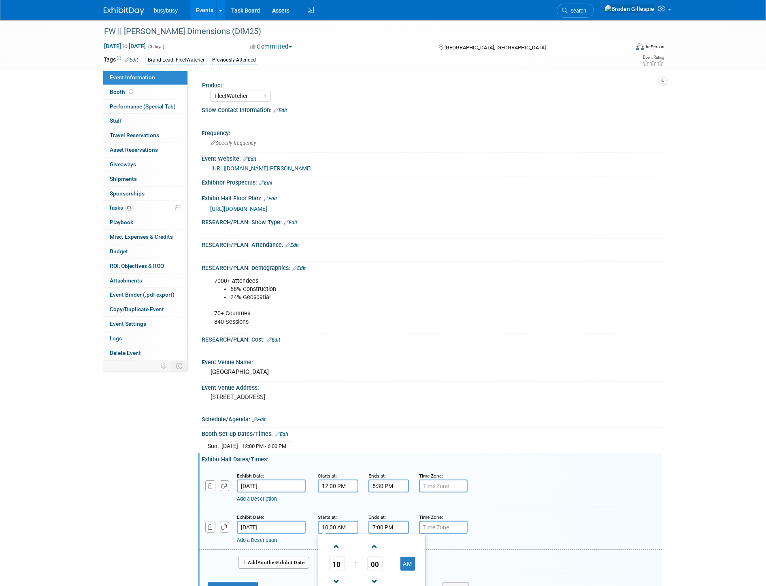
click at [376, 524] on input "7:00 PM" at bounding box center [388, 527] width 40 height 13
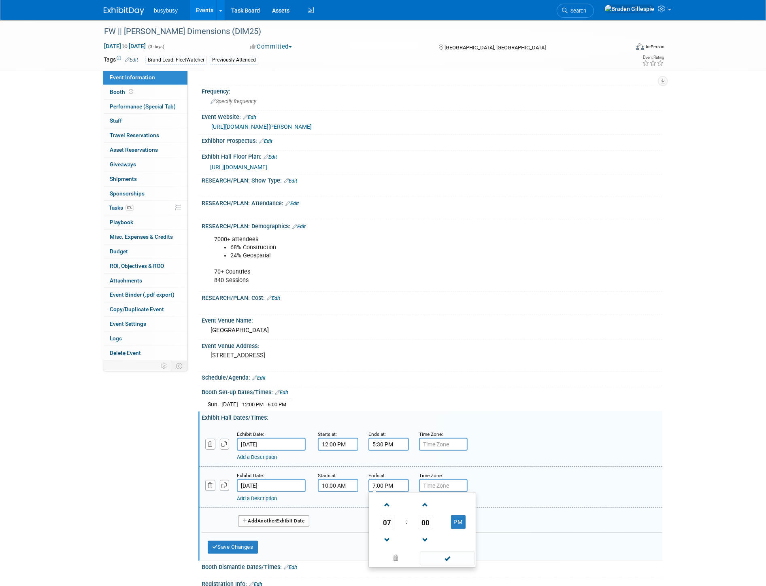
scroll to position [90, 0]
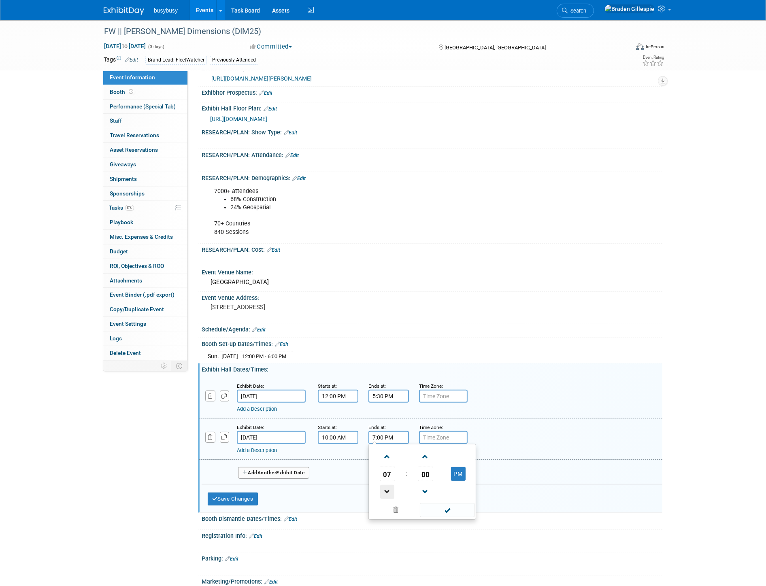
click at [385, 490] on span at bounding box center [387, 492] width 14 height 14
type input "5:00 PM"
click at [454, 507] on span at bounding box center [447, 510] width 55 height 14
click at [304, 470] on button "Add Another Exhibit Date" at bounding box center [273, 473] width 71 height 12
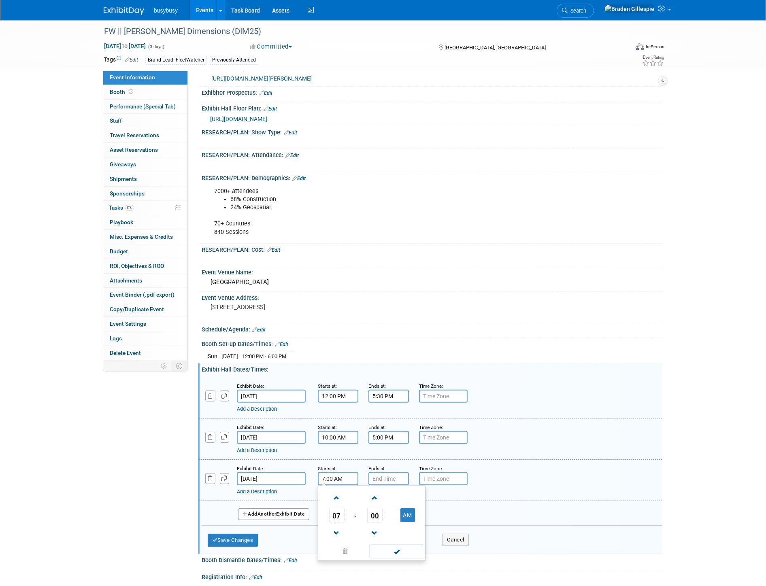
click at [346, 472] on input "7:00 AM" at bounding box center [338, 478] width 40 height 13
click at [335, 499] on span at bounding box center [336, 498] width 14 height 14
type input "9:00 AM"
click at [385, 474] on input "7:00 PM" at bounding box center [388, 478] width 40 height 13
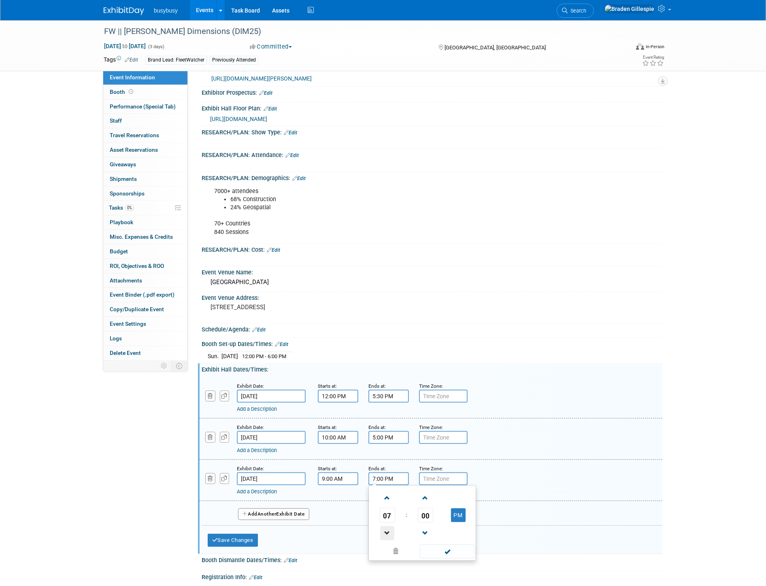
click at [385, 528] on span at bounding box center [387, 533] width 14 height 14
click at [424, 510] on span "00" at bounding box center [425, 515] width 15 height 15
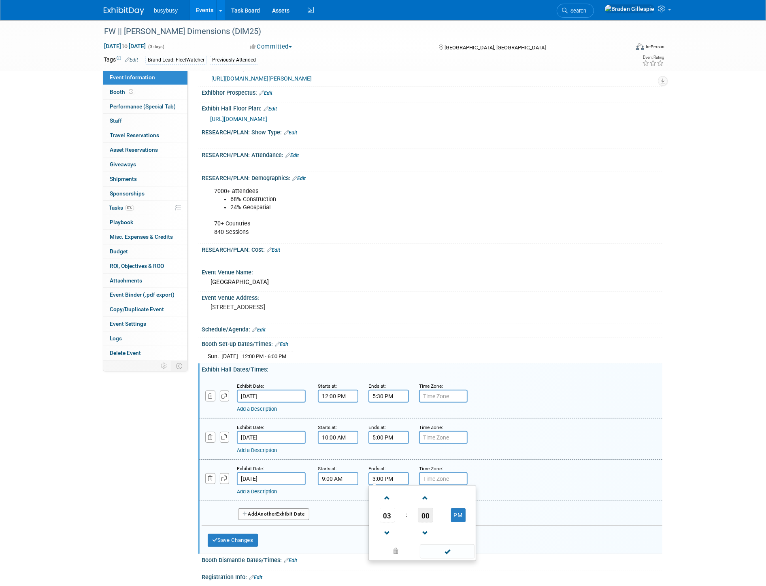
click at [0, 0] on td "30" at bounding box center [0, 0] width 0 height 0
type input "3:30 PM"
click at [442, 547] on span at bounding box center [447, 551] width 55 height 14
click at [255, 534] on button "Save Changes" at bounding box center [233, 540] width 50 height 13
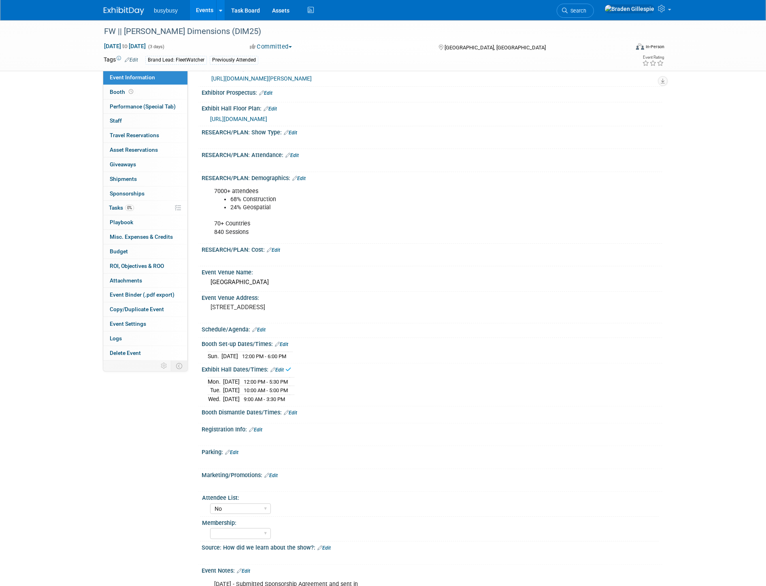
click at [298, 407] on div "Booth Dismantle Dates/Times: Edit" at bounding box center [432, 411] width 461 height 11
click at [296, 410] on link "Edit" at bounding box center [290, 413] width 13 height 6
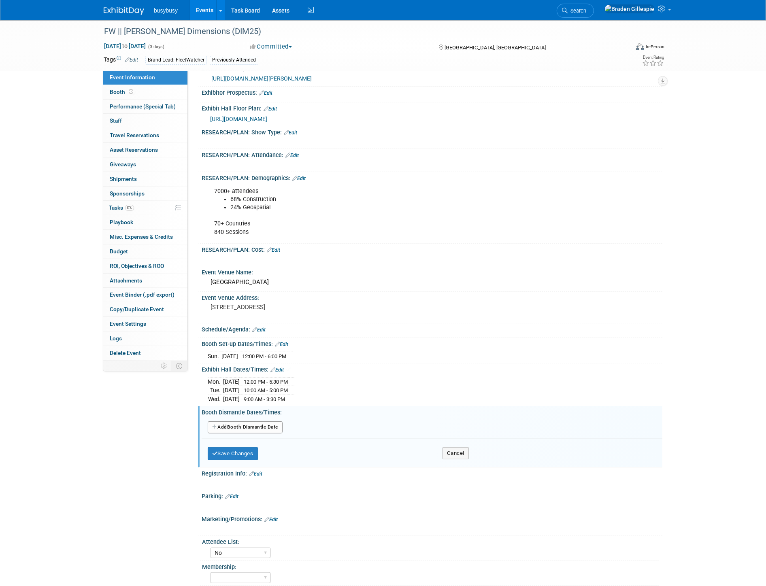
click at [250, 424] on button "Add Another Booth Dismantle Date" at bounding box center [245, 427] width 75 height 12
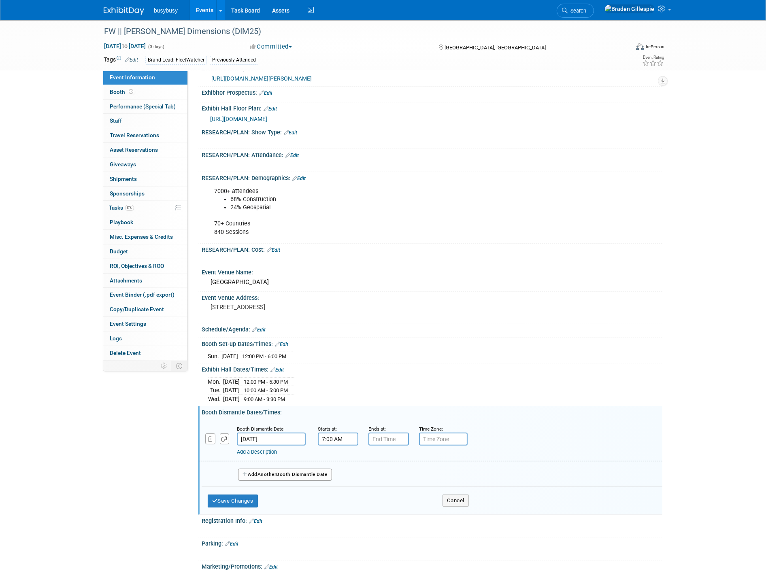
click at [331, 433] on input "7:00 AM" at bounding box center [338, 439] width 40 height 13
click at [339, 454] on span at bounding box center [336, 458] width 14 height 14
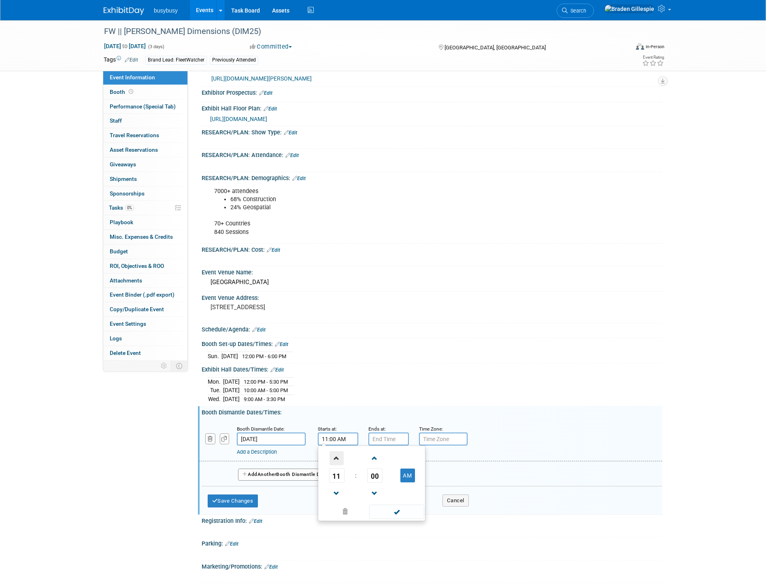
click at [339, 454] on span at bounding box center [336, 458] width 14 height 14
click at [338, 453] on span at bounding box center [336, 458] width 14 height 14
click at [382, 471] on span "00" at bounding box center [374, 475] width 15 height 15
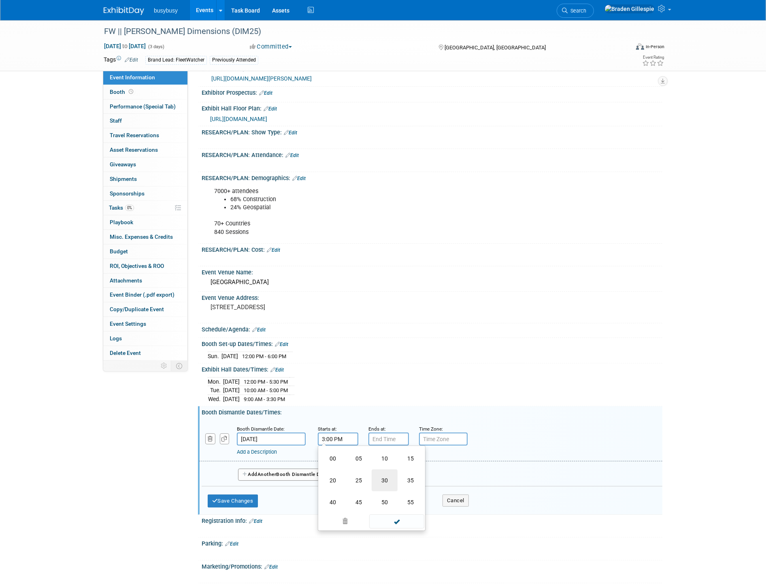
click at [381, 471] on td "30" at bounding box center [384, 480] width 26 height 22
type input "3:30 PM"
click at [399, 524] on div "X" at bounding box center [431, 526] width 450 height 4
click at [386, 436] on input "7:00 PM" at bounding box center [388, 439] width 40 height 13
click at [388, 456] on span at bounding box center [387, 458] width 14 height 14
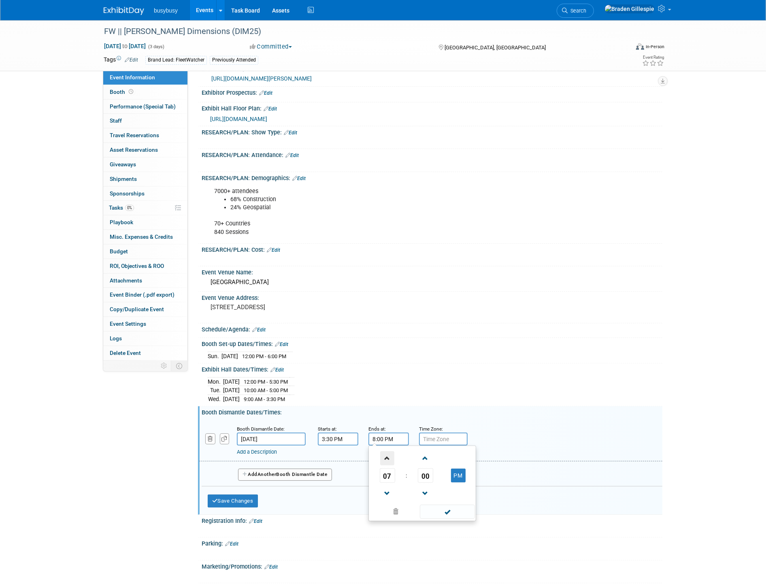
click at [388, 456] on span at bounding box center [387, 458] width 14 height 14
type input "9:00 PM"
click at [448, 506] on span at bounding box center [447, 512] width 55 height 14
click at [251, 495] on button "Save Changes" at bounding box center [233, 501] width 50 height 13
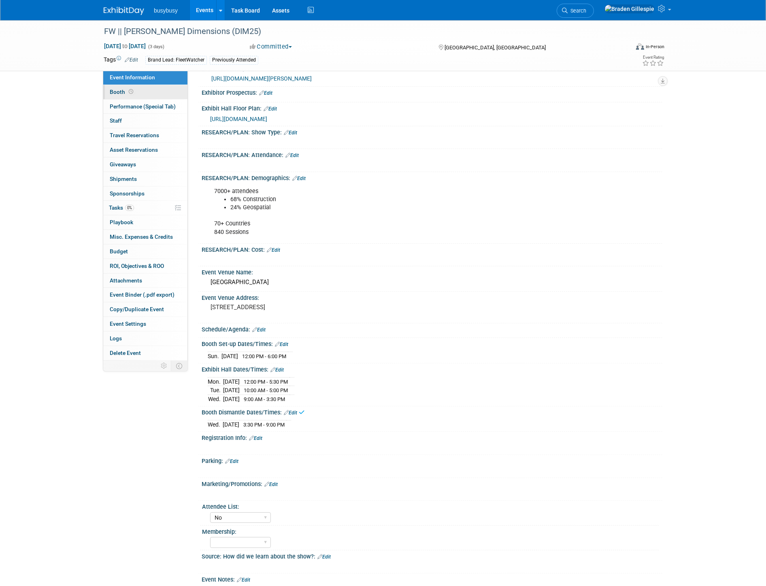
click at [132, 95] on link "Booth" at bounding box center [145, 92] width 84 height 14
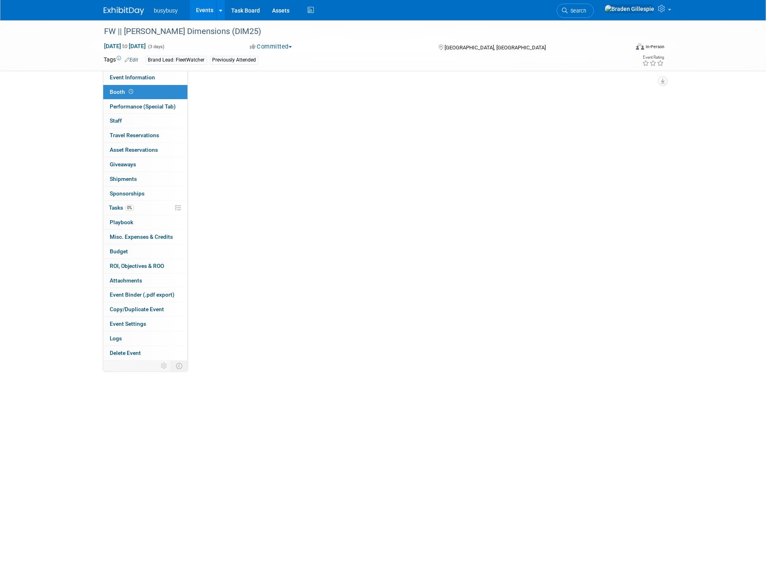
scroll to position [0, 0]
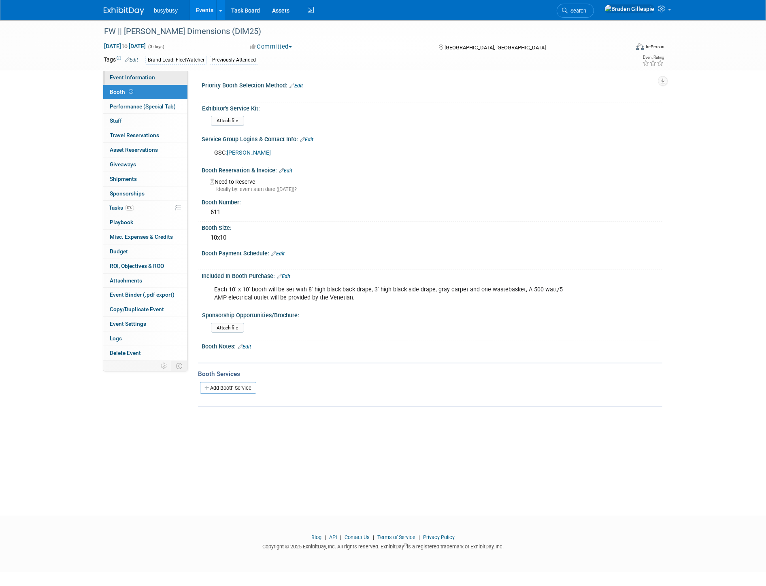
click at [136, 77] on span "Event Information" at bounding box center [132, 77] width 45 height 6
select select "FleetWatcher"
select select "No"
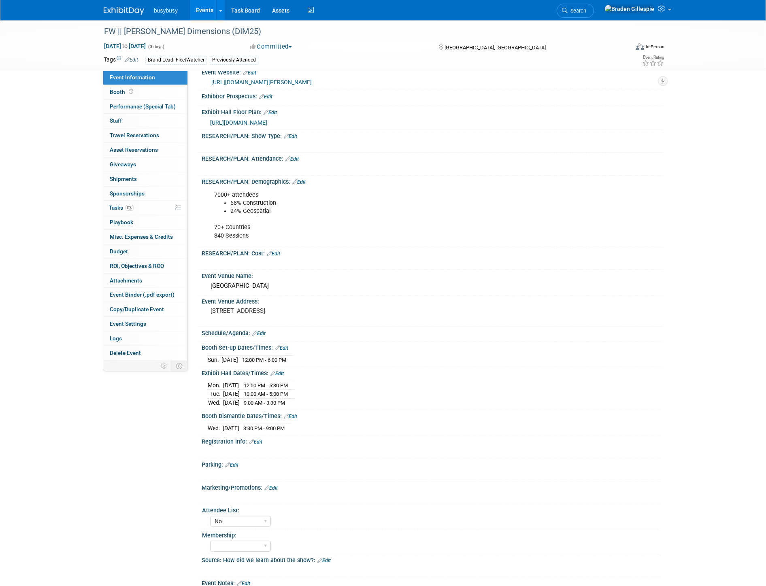
scroll to position [90, 0]
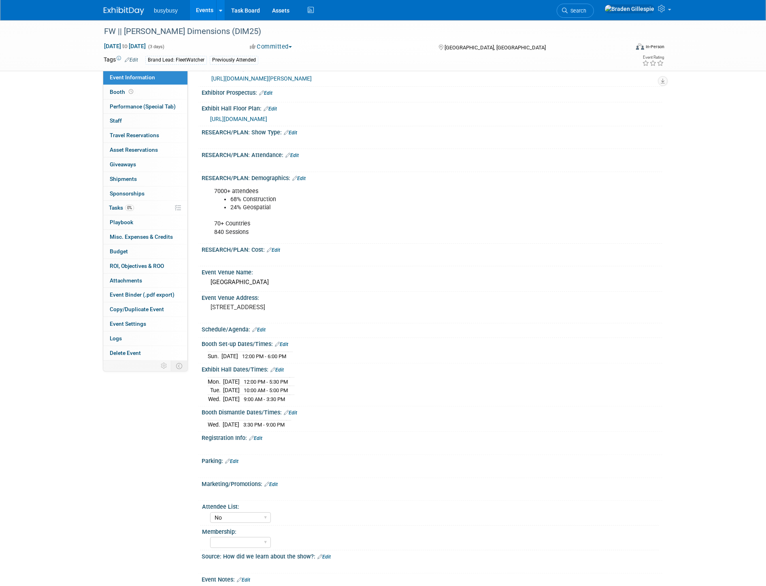
click at [119, 5] on link at bounding box center [129, 7] width 50 height 6
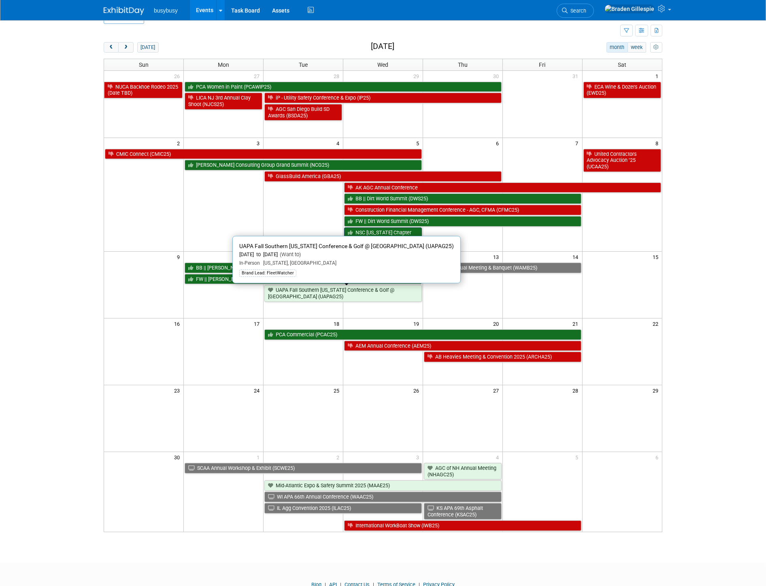
scroll to position [9, 0]
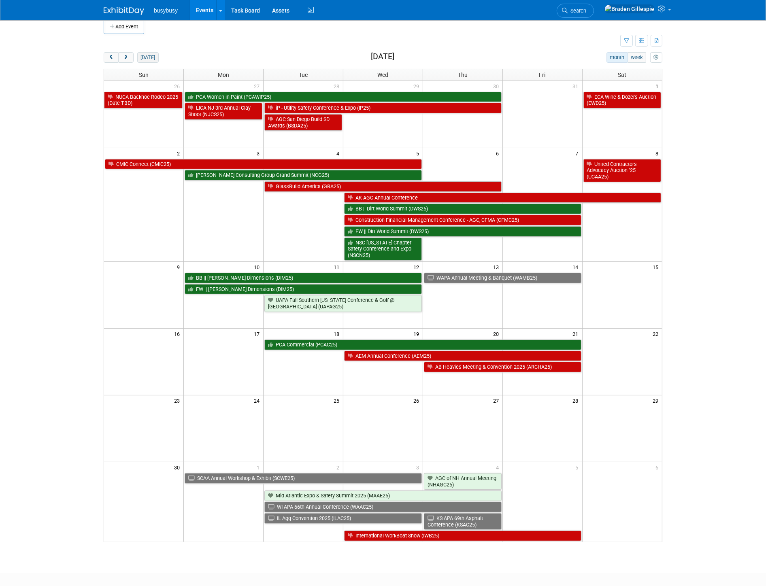
click at [144, 59] on button "[DATE]" at bounding box center [147, 57] width 21 height 11
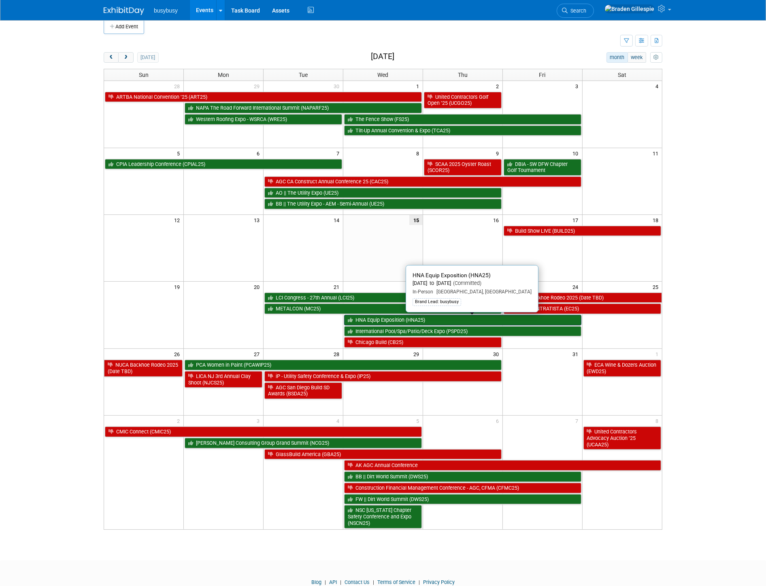
click at [379, 319] on link "HNA Equip Exposition (HNA25)" at bounding box center [462, 320] width 237 height 11
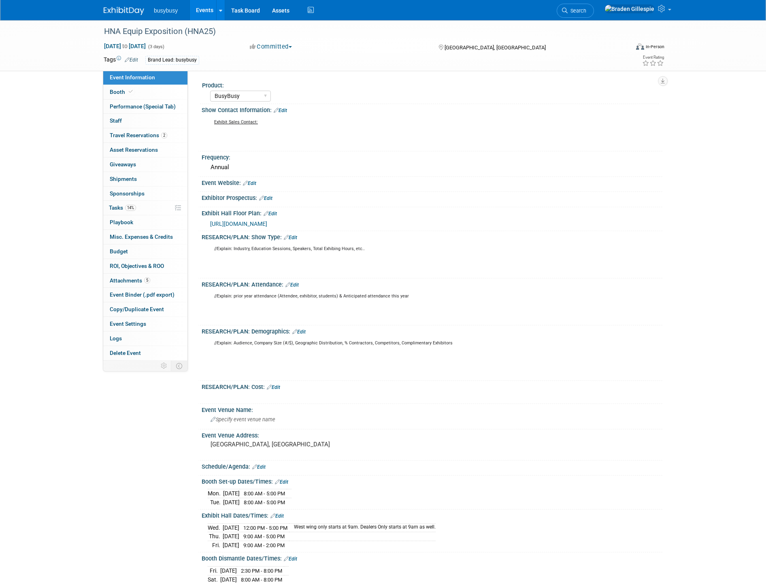
select select "BusyBusy"
select select "No"
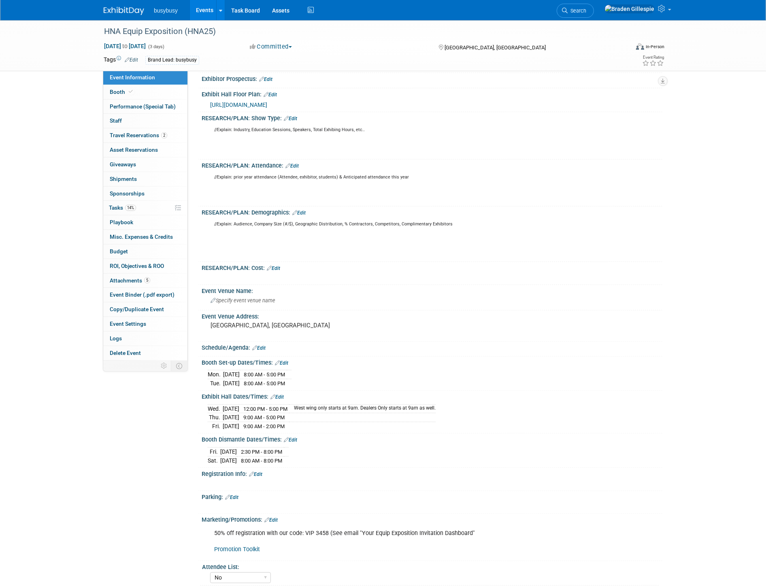
scroll to position [135, 0]
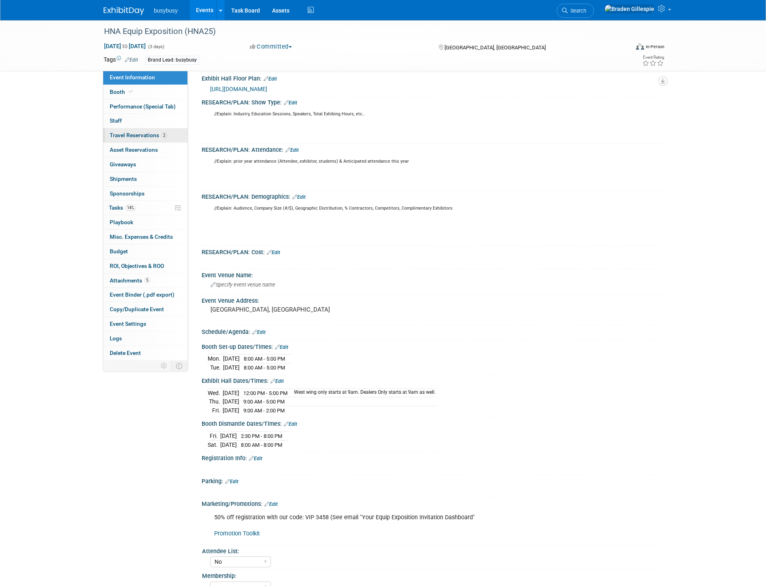
click at [174, 136] on link "2 Travel Reservations 2" at bounding box center [145, 135] width 84 height 14
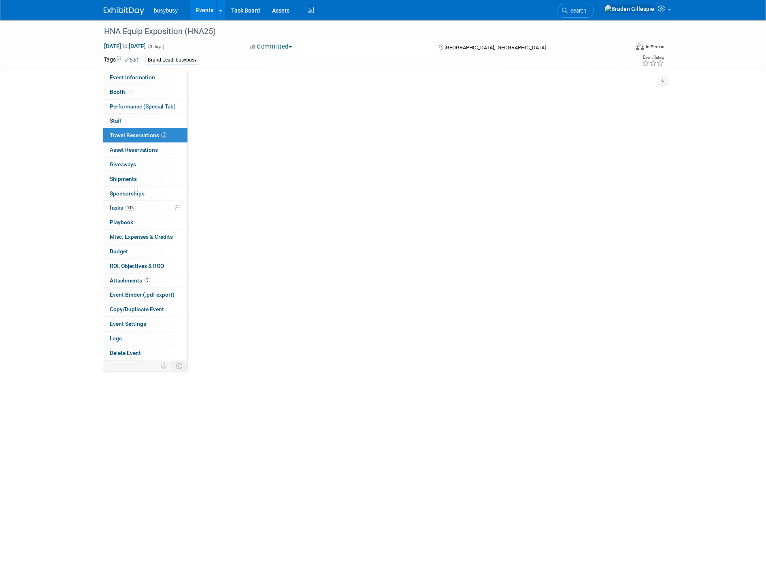
scroll to position [0, 0]
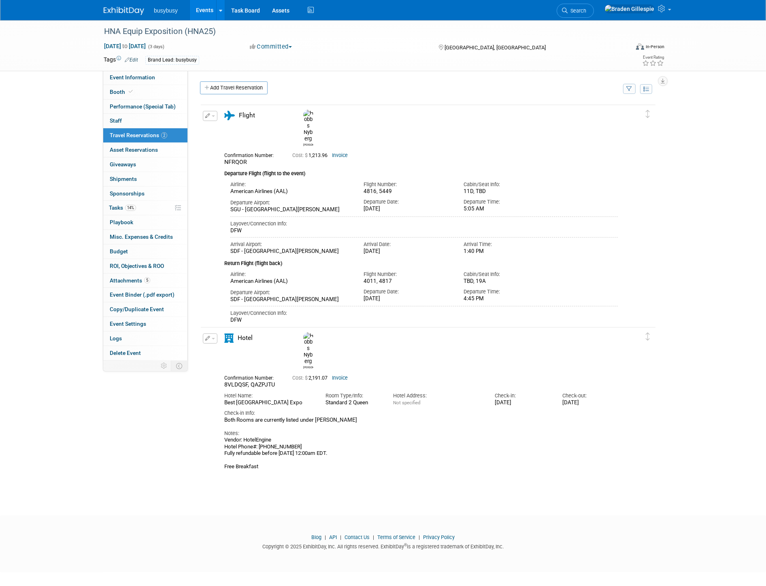
click at [475, 248] on div "1:40 PM" at bounding box center [507, 251] width 88 height 7
click at [144, 80] on span "Event Information" at bounding box center [132, 77] width 45 height 6
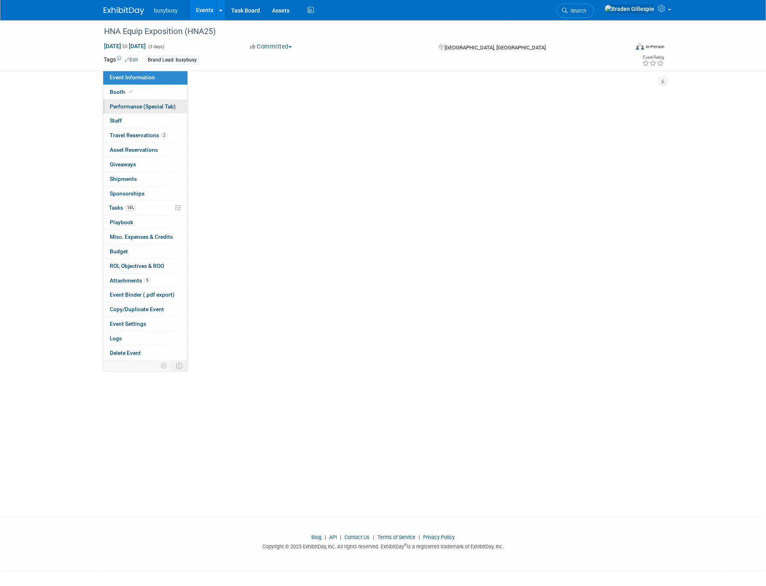
select select "BusyBusy"
select select "No"
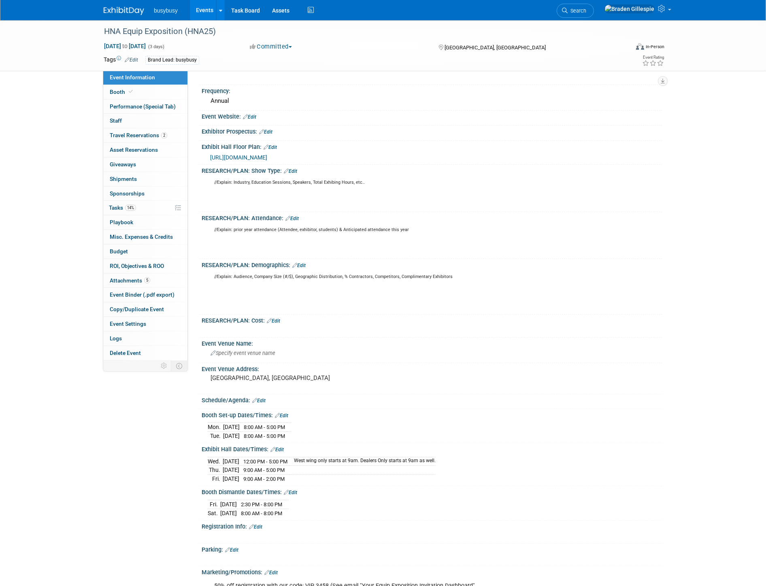
scroll to position [180, 0]
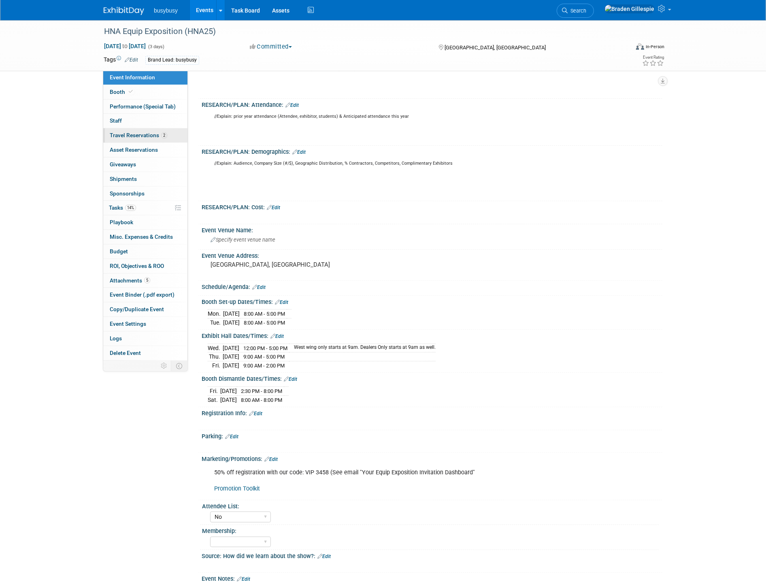
click at [156, 142] on link "2 Travel Reservations 2" at bounding box center [145, 135] width 84 height 14
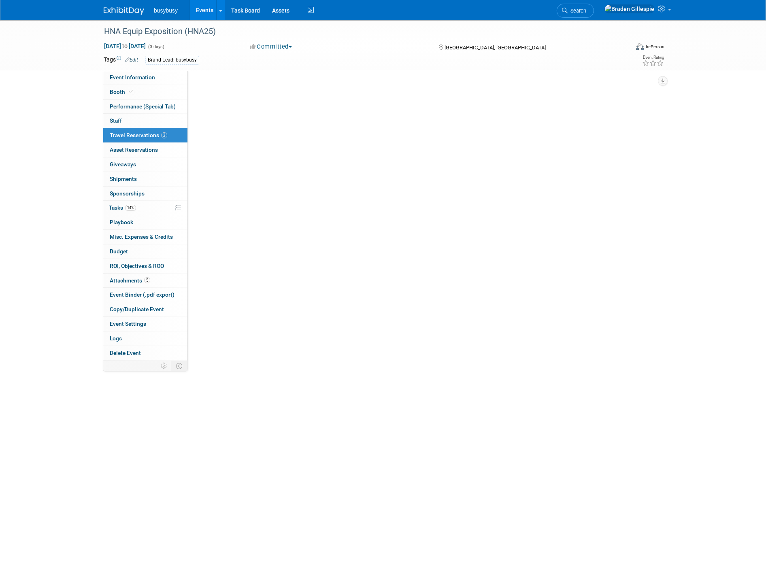
scroll to position [0, 0]
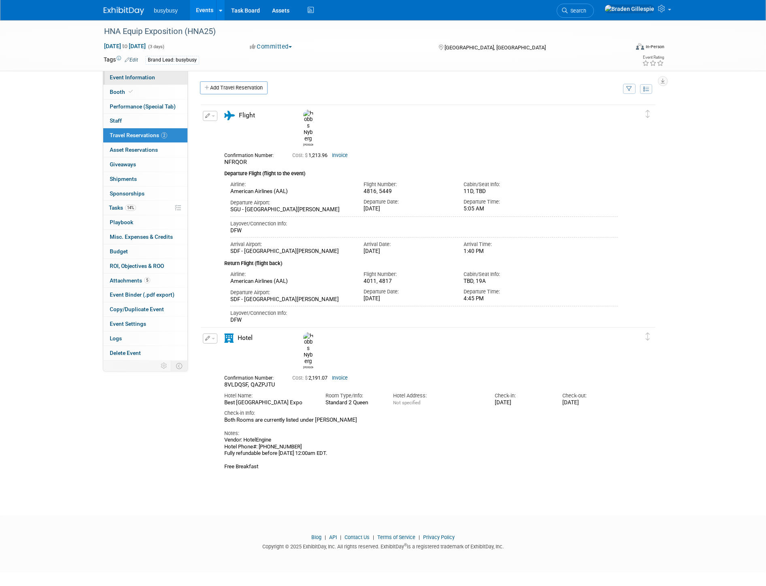
click at [150, 76] on span "Event Information" at bounding box center [132, 77] width 45 height 6
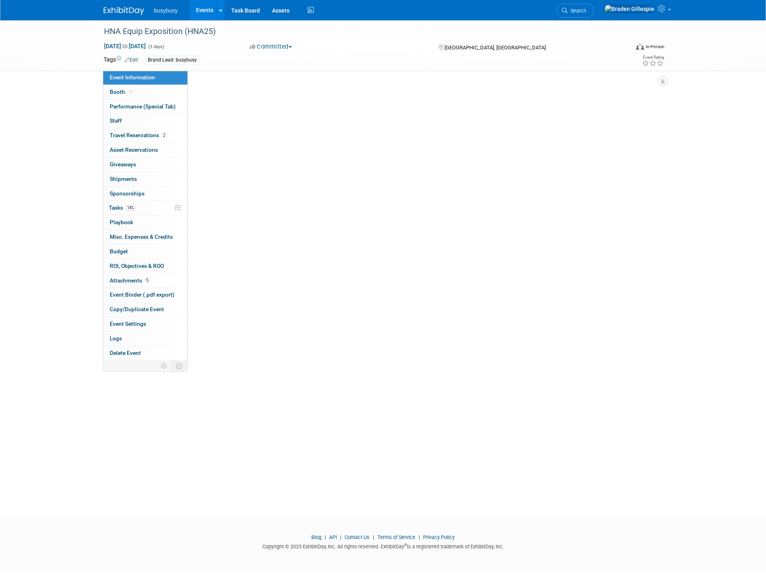
select select "BusyBusy"
select select "No"
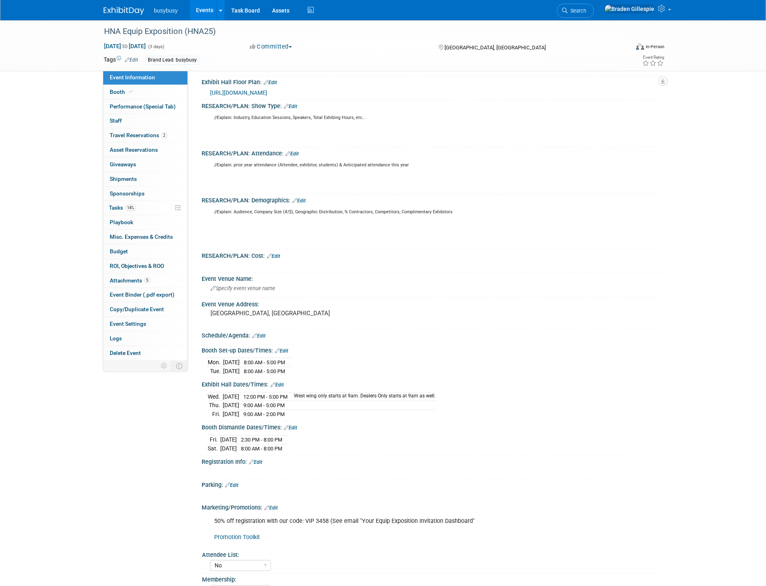
scroll to position [135, 0]
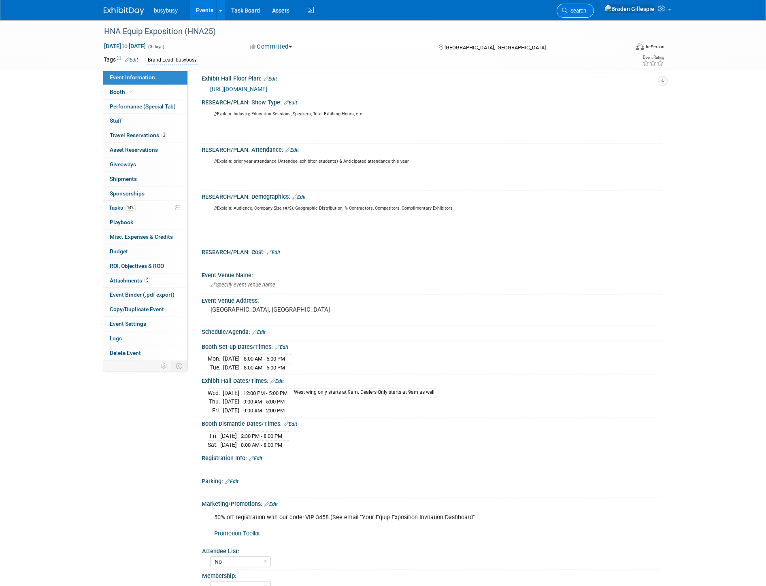
click at [594, 15] on link "Search" at bounding box center [574, 11] width 37 height 14
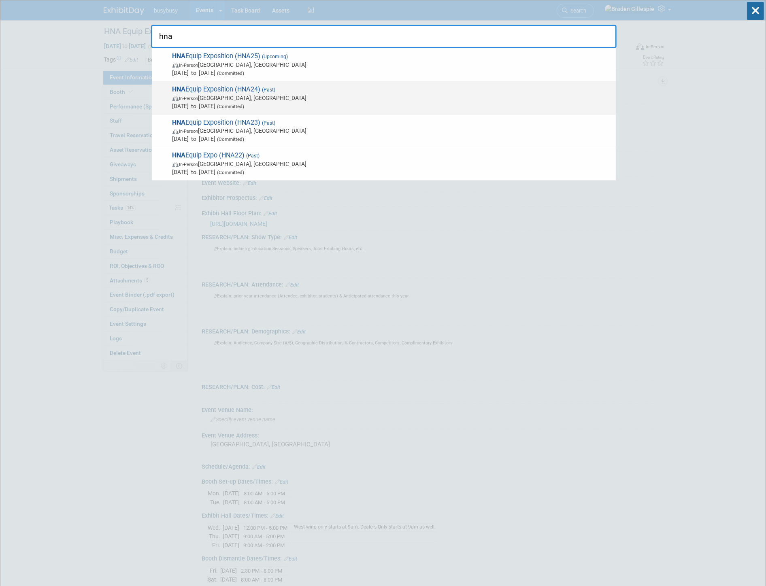
type input "hna"
click at [359, 108] on span "[DATE] to [DATE] (Committed)" at bounding box center [391, 106] width 439 height 8
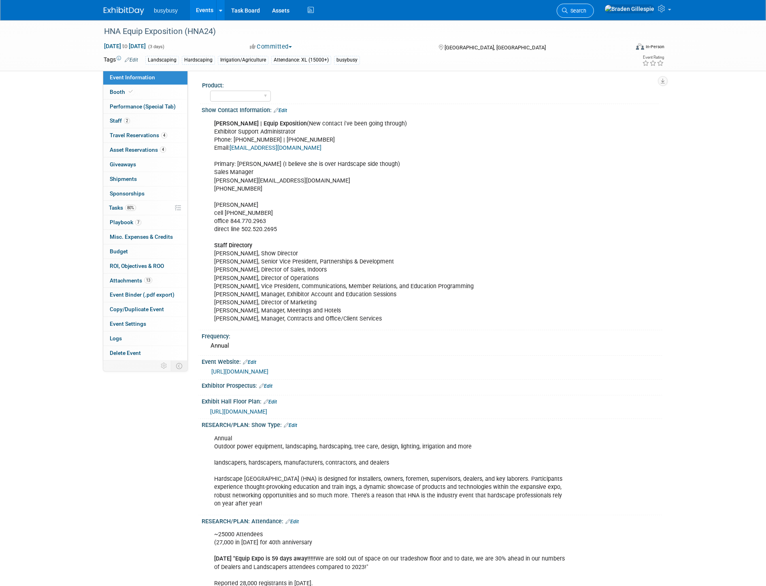
click at [594, 6] on link "Search" at bounding box center [574, 11] width 37 height 14
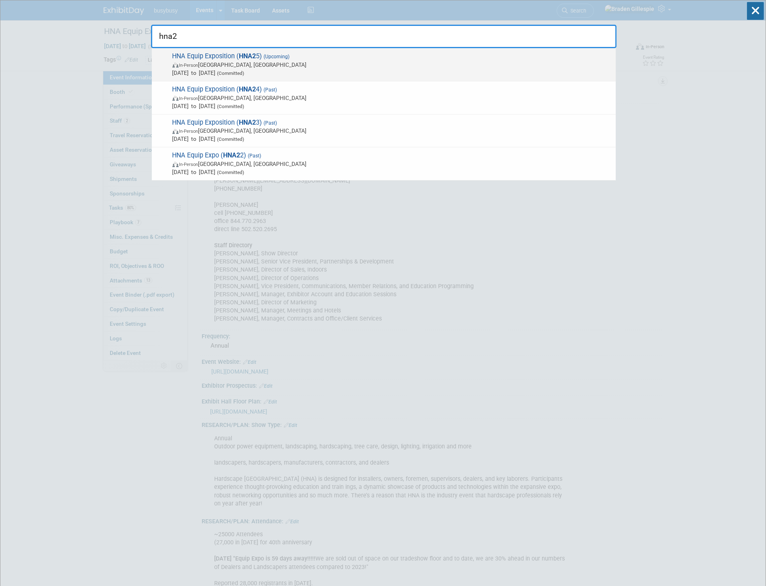
type input "hna2"
click at [504, 56] on span "HNA Equip Exposition ( HNA2 5) (Upcoming) In-Person [GEOGRAPHIC_DATA], [GEOGRAP…" at bounding box center [391, 64] width 442 height 25
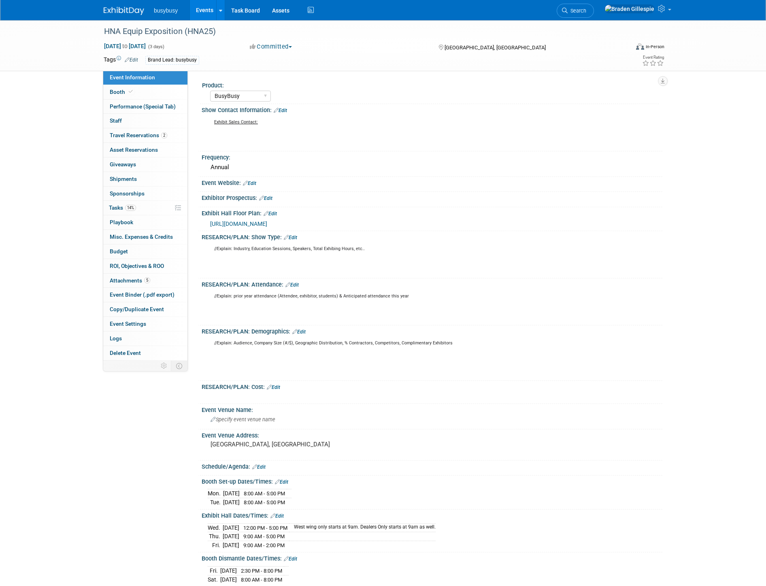
select select "BusyBusy"
select select "No"
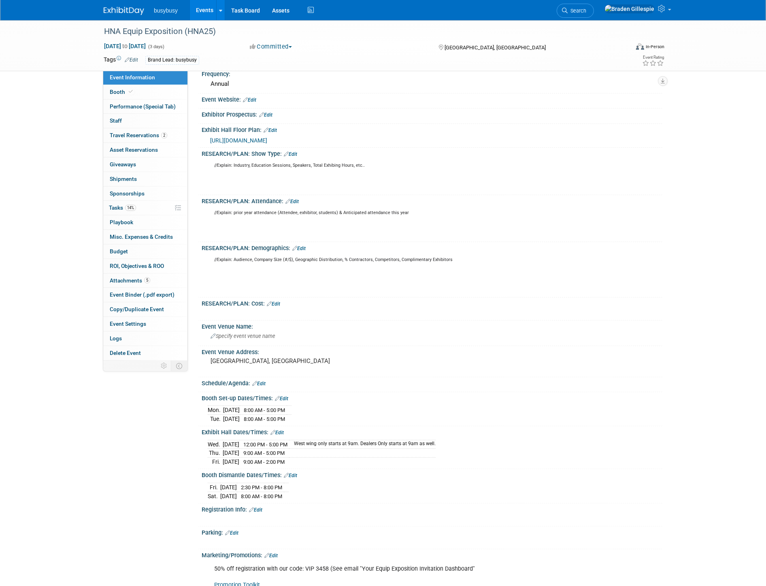
scroll to position [90, 0]
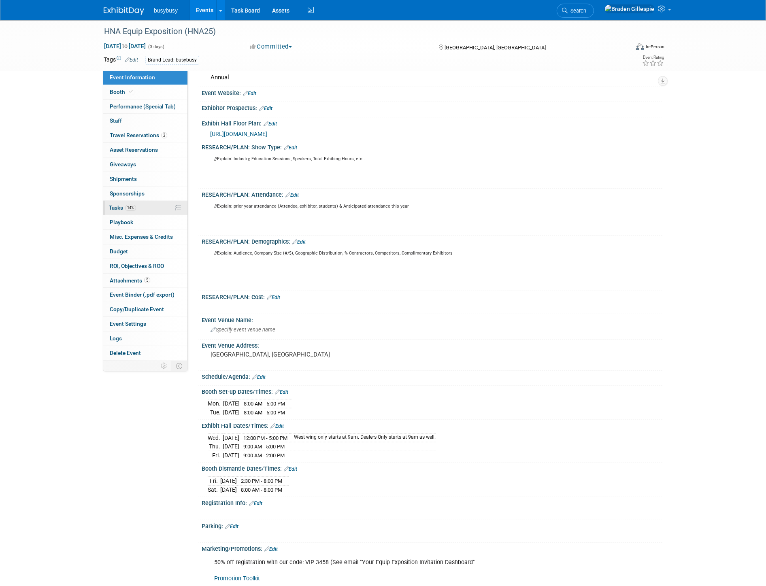
click at [145, 211] on link "14% Tasks 14%" at bounding box center [145, 208] width 84 height 14
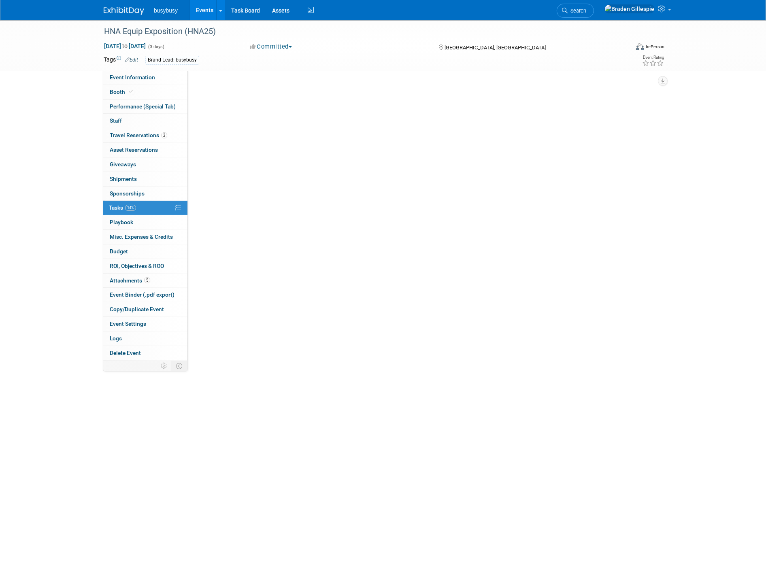
scroll to position [0, 0]
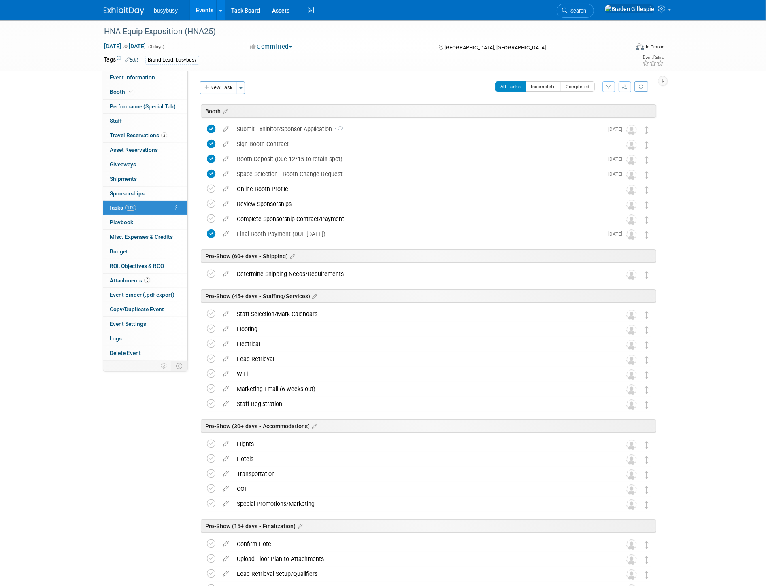
click at [119, 10] on img at bounding box center [124, 11] width 40 height 8
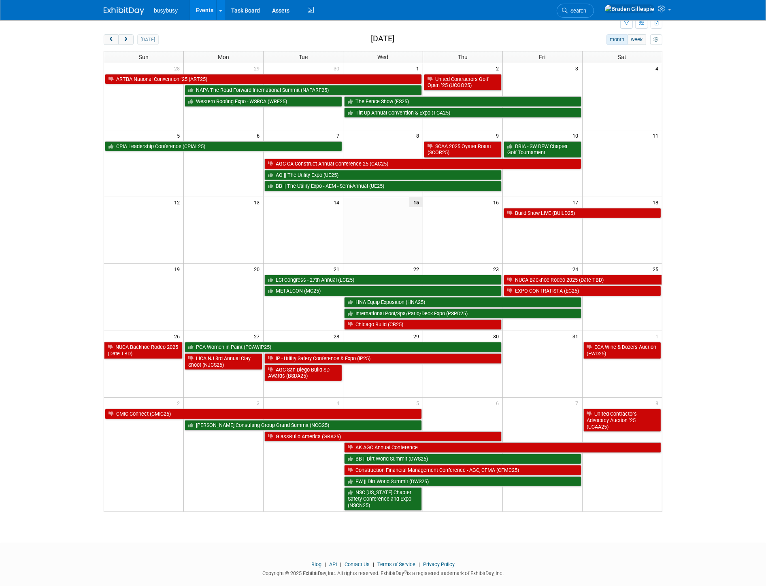
scroll to position [41, 0]
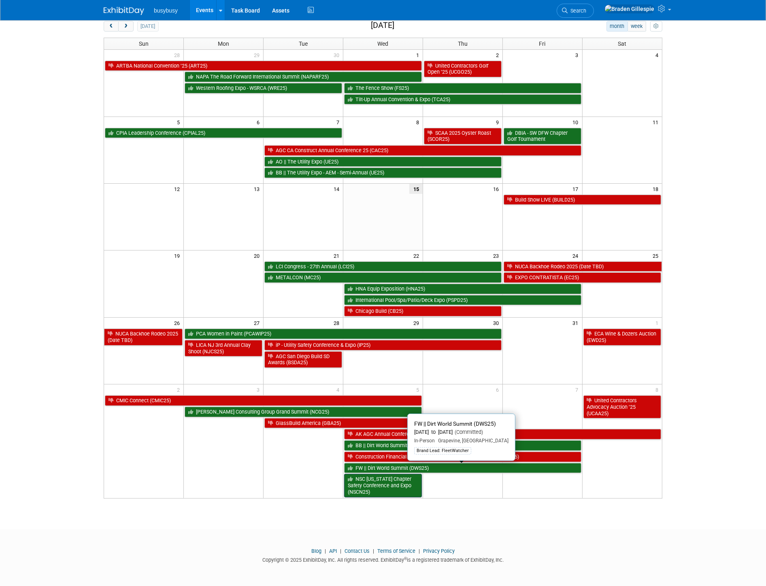
click at [388, 486] on link "NSC [US_STATE] Chapter Safety Conference and Expo (NSCN25)" at bounding box center [383, 485] width 78 height 23
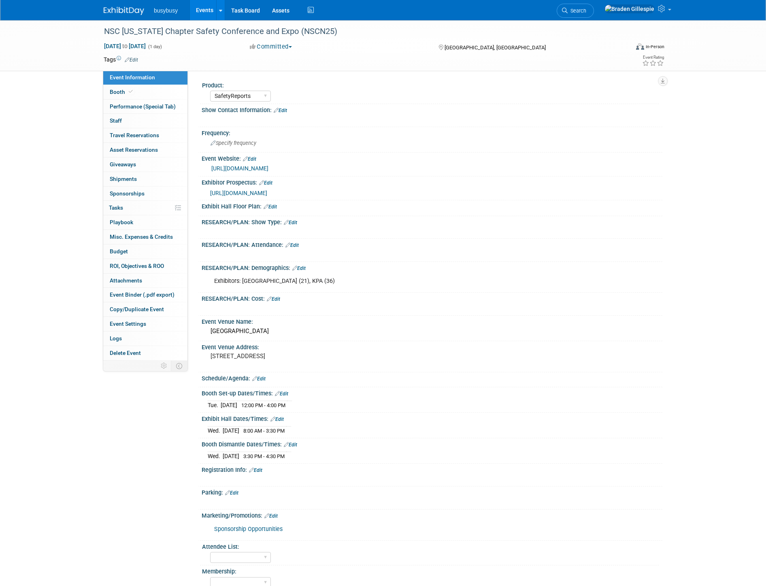
select select "SafetyReports"
click at [281, 144] on div "Specify frequency" at bounding box center [432, 143] width 448 height 13
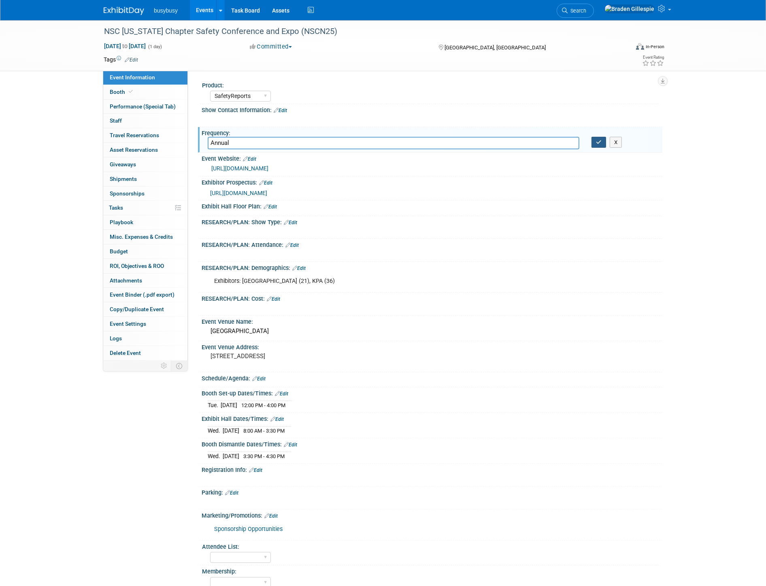
type input "Annual"
click at [599, 143] on icon "button" at bounding box center [599, 142] width 6 height 5
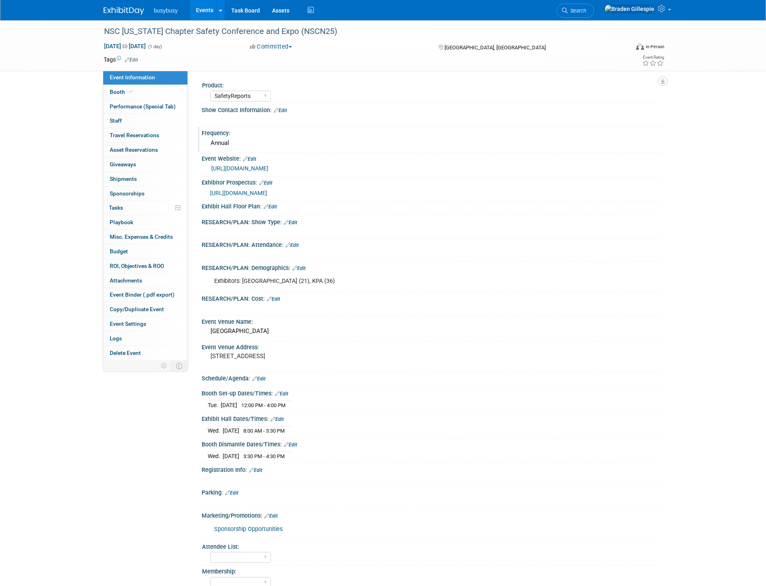
click at [268, 167] on link "https://safenebraska.org/conferences-events/safety-health-summit/2024-exhibitor…" at bounding box center [239, 168] width 57 height 6
click at [134, 101] on link "Performance (Special Tab)" at bounding box center [145, 107] width 84 height 14
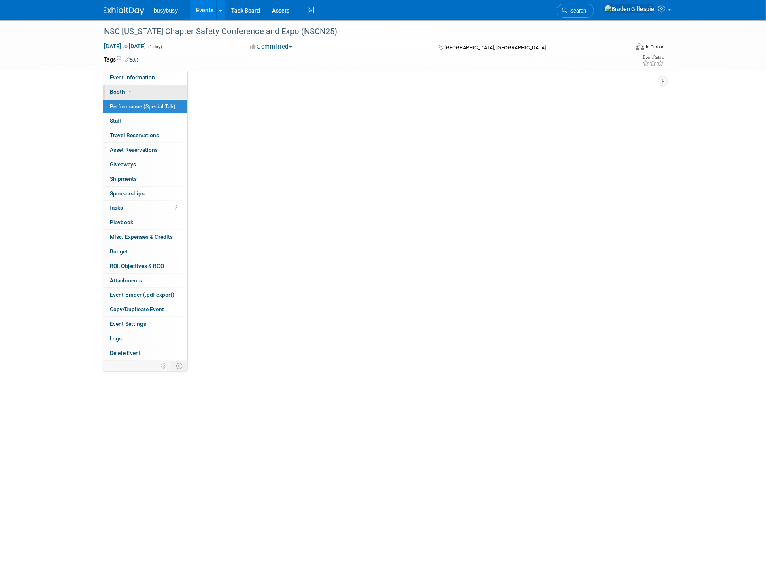
click at [131, 92] on icon at bounding box center [131, 91] width 4 height 4
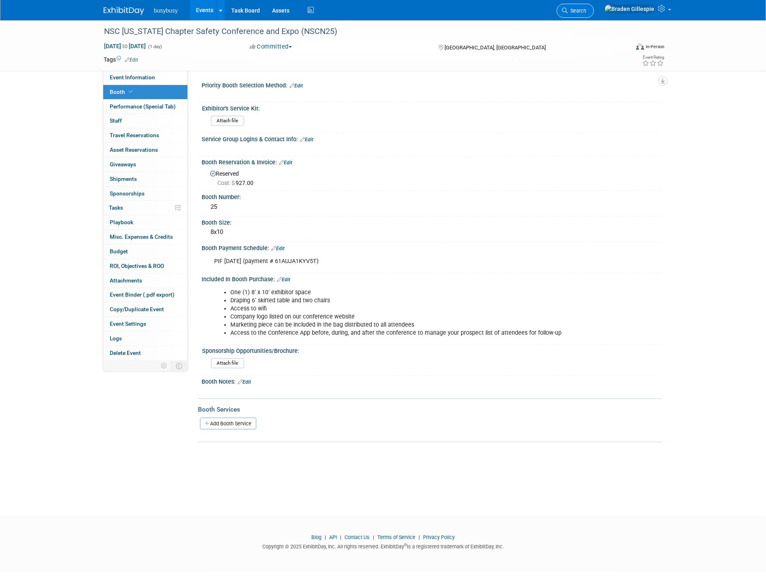
click at [586, 11] on span "Search" at bounding box center [576, 11] width 19 height 6
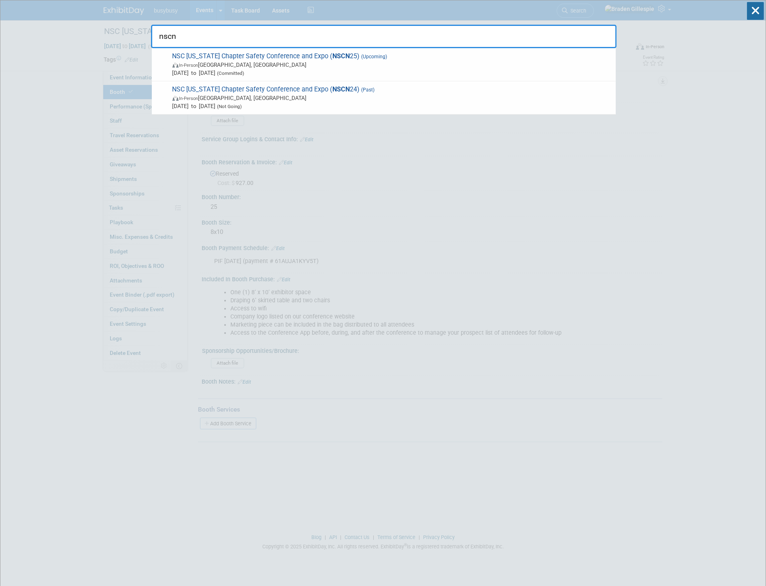
type input "nscn"
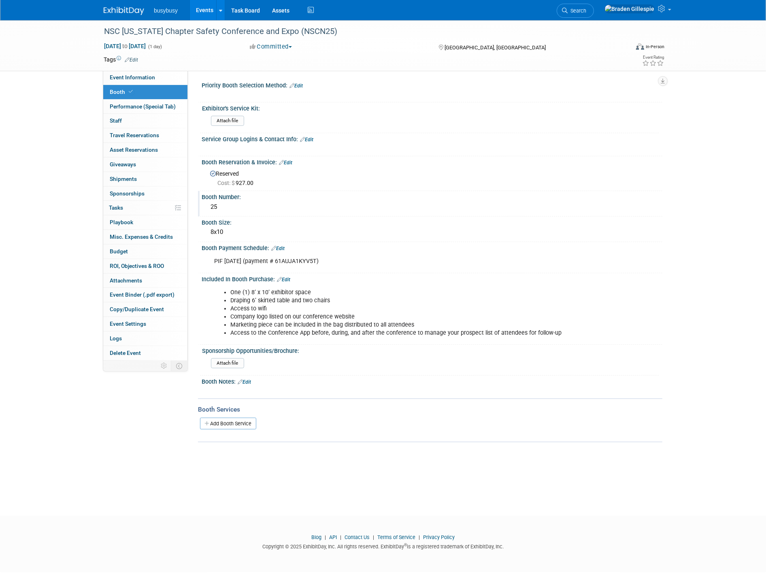
click at [218, 206] on div "25" at bounding box center [432, 207] width 448 height 13
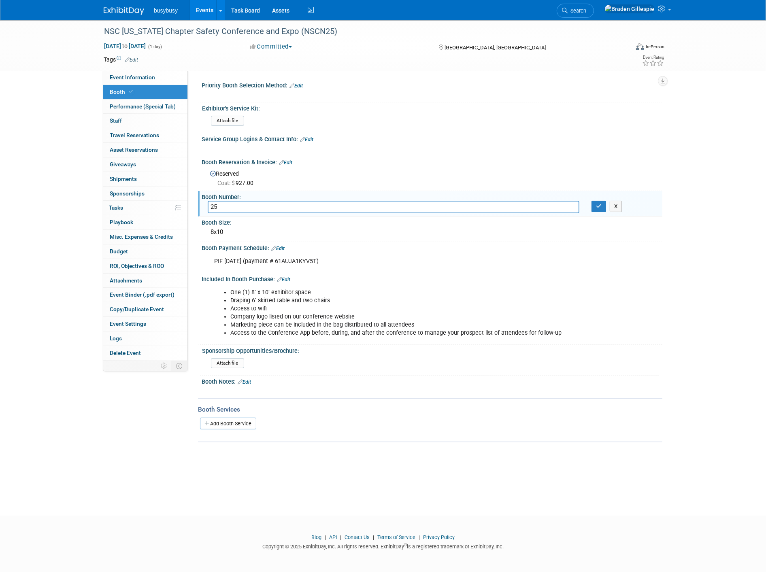
drag, startPoint x: 219, startPoint y: 203, endPoint x: 200, endPoint y: 203, distance: 19.0
click at [200, 203] on div "Booth Number: 25 25 X" at bounding box center [430, 203] width 464 height 25
type input "39"
click at [601, 205] on icon "button" at bounding box center [599, 206] width 6 height 5
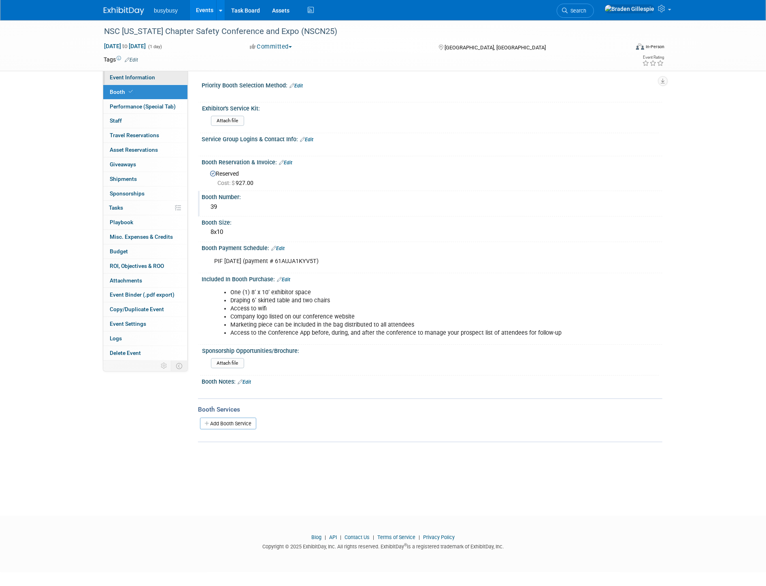
click at [152, 79] on span "Event Information" at bounding box center [132, 77] width 45 height 6
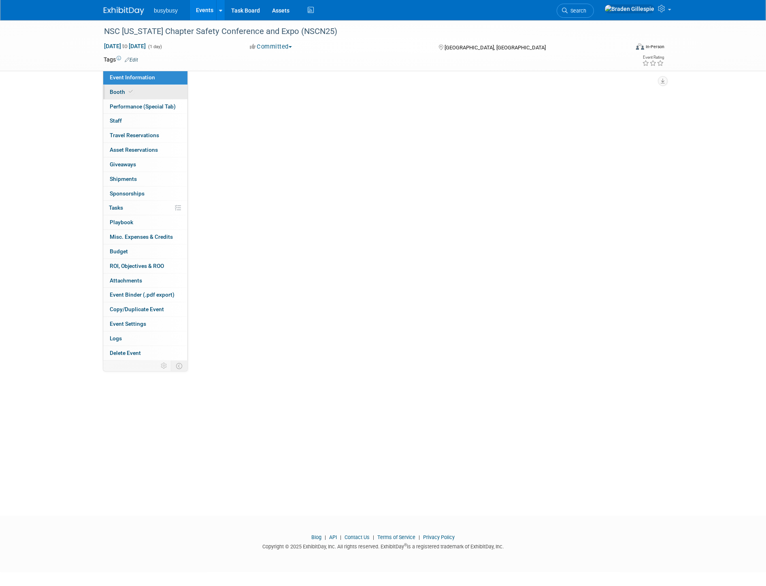
select select "SafetyReports"
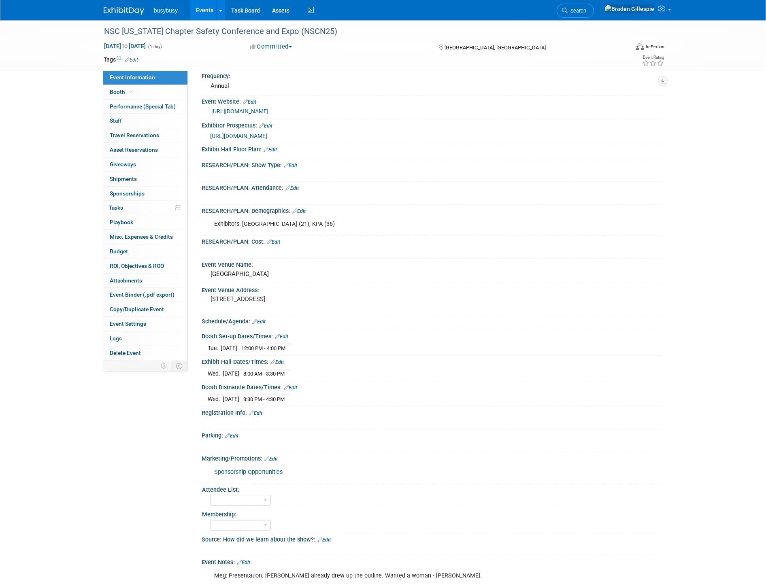
scroll to position [172, 0]
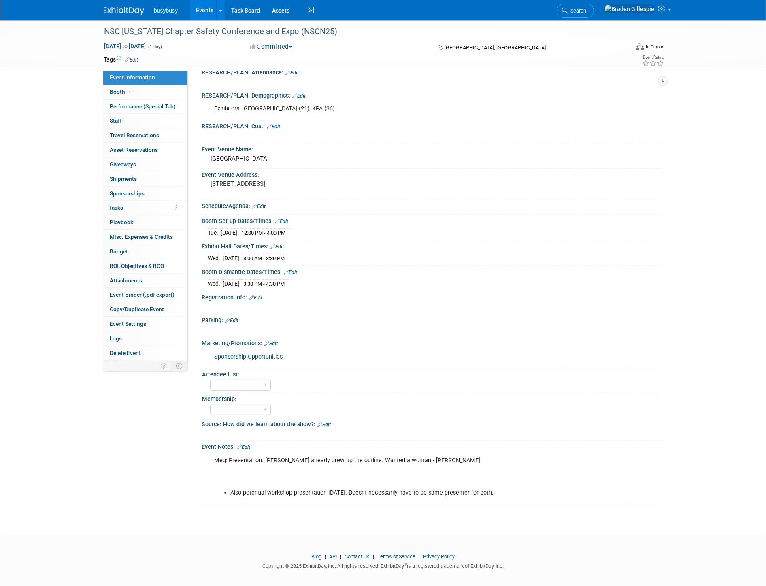
click at [281, 244] on link "Edit" at bounding box center [276, 247] width 13 height 6
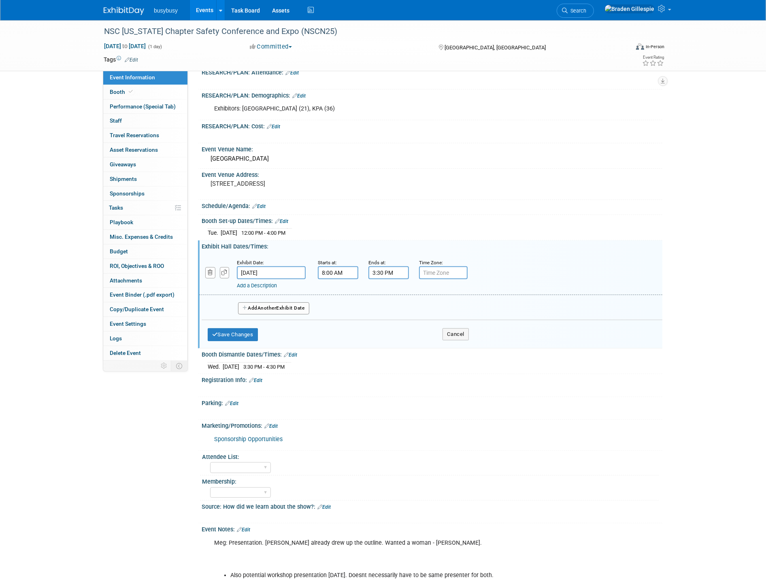
click at [277, 282] on link "Add a Description" at bounding box center [257, 285] width 40 height 6
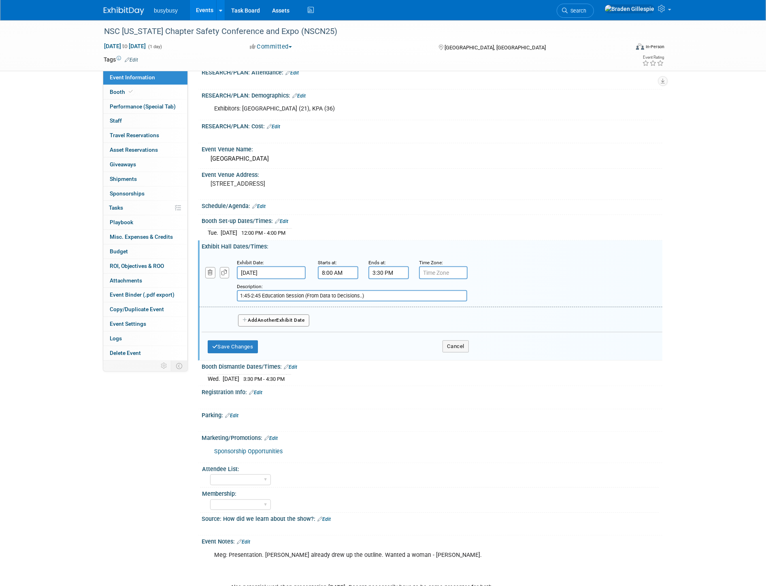
click at [344, 290] on input "1:45-2:45 Education Session (From Data to Decisions..)" at bounding box center [352, 295] width 230 height 11
click at [401, 290] on input "1:45-2:45 Education Session ("From Data to Decisions..)" at bounding box center [352, 295] width 230 height 11
type input "1:45-2:45 Education Session ("From Data to Decisions..")"
click at [242, 340] on button "Save Changes" at bounding box center [233, 346] width 50 height 13
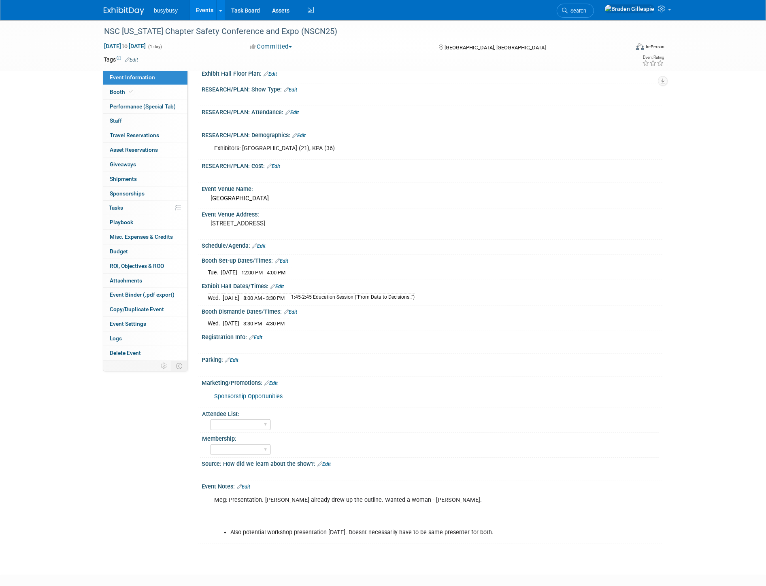
scroll to position [117, 0]
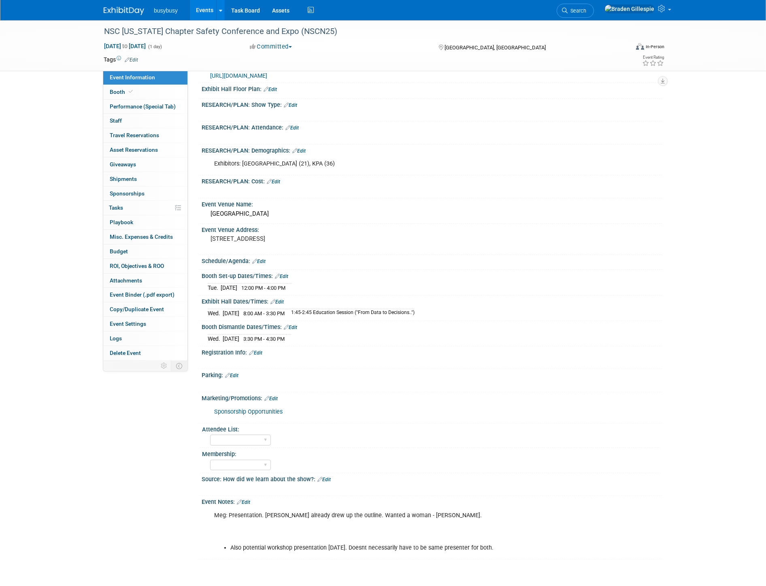
click at [247, 499] on link "Edit" at bounding box center [243, 502] width 13 height 6
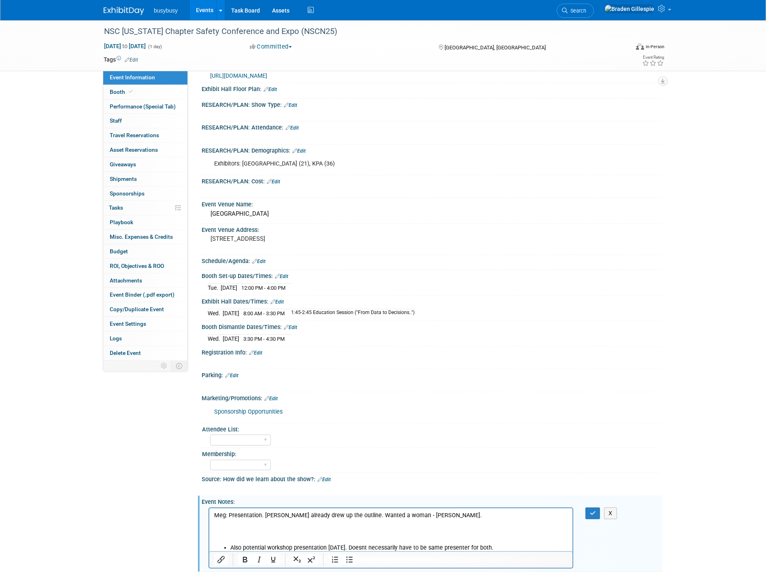
scroll to position [0, 0]
drag, startPoint x: 390, startPoint y: 511, endPoint x: 77, endPoint y: 523, distance: 313.5
click at [209, 523] on html "Meg: Presentation. Meg already drew up the outline. Wanted a woman - holly. Als…" at bounding box center [390, 530] width 363 height 44
click at [420, 519] on p "Meg: Presentation. Meg already drew up the outline. Wanted a woman - holly." at bounding box center [391, 527] width 354 height 32
drag, startPoint x: 396, startPoint y: 533, endPoint x: 174, endPoint y: 508, distance: 223.5
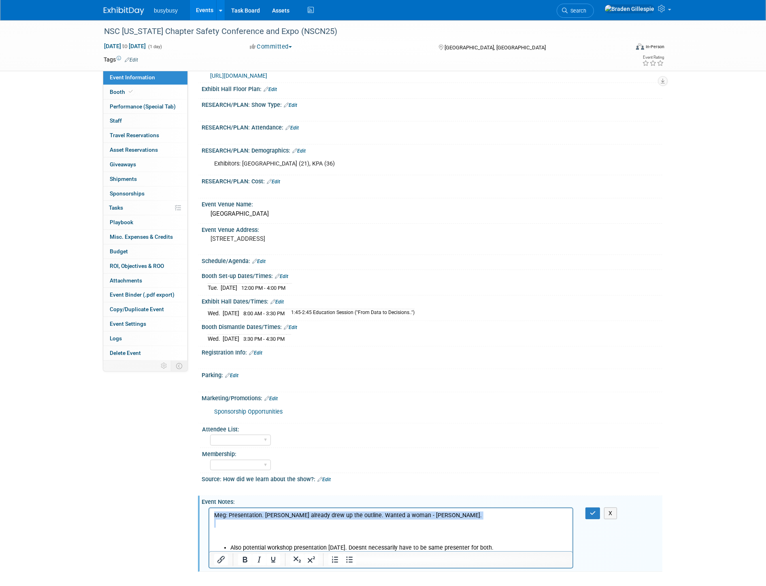
click at [209, 508] on html "Meg: Presentation. Meg already drew up the outline. Wanted a woman - holly. Als…" at bounding box center [390, 530] width 363 height 44
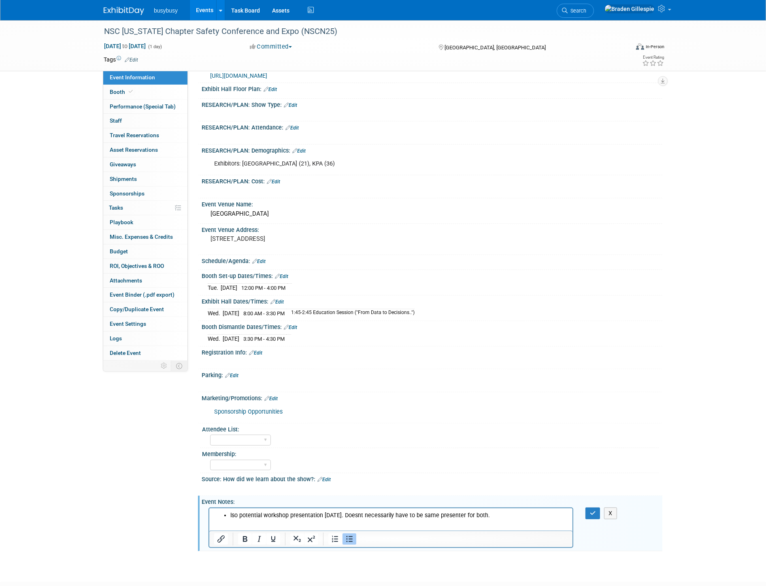
drag, startPoint x: 510, startPoint y: 515, endPoint x: 348, endPoint y: 1027, distance: 537.9
click at [209, 519] on html "lso potential workshop presentation sept. 25th. Doesnt necessarily have to be s…" at bounding box center [390, 513] width 363 height 11
click at [593, 510] on icon "button" at bounding box center [593, 513] width 6 height 6
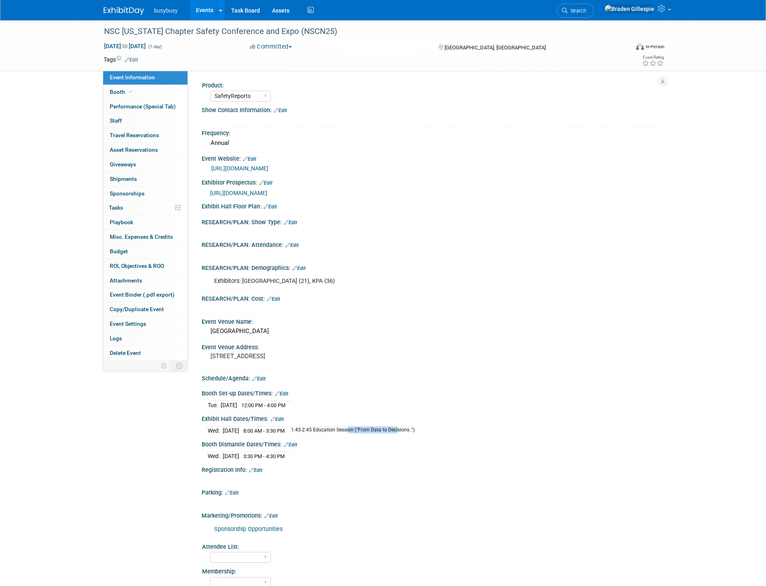
drag, startPoint x: 306, startPoint y: 426, endPoint x: 367, endPoint y: 421, distance: 60.9
click at [367, 424] on div "Wed. Nov 5, 2025 8:00 AM - 3:30 PM 1:45-2:45 Education Session ("From Data to D…" at bounding box center [432, 429] width 448 height 11
click at [520, 333] on div "Product: AlignOps BusyBusy FleetWatcher SafetyReports ToolWatch Edit" at bounding box center [428, 357] width 456 height 557
click at [137, 94] on link "Booth" at bounding box center [145, 92] width 84 height 14
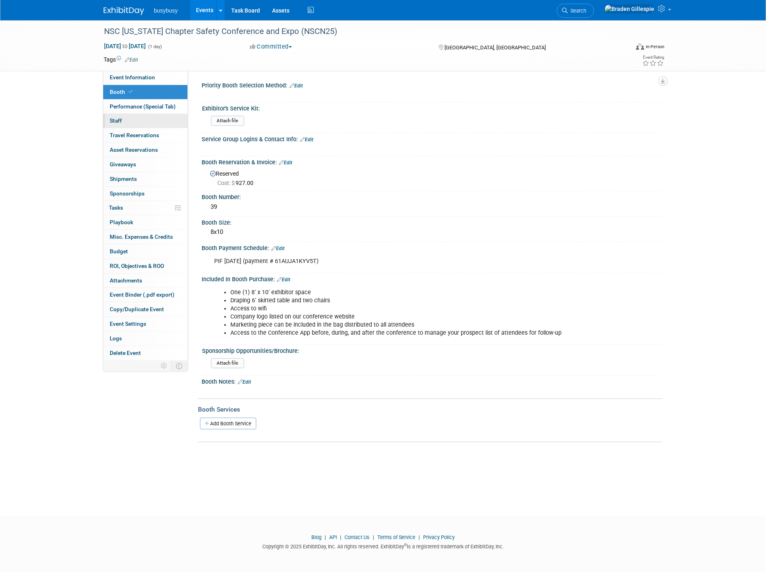
click at [138, 118] on link "0 Staff 0" at bounding box center [145, 121] width 84 height 14
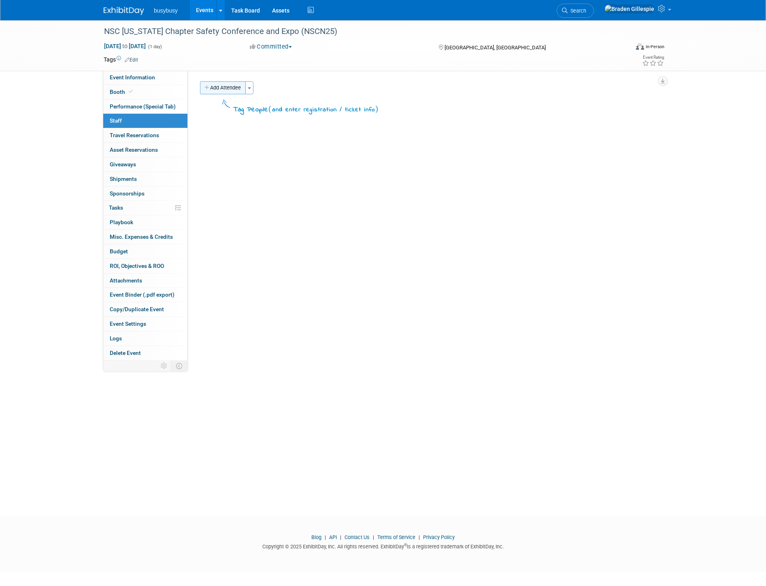
click at [217, 88] on button "Add Attendee" at bounding box center [223, 87] width 46 height 13
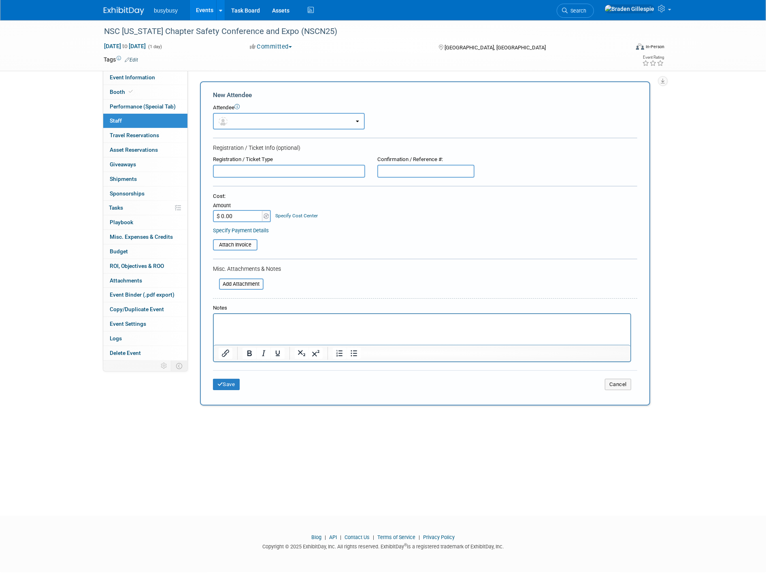
click at [236, 118] on button "button" at bounding box center [289, 121] width 152 height 17
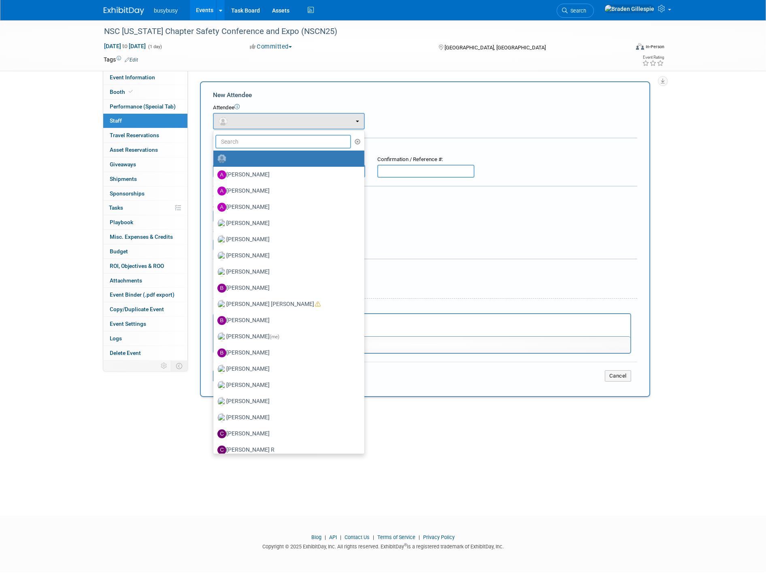
click at [235, 142] on input "text" at bounding box center [283, 142] width 136 height 14
type input "christi"
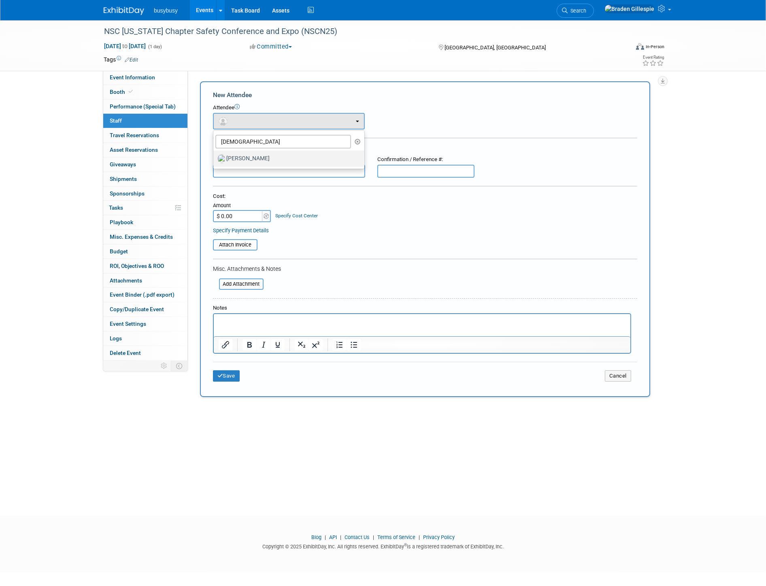
drag, startPoint x: 238, startPoint y: 163, endPoint x: 284, endPoint y: 288, distance: 132.8
click at [238, 163] on label "[PERSON_NAME]" at bounding box center [286, 158] width 139 height 13
click at [214, 160] on input "[PERSON_NAME]" at bounding box center [211, 157] width 5 height 5
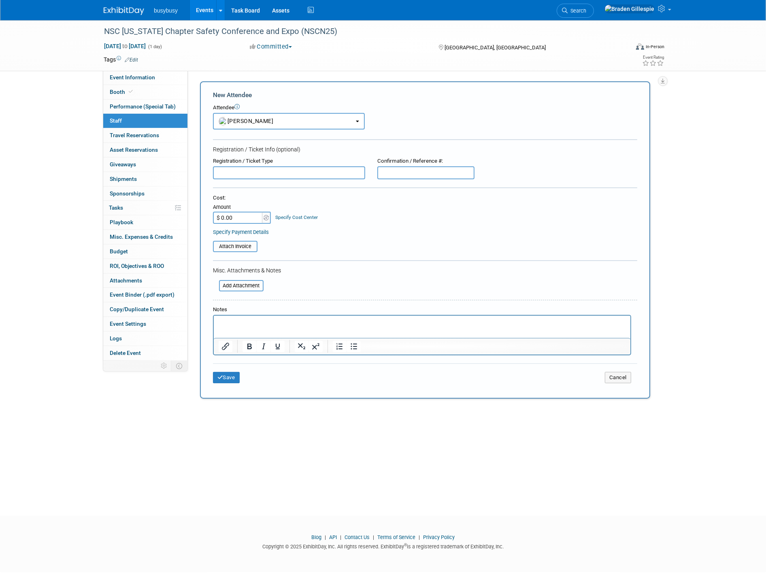
select select "a4708acb-35b1-41a3-a121-c36d1fb417f4"
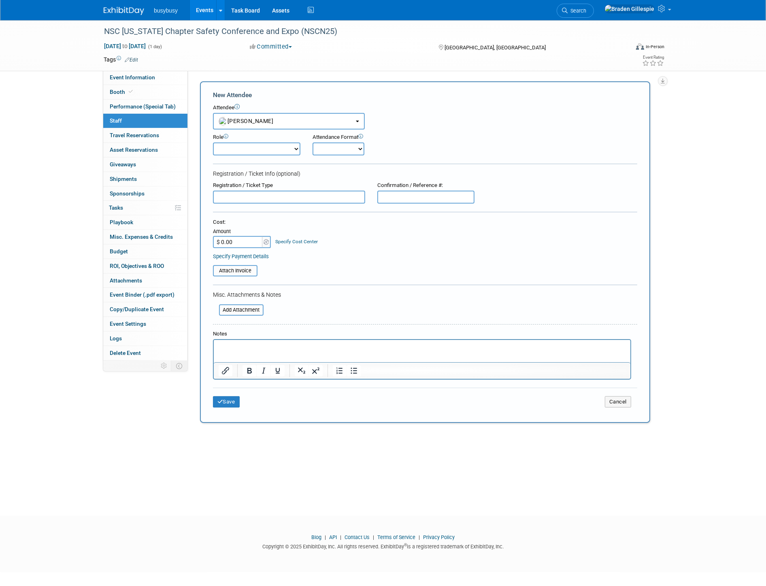
click at [251, 143] on select "Demonstrator Host Partnerships Planner Presenter Promoter Sales Representative" at bounding box center [256, 148] width 87 height 13
select select "5"
click at [213, 142] on select "Demonstrator Host Partnerships Planner Presenter Promoter Sales Representative" at bounding box center [256, 148] width 87 height 13
click at [233, 397] on button "Save" at bounding box center [226, 401] width 27 height 11
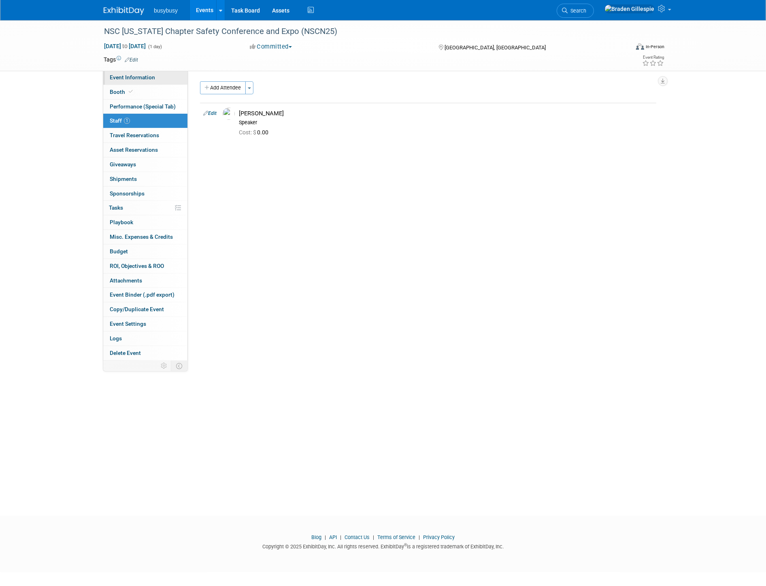
click at [148, 81] on link "Event Information" at bounding box center [145, 77] width 84 height 14
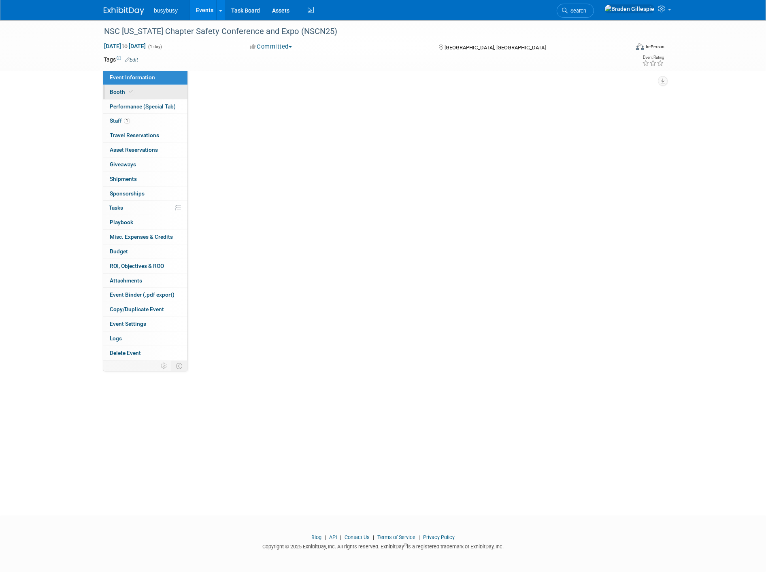
select select "SafetyReports"
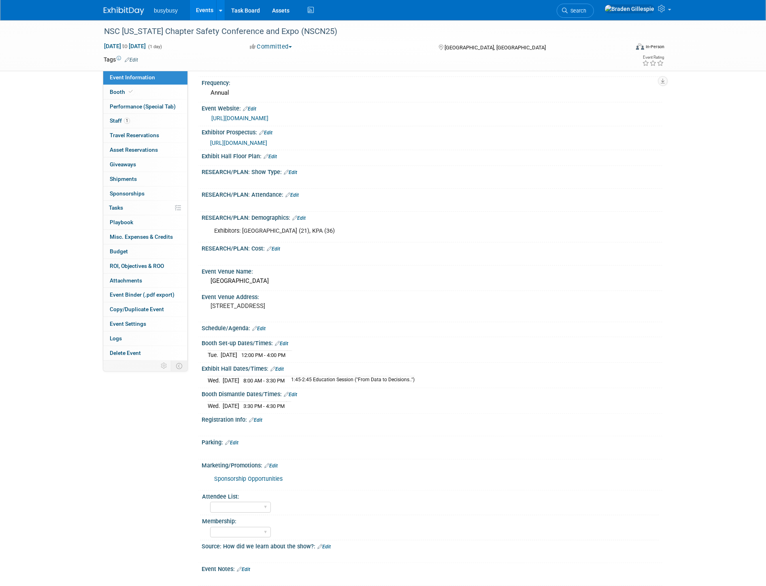
scroll to position [132, 0]
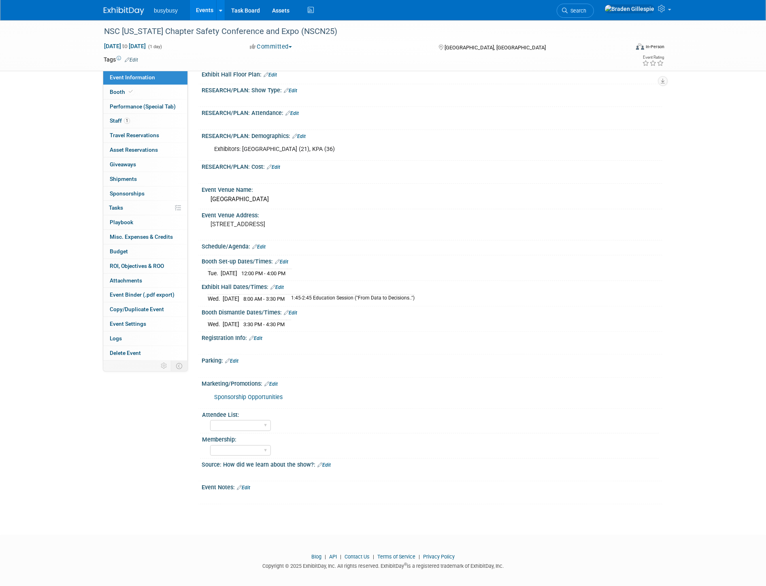
click at [249, 485] on link "Edit" at bounding box center [243, 488] width 13 height 6
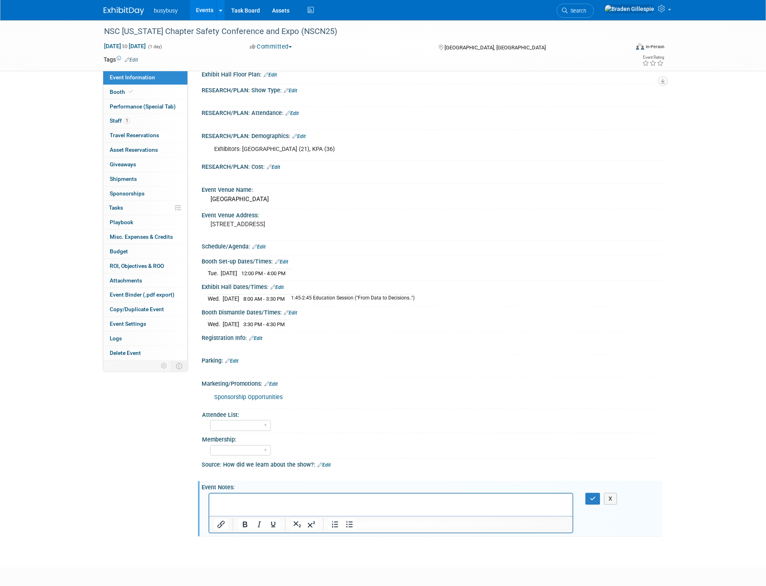
scroll to position [0, 0]
drag, startPoint x: 378, startPoint y: 508, endPoint x: 272, endPoint y: 500, distance: 105.9
click at [272, 500] on p "Education Slide Deck: "https://docs.google.com/presentation/d/1MZGA_ETk_AUZ_mf7…" at bounding box center [391, 501] width 354 height 8
click at [219, 521] on icon "Insert/edit link" at bounding box center [220, 524] width 7 height 7
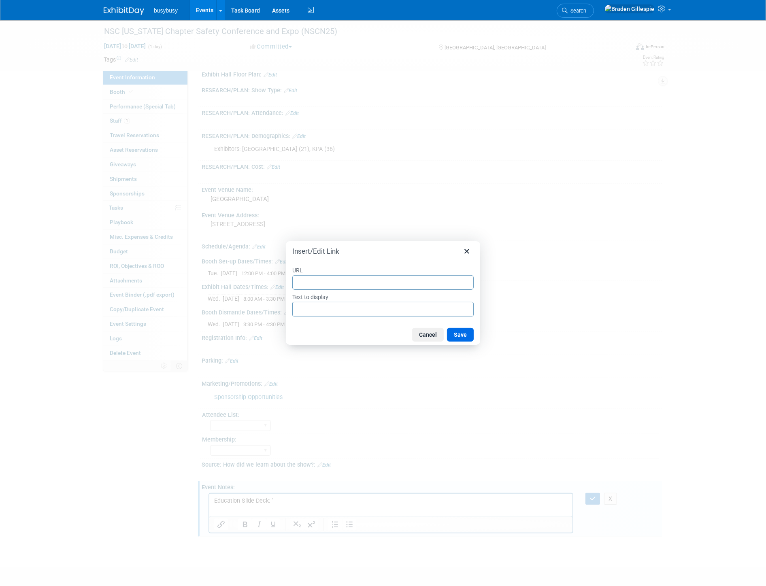
type input "https://docs.google.com/presentation/d/1MZGA_ETk_AUZ_mf7Sz0eIY_4TZstoCbt/edit?s…"
click at [459, 334] on button "Save" at bounding box center [460, 335] width 27 height 14
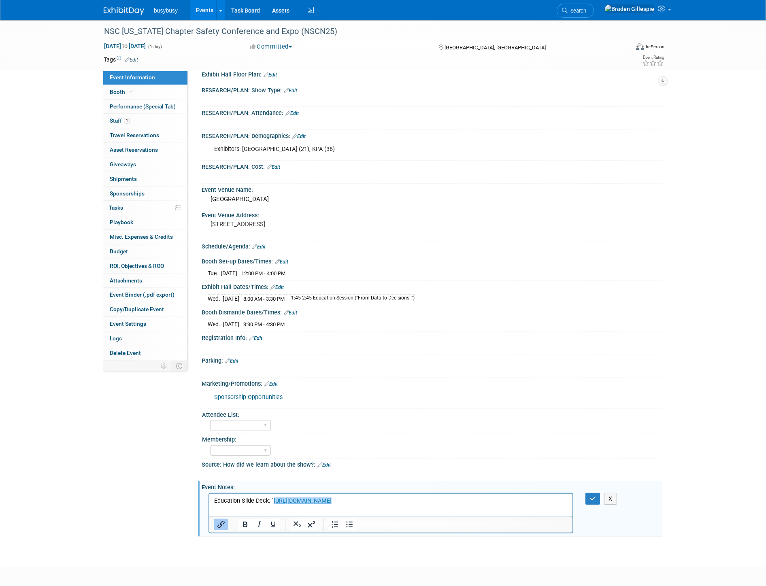
drag, startPoint x: 137, startPoint y: 13, endPoint x: 556, endPoint y: 436, distance: 595.2
click at [556, 436] on div "Membership:" at bounding box center [430, 438] width 456 height 10
click at [223, 520] on icon "Insert/edit link" at bounding box center [221, 525] width 10 height 10
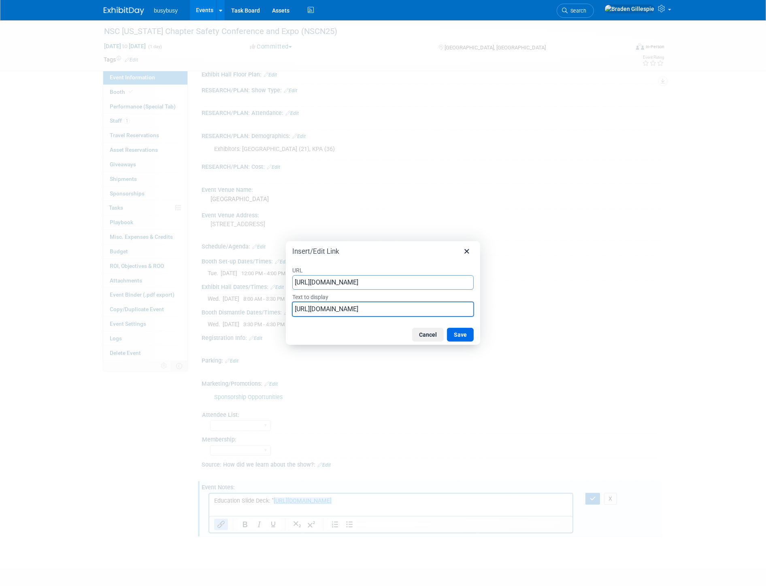
drag, startPoint x: 294, startPoint y: 310, endPoint x: 1078, endPoint y: 304, distance: 784.7
click at [765, 304] on html "busybusy Events Add Event Bulk Upload Events Shareable Event Boards Recently Vi…" at bounding box center [383, 161] width 766 height 586
drag, startPoint x: 393, startPoint y: 309, endPoint x: 386, endPoint y: 310, distance: 6.2
click at [392, 309] on input "https://docs.google.com/presentation/d/1MZGA_ETk_AUZ_mf7Sz0eIY_4TZstoCbt/edit?s…" at bounding box center [382, 309] width 181 height 15
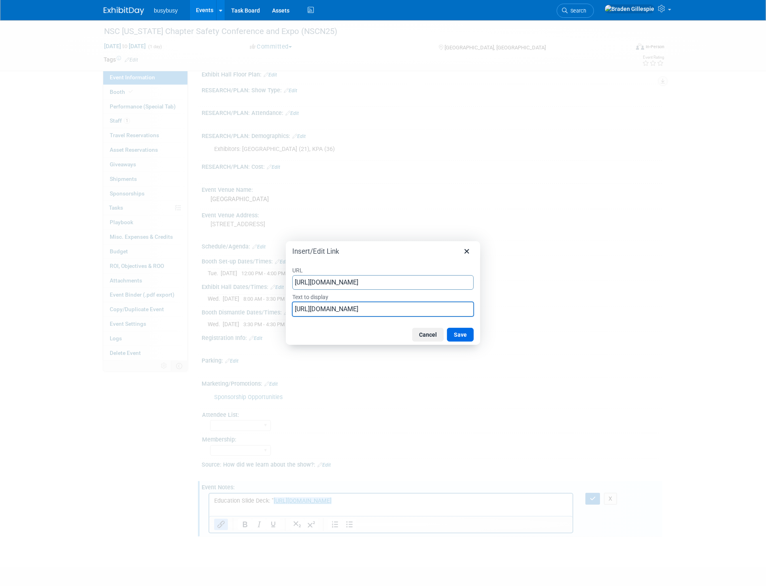
paste input "Turning Analytics into Action for Business Impact"
type input "Turning Analytics into Action for Business Impact"
click at [467, 329] on button "Save" at bounding box center [460, 335] width 27 height 14
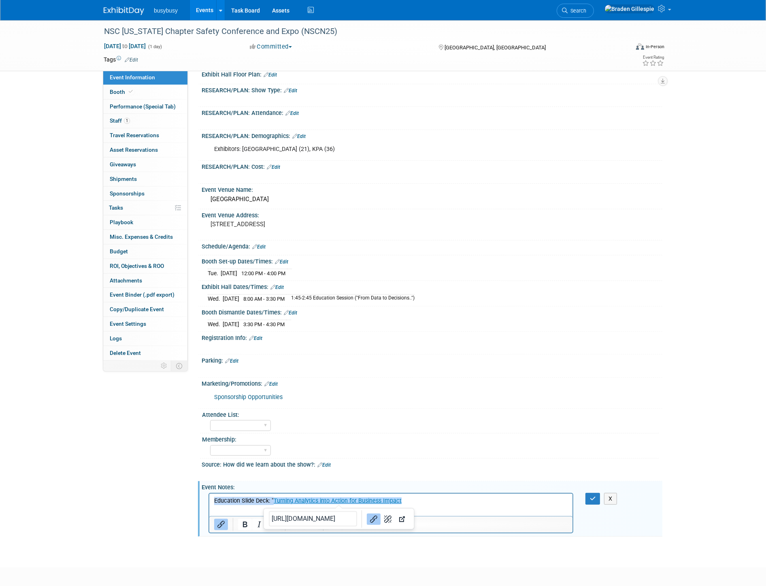
click at [272, 500] on p "Education Slide Deck: " Turning Analytics into Action for Business Impact" at bounding box center [391, 501] width 354 height 8
click at [297, 500] on link "Turning Analytics into Action for Business Impact" at bounding box center [337, 500] width 128 height 7
click at [222, 522] on icon "Insert/edit link" at bounding box center [221, 525] width 10 height 10
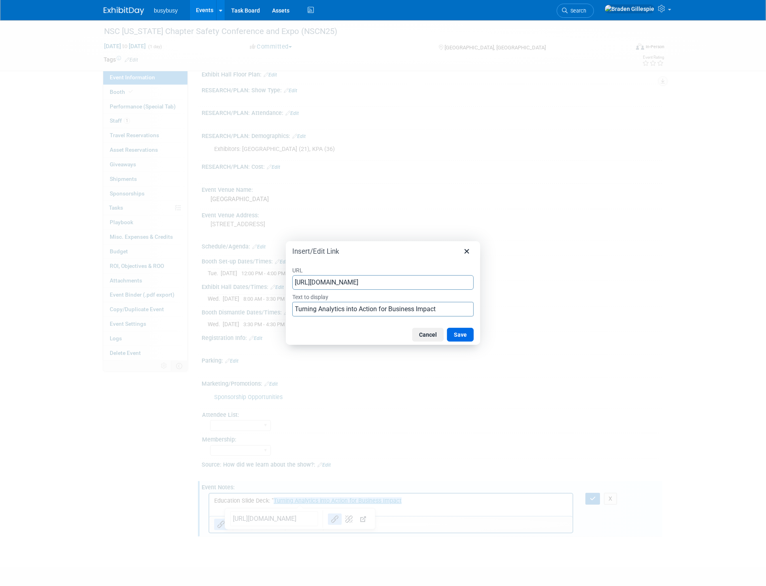
scroll to position [0, 250]
click at [293, 304] on input "Turning Analytics into Action for Business Impact" at bounding box center [382, 309] width 181 height 15
type input "From Data to Decisions. Turning Analytics into Action for Business Impact"
click at [465, 334] on button "Save" at bounding box center [460, 335] width 27 height 14
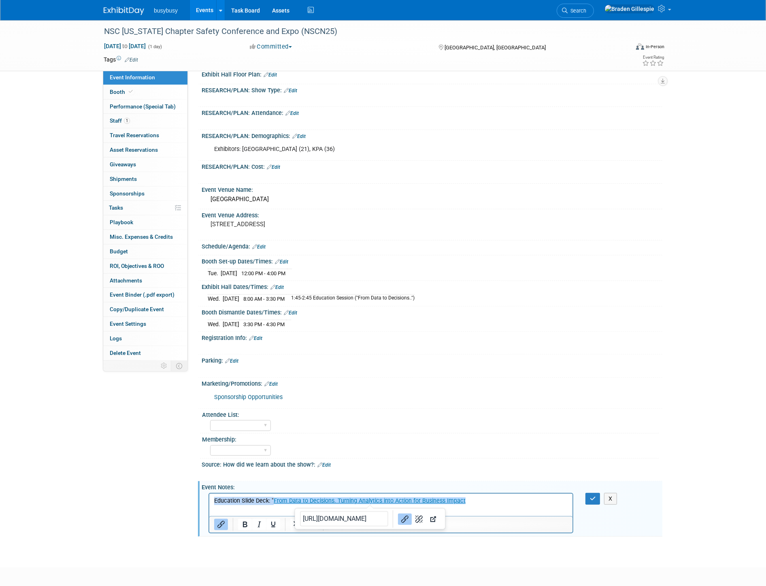
click at [478, 499] on p "Education Slide Deck: " From Data to Decisions. Turning Analytics into Action f…" at bounding box center [391, 501] width 354 height 8
click at [600, 495] on button "button" at bounding box center [592, 499] width 15 height 12
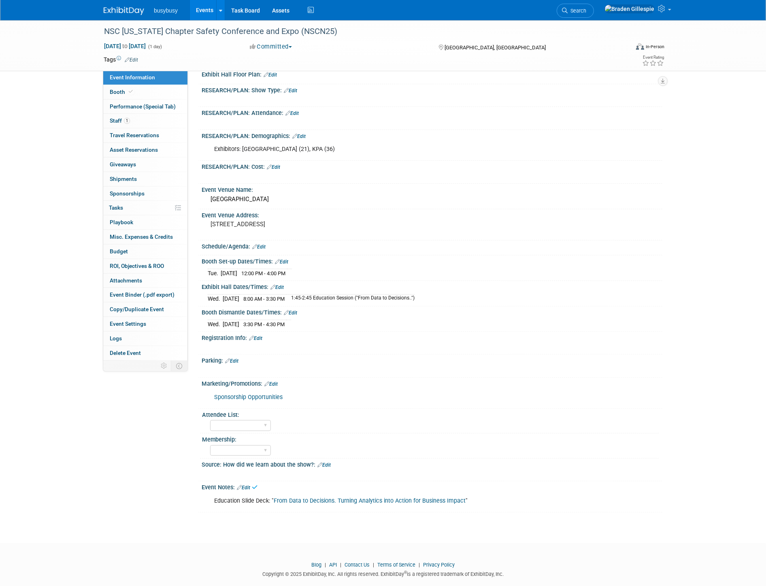
click at [127, 9] on img at bounding box center [124, 11] width 40 height 8
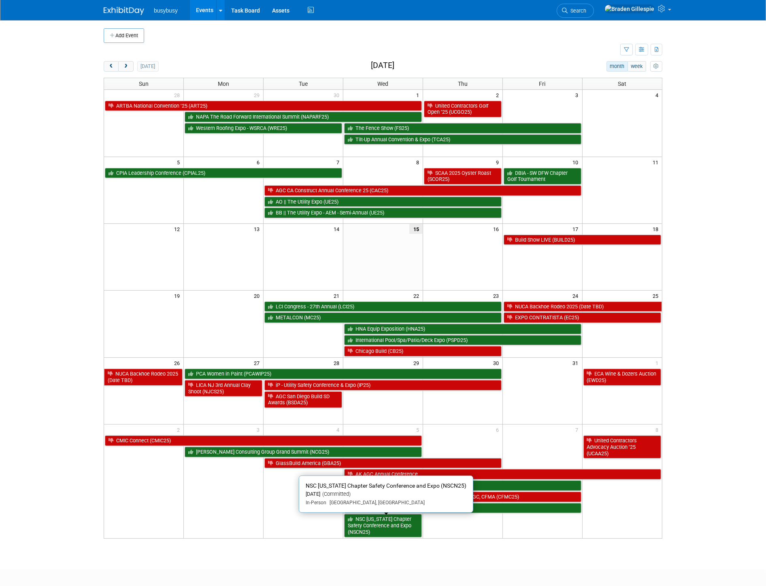
drag, startPoint x: 394, startPoint y: 521, endPoint x: 455, endPoint y: 526, distance: 60.9
click at [394, 521] on link "NSC [US_STATE] Chapter Safety Conference and Expo (NSCN25)" at bounding box center [383, 525] width 78 height 23
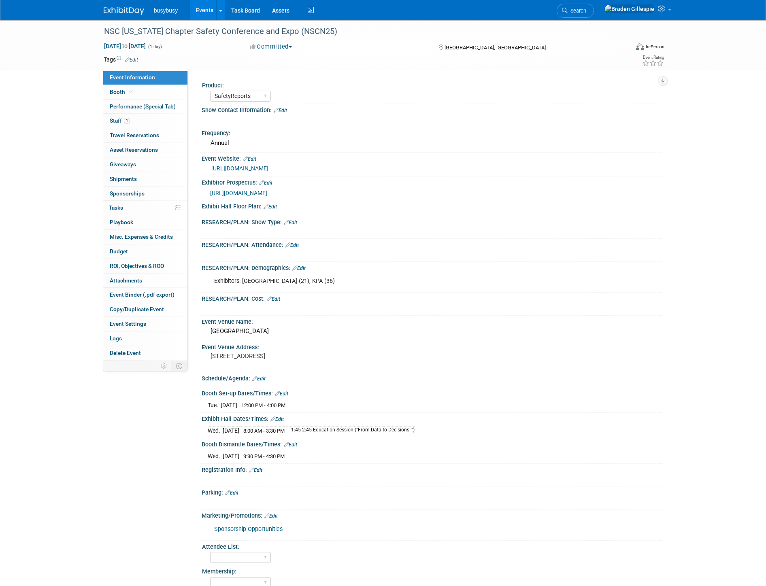
select select "SafetyReports"
click at [257, 156] on div "Event Website: Edit" at bounding box center [432, 158] width 461 height 11
click at [254, 156] on link "Edit" at bounding box center [249, 159] width 13 height 6
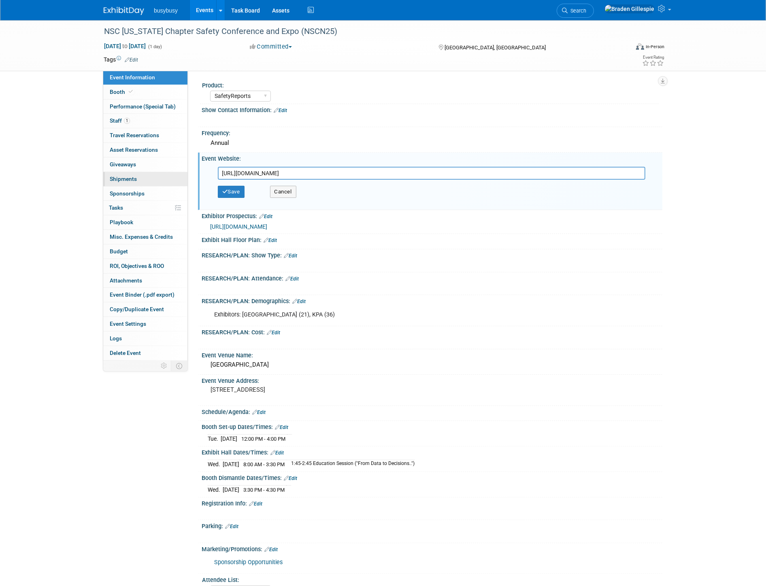
drag, startPoint x: 480, startPoint y: 171, endPoint x: 103, endPoint y: 186, distance: 376.7
click at [104, 187] on div "Event Information Event Info Booth Booth Performance (Special Tab) Performance …" at bounding box center [383, 349] width 571 height 658
type input "https://safenebraska.org/25Conference"
click at [224, 192] on icon "button" at bounding box center [225, 191] width 6 height 5
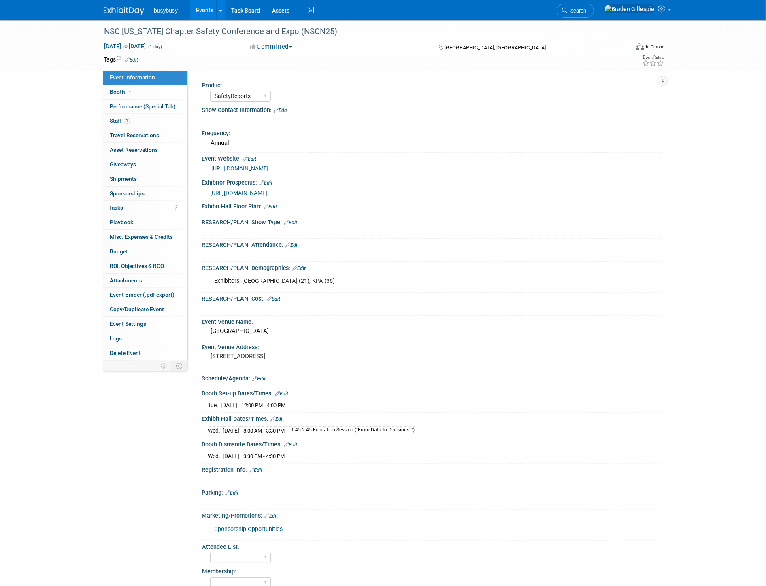
click at [260, 372] on div "Schedule/Agenda: Edit" at bounding box center [432, 377] width 461 height 11
click at [262, 376] on link "Edit" at bounding box center [258, 379] width 13 height 6
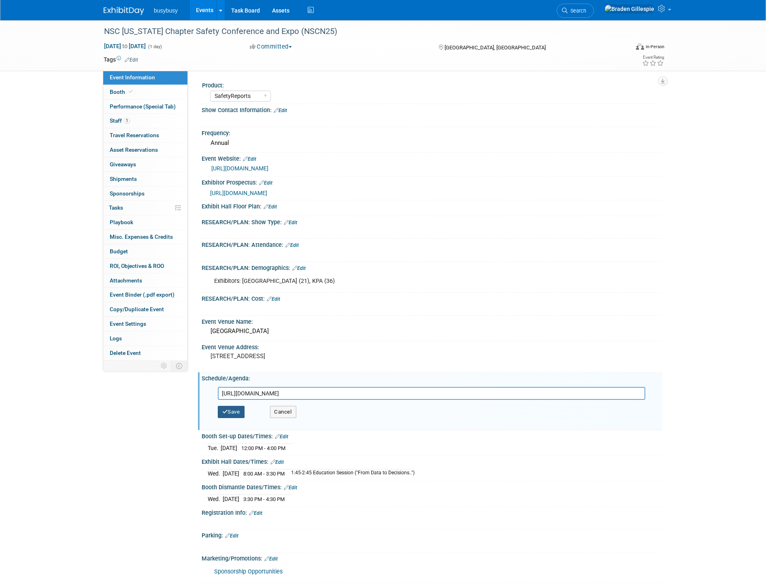
type input "https://www.eventleaf.com/Attendee/Attendee/EventPage?eId=hsDfFo43zoL82rqhdPScz…"
click at [238, 410] on button "Save" at bounding box center [231, 412] width 27 height 12
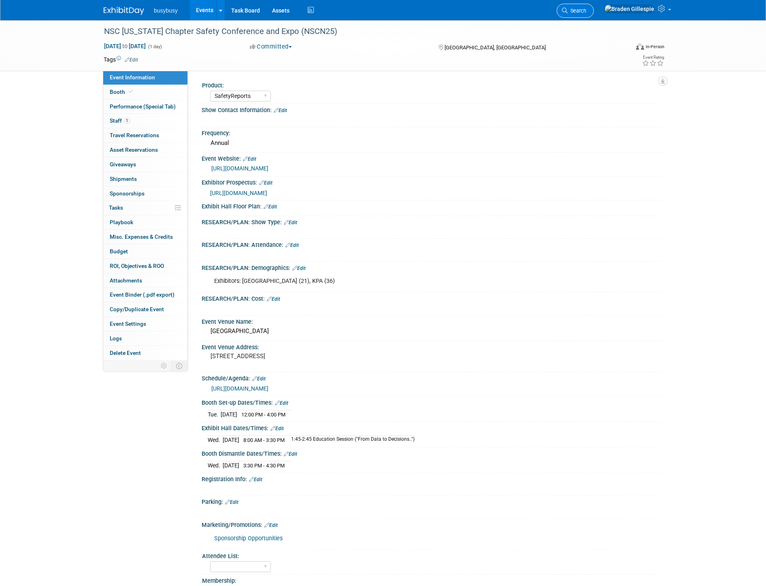
click at [586, 13] on span "Search" at bounding box center [576, 11] width 19 height 6
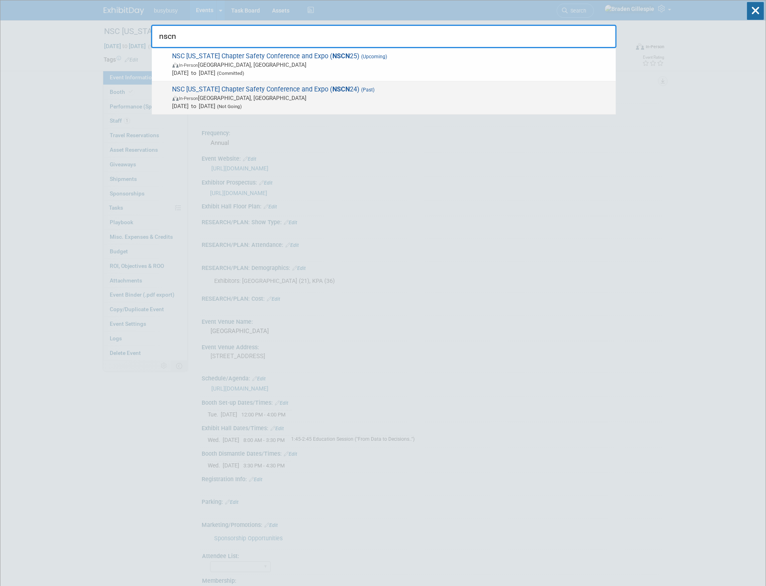
type input "nscn"
click at [337, 106] on span "Oct 15, 2024 to Oct 15, 2024 (Not Going)" at bounding box center [391, 106] width 439 height 8
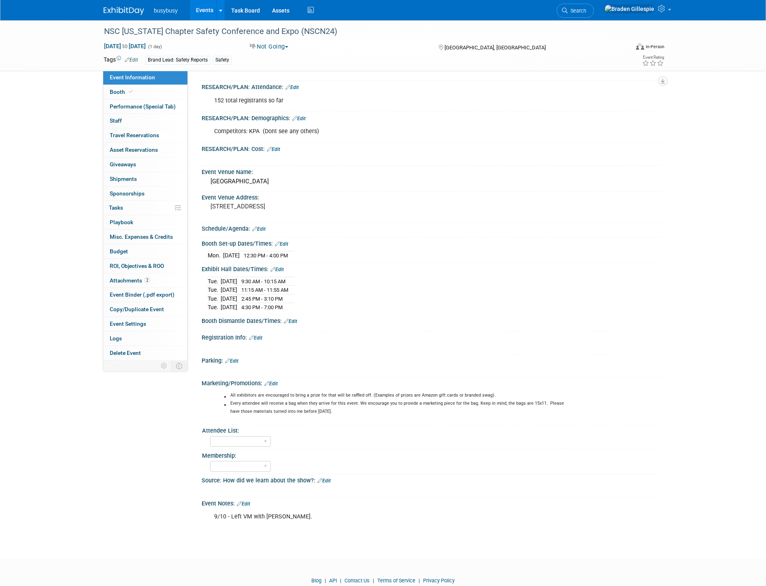
scroll to position [153, 0]
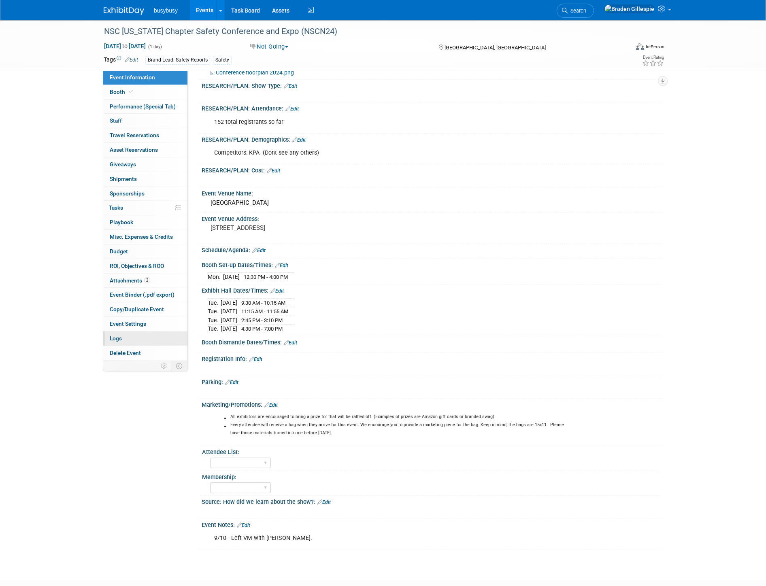
click at [131, 342] on link "Logs" at bounding box center [145, 338] width 84 height 14
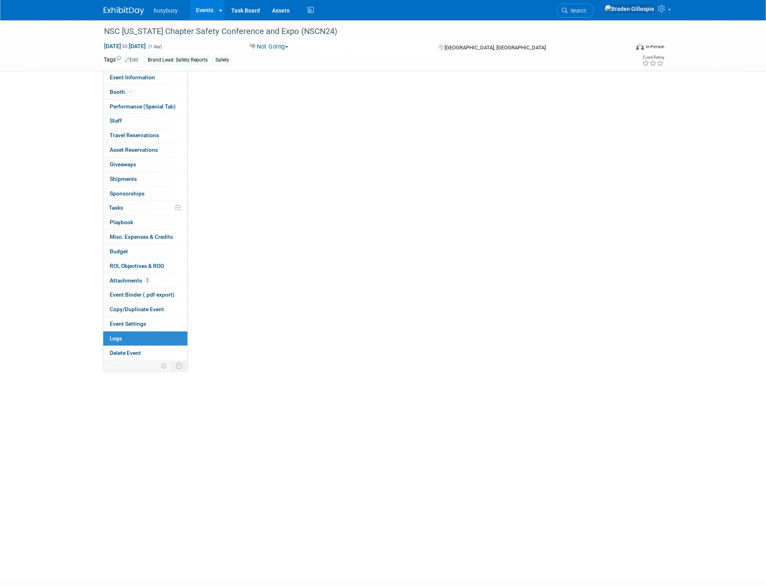
scroll to position [0, 0]
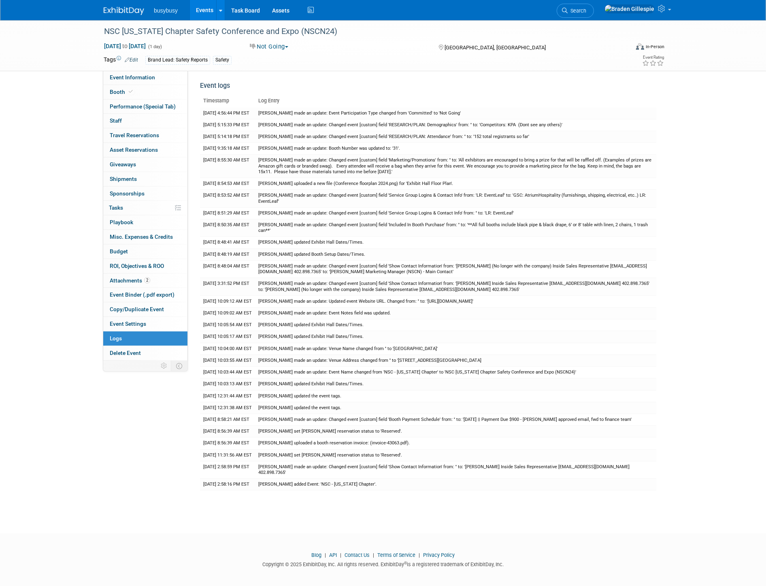
click at [121, 11] on img at bounding box center [124, 11] width 40 height 8
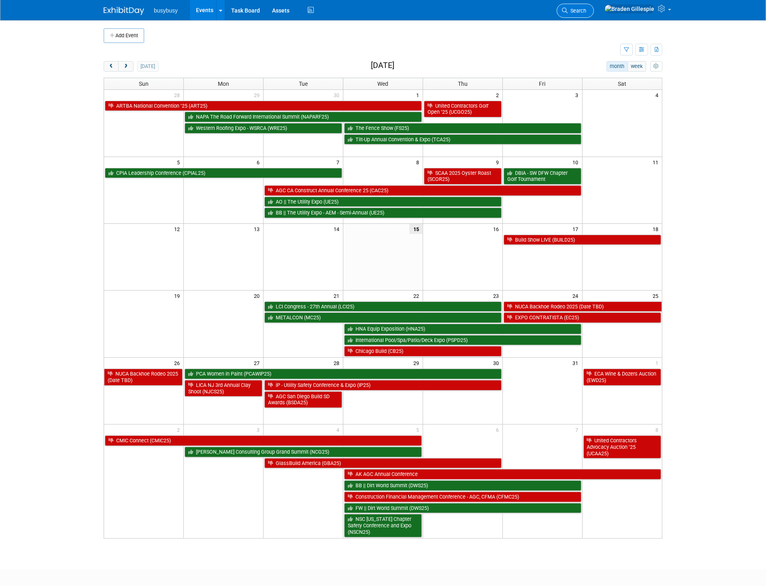
click at [586, 9] on span "Search" at bounding box center [576, 11] width 19 height 6
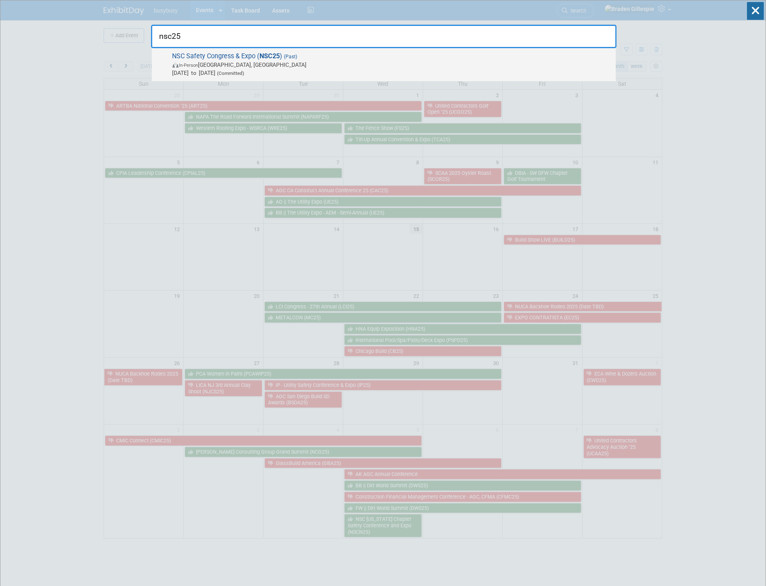
type input "nsc25"
click at [374, 70] on span "[DATE] to [DATE] (Committed)" at bounding box center [391, 73] width 439 height 8
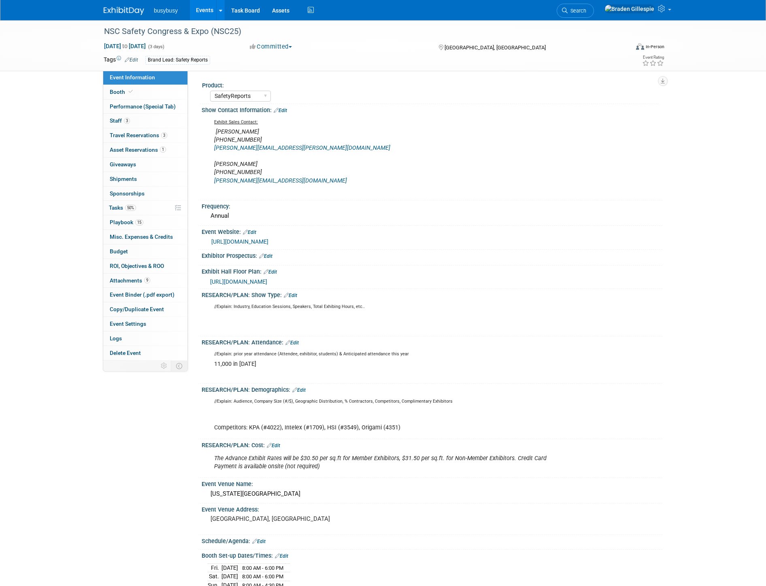
select select "SafetyReports"
click at [586, 8] on span "Search" at bounding box center [576, 11] width 19 height 6
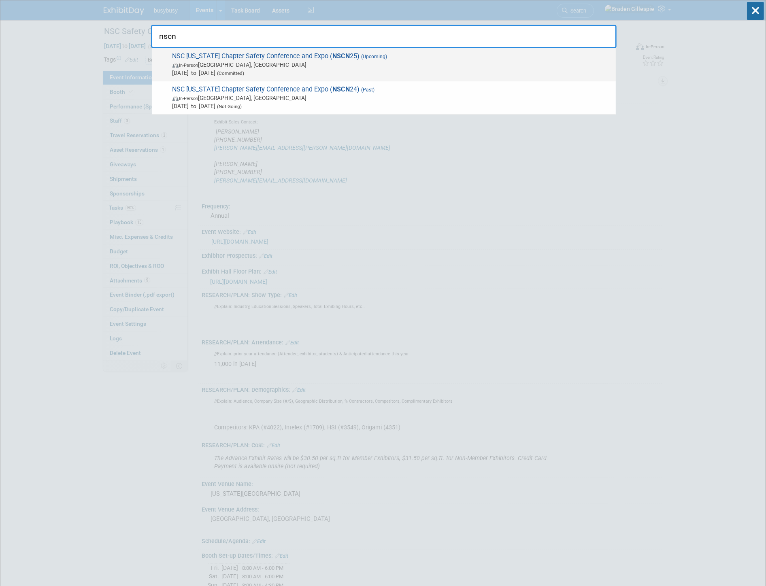
type input "nscn"
click at [361, 63] on span "In-Person [GEOGRAPHIC_DATA], [GEOGRAPHIC_DATA]" at bounding box center [391, 65] width 439 height 8
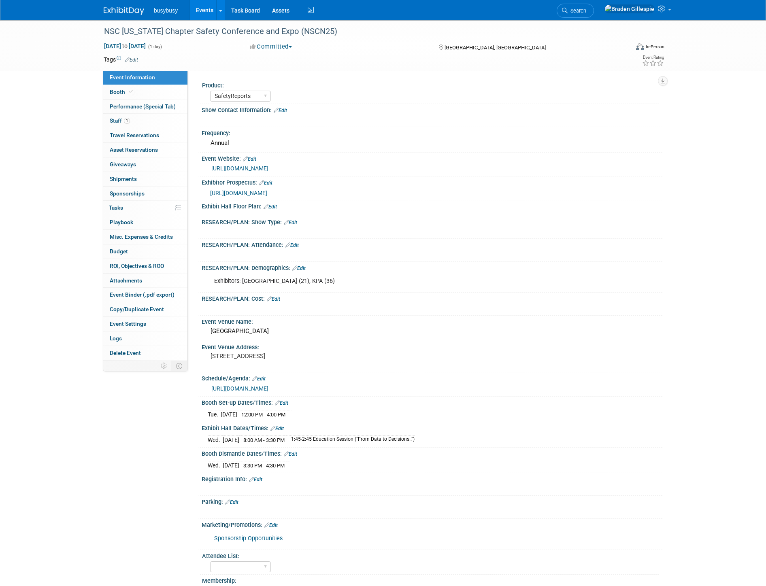
select select "SafetyReports"
click at [112, 12] on img at bounding box center [124, 11] width 40 height 8
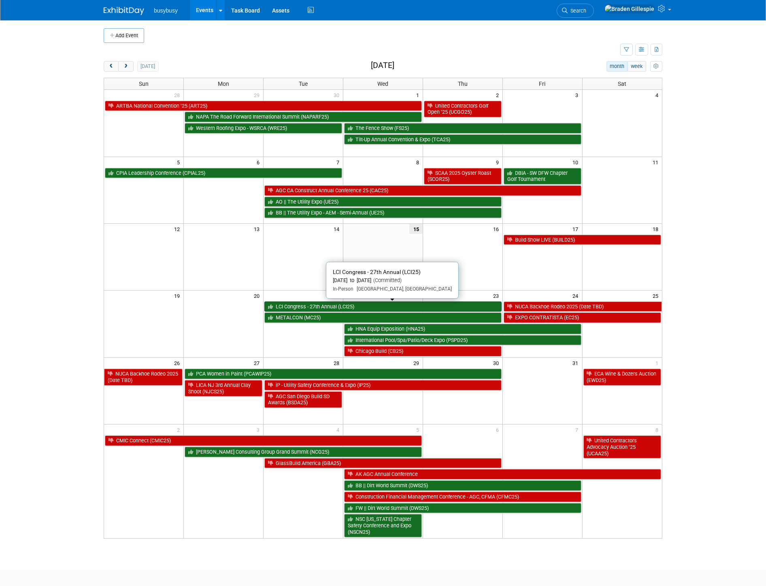
click at [324, 306] on link "LCI Congress - 27th Annual (LCI25)" at bounding box center [382, 306] width 237 height 11
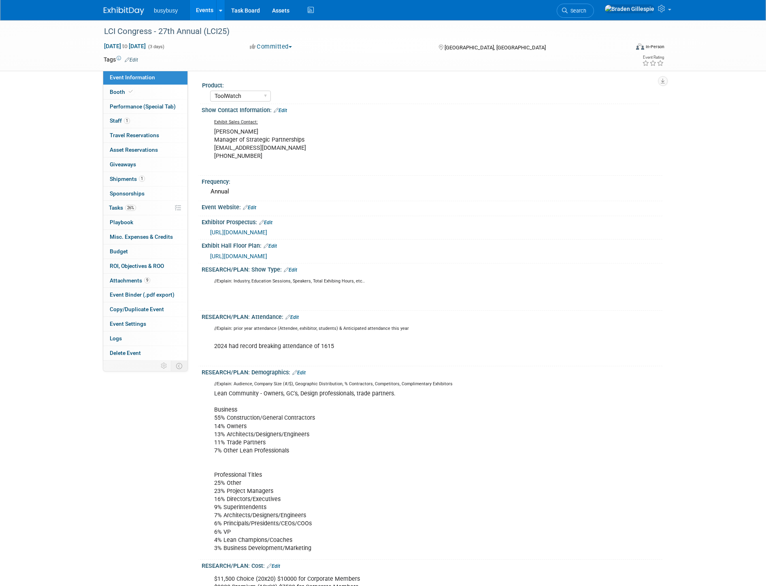
select select "ToolWatch"
select select "Yes"
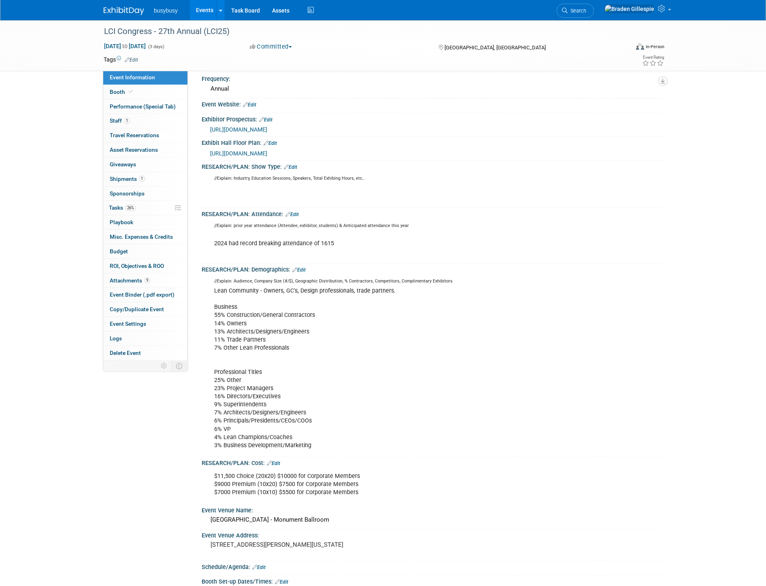
scroll to position [90, 0]
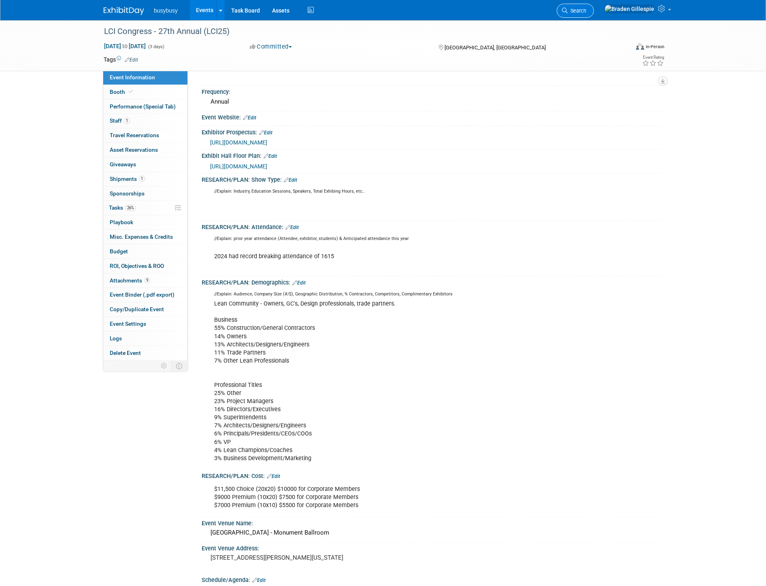
click at [594, 15] on link "Search" at bounding box center [574, 11] width 37 height 14
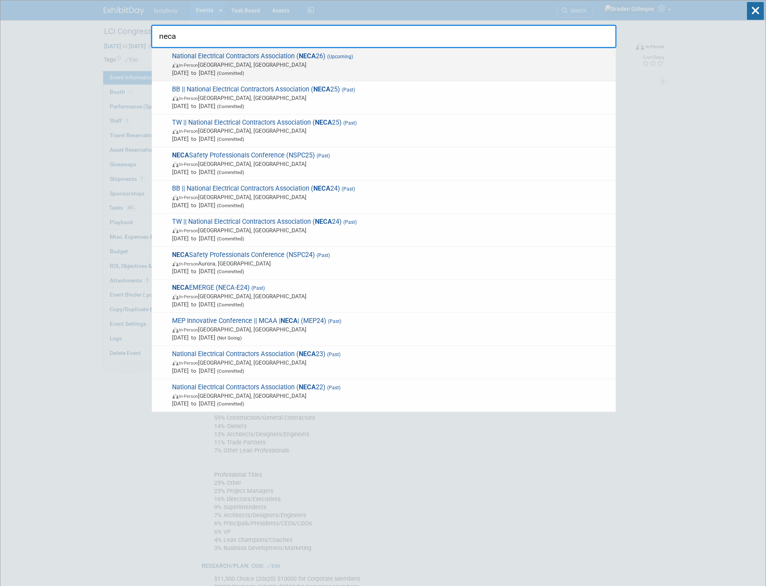
type input "neca"
click at [389, 62] on span "In-Person Las Vegas, NV" at bounding box center [391, 65] width 439 height 8
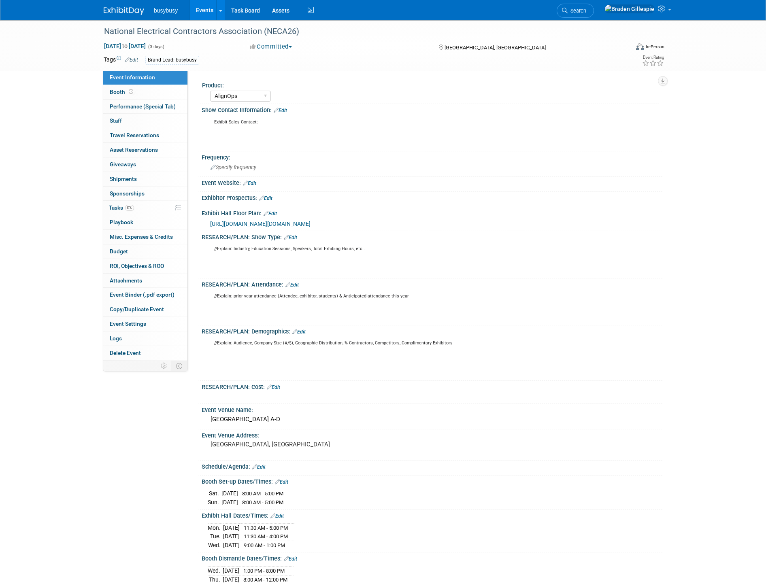
select select "AlignOps"
click at [594, 19] on li "Search" at bounding box center [574, 10] width 37 height 20
click at [586, 8] on span "Search" at bounding box center [576, 11] width 19 height 6
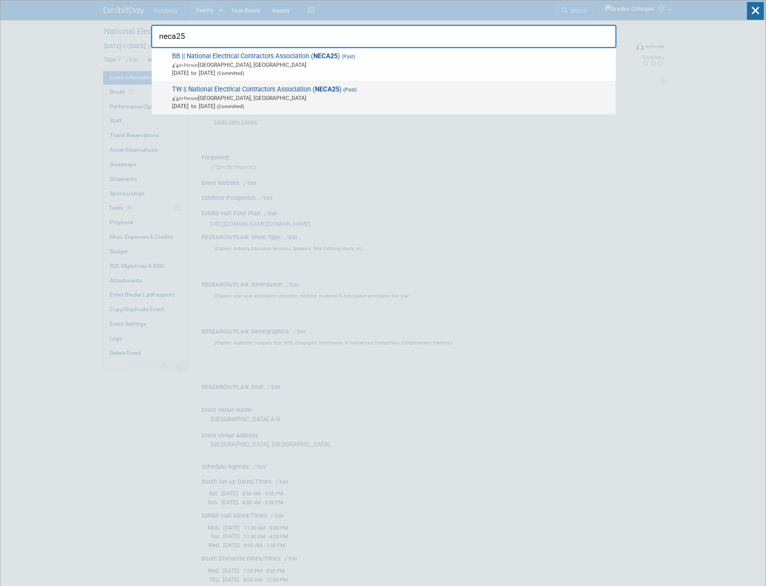
type input "neca25"
click at [397, 91] on span "TW || National Electrical Contractors Association ( NECA25 ) (Past) In-Person […" at bounding box center [391, 97] width 442 height 25
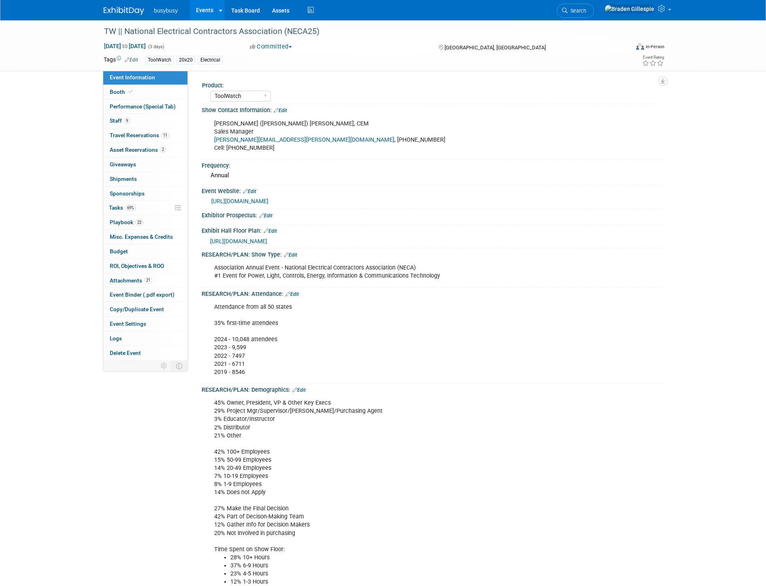
select select "ToolWatch"
click at [128, 134] on span "Travel Reservations 11" at bounding box center [139, 135] width 59 height 6
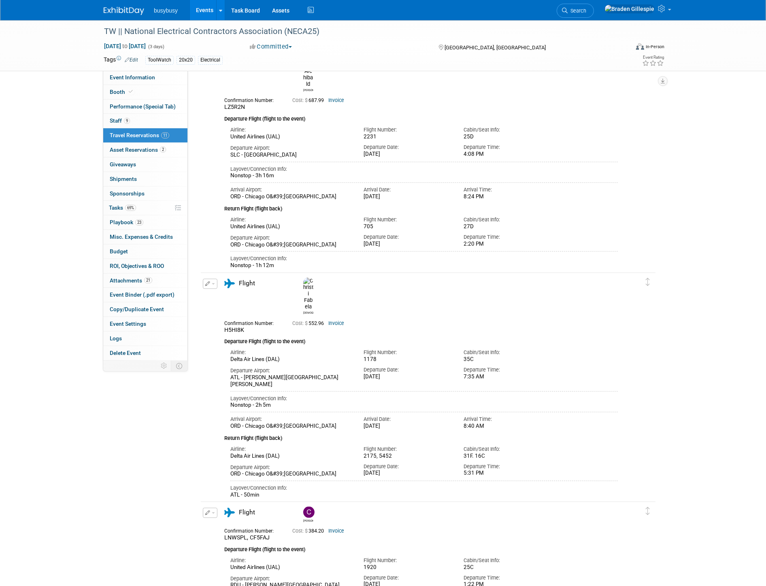
scroll to position [1055, 0]
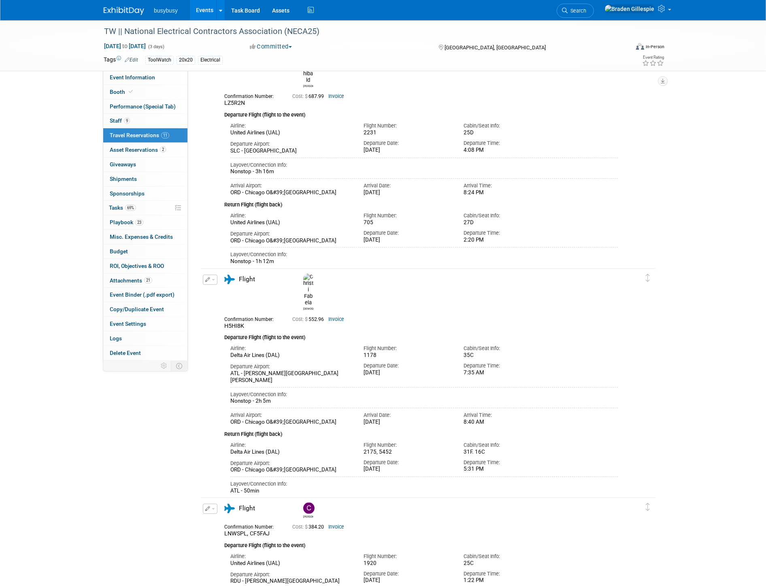
click at [117, 15] on div "busybusy Events Add Event Bulk Upload Events Shareable Event Boards Recently Vi…" at bounding box center [383, 10] width 558 height 20
click at [122, 10] on img at bounding box center [124, 11] width 40 height 8
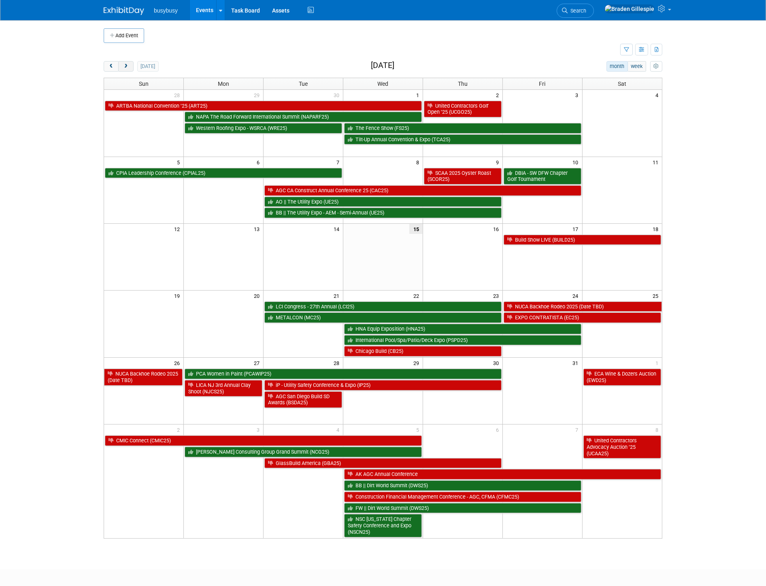
click at [126, 69] on span "next" at bounding box center [126, 66] width 6 height 5
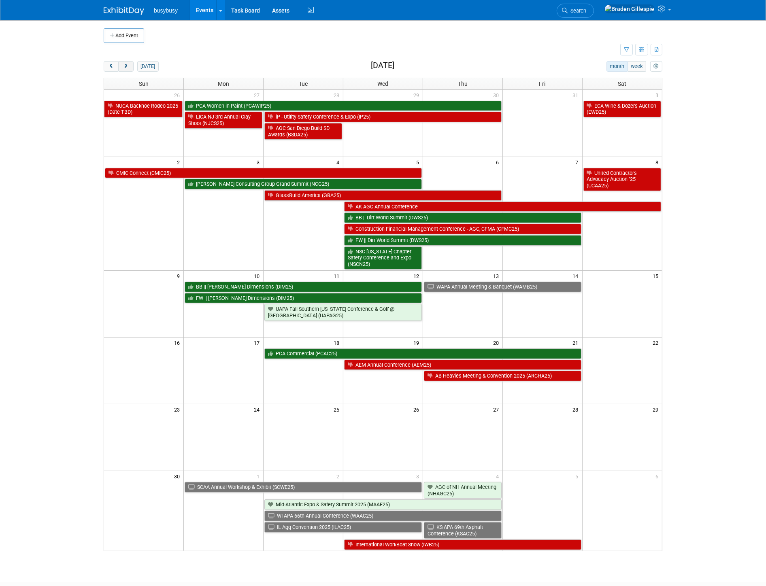
click at [126, 69] on span "next" at bounding box center [126, 66] width 6 height 5
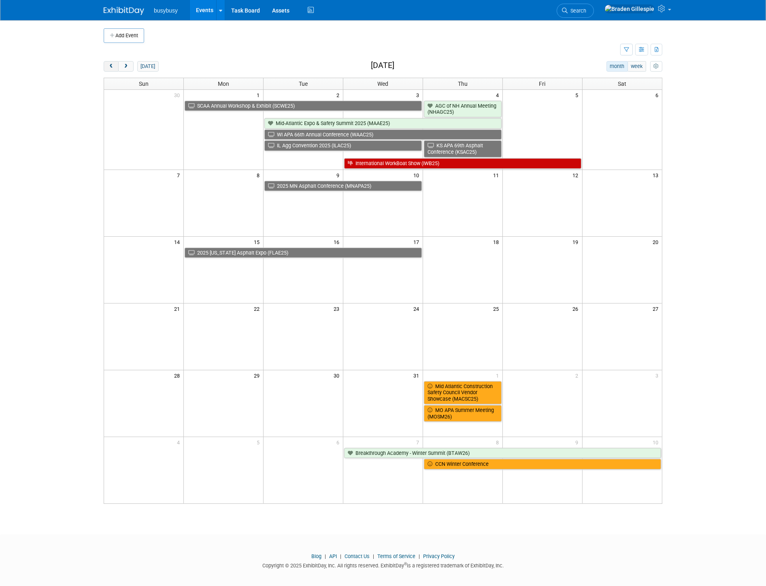
click at [108, 69] on span "prev" at bounding box center [111, 66] width 6 height 5
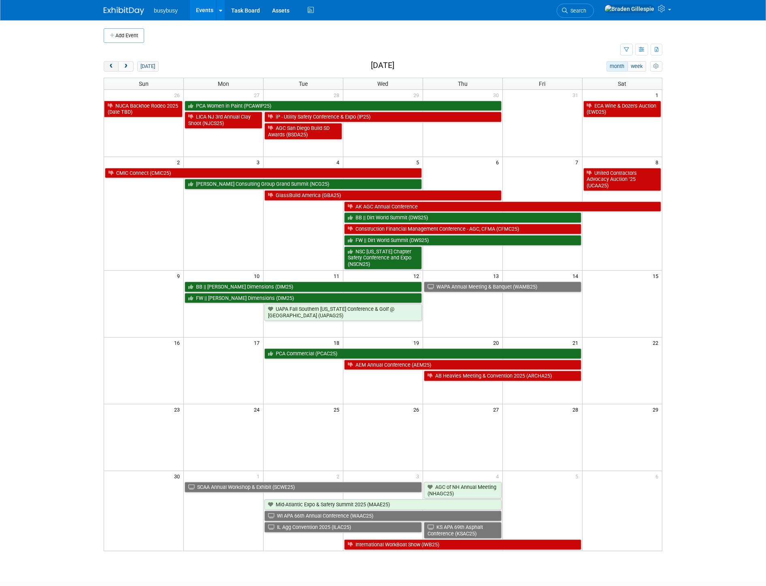
click at [108, 69] on span "prev" at bounding box center [111, 66] width 6 height 5
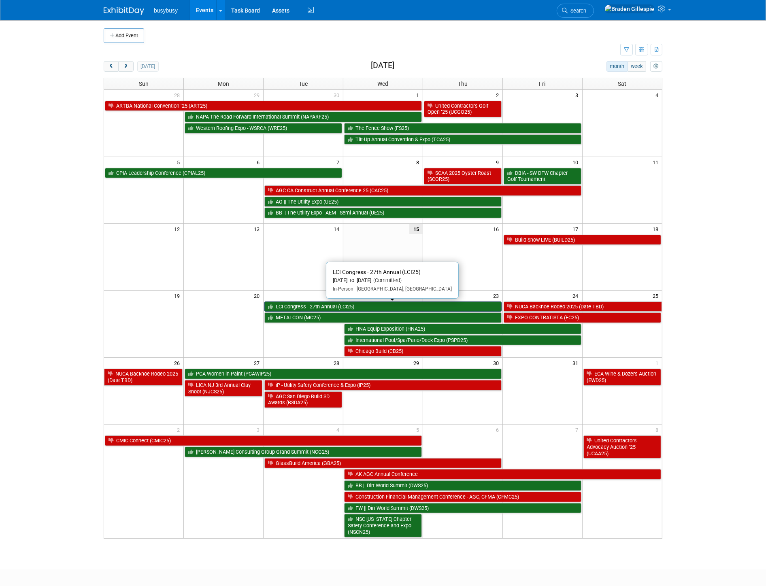
click at [319, 305] on link "LCI Congress - 27th Annual (LCI25)" at bounding box center [382, 306] width 237 height 11
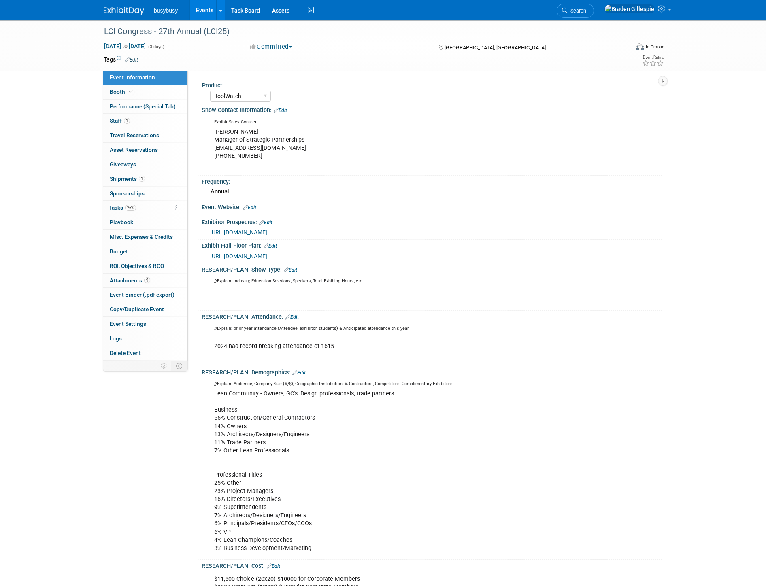
select select "ToolWatch"
select select "Yes"
click at [146, 136] on span "Travel Reservations 0" at bounding box center [134, 135] width 49 height 6
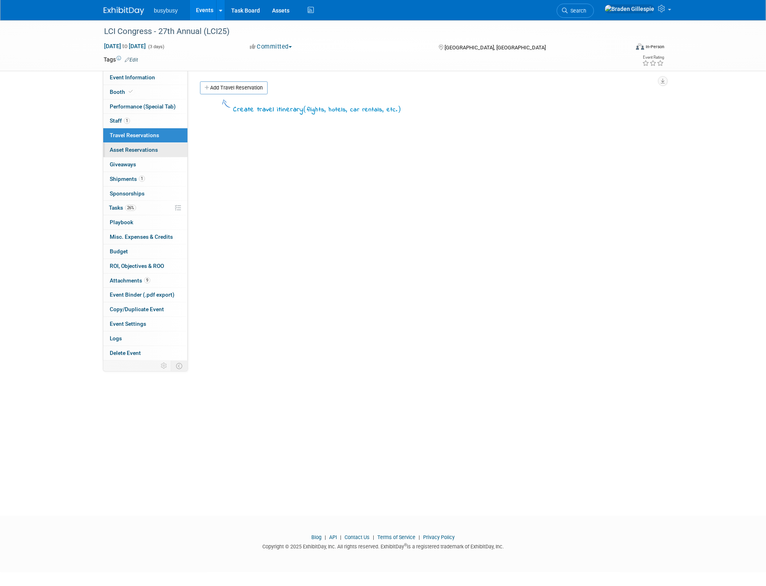
click at [146, 154] on link "0 Asset Reservations 0" at bounding box center [145, 150] width 84 height 14
click at [140, 166] on link "0 Giveaways 0" at bounding box center [145, 164] width 84 height 14
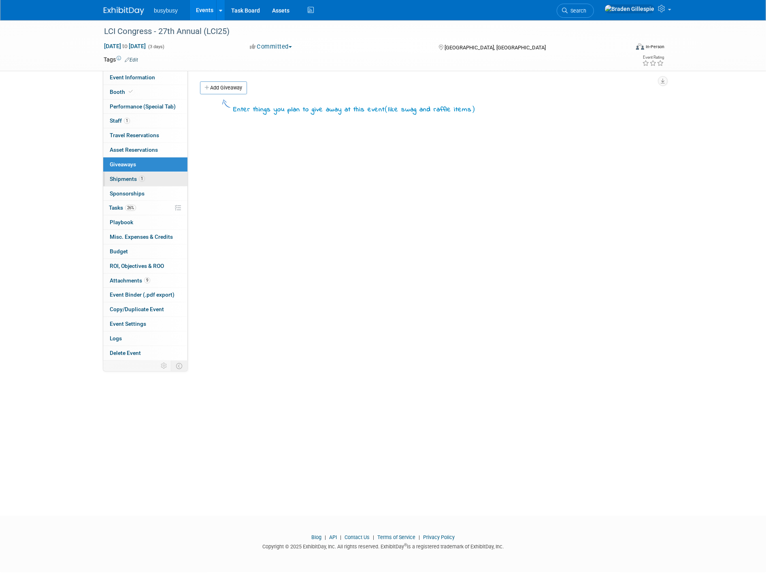
click at [141, 177] on span "1" at bounding box center [142, 179] width 6 height 6
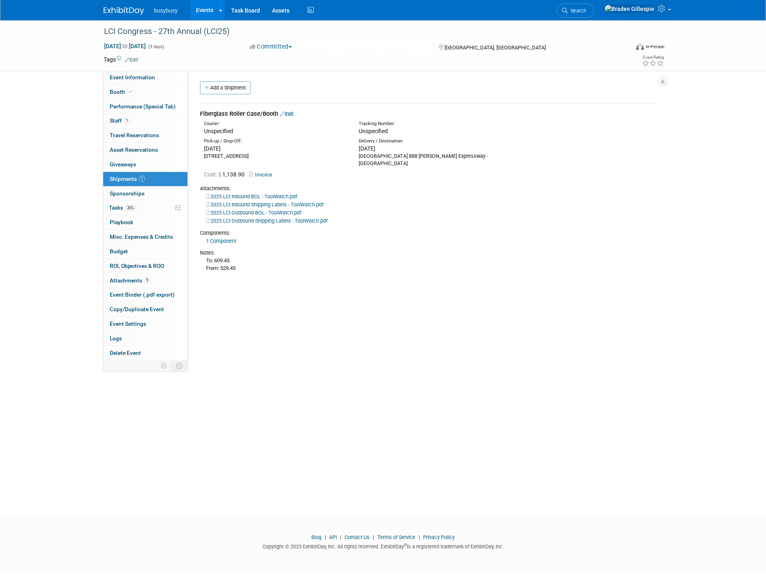
click at [288, 111] on link "Edit" at bounding box center [286, 114] width 13 height 6
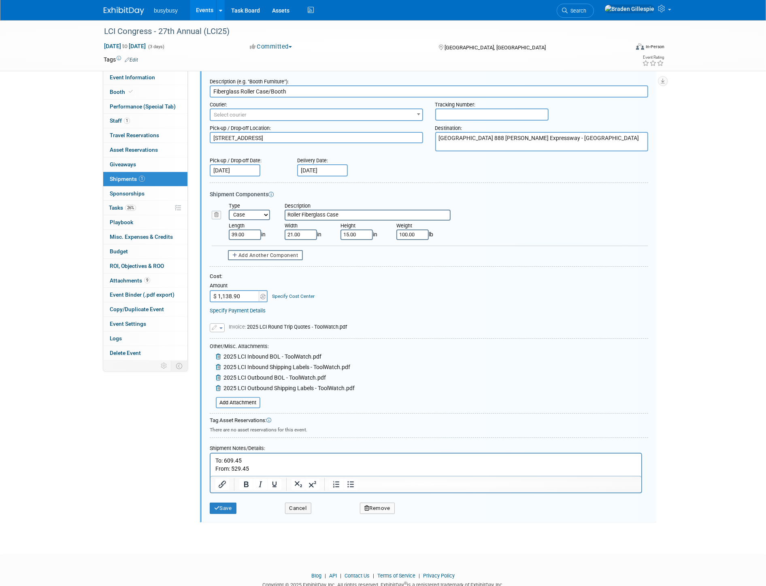
scroll to position [54, 0]
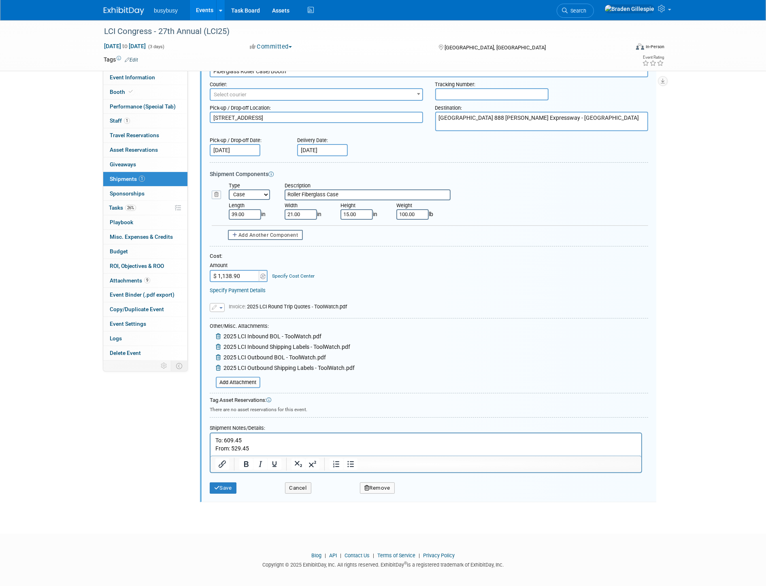
click at [263, 448] on p "To: 609.45 From: 529.45" at bounding box center [425, 444] width 421 height 16
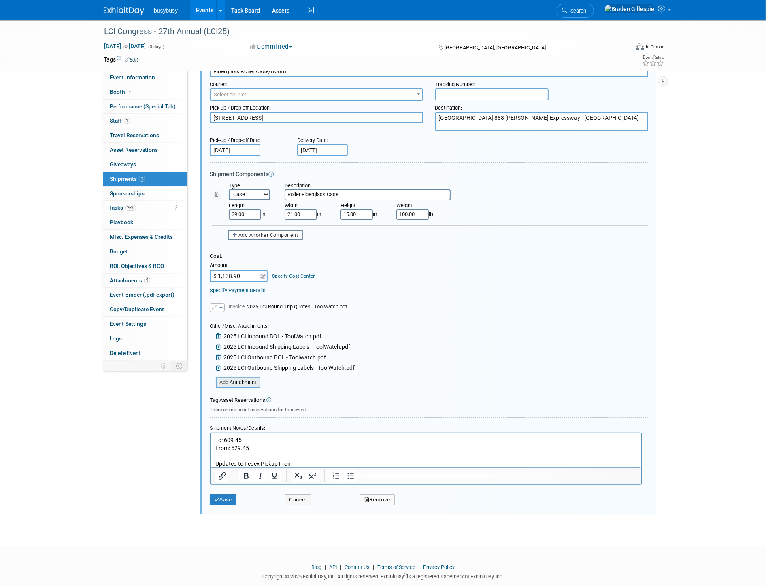
click at [233, 381] on input "file" at bounding box center [211, 383] width 96 height 10
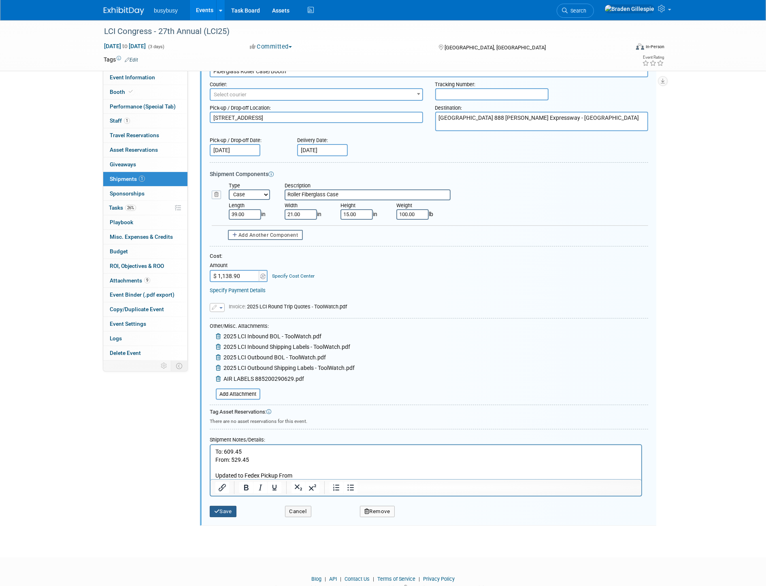
click at [225, 509] on button "Save" at bounding box center [223, 511] width 27 height 11
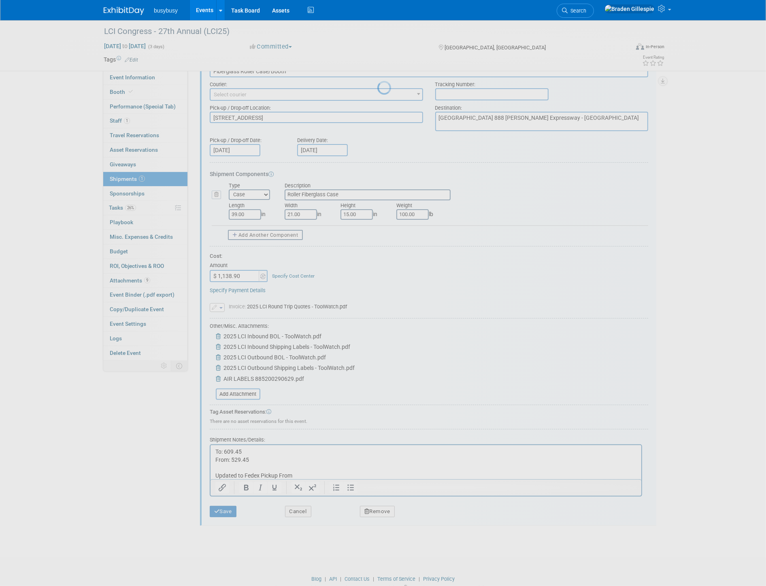
scroll to position [0, 0]
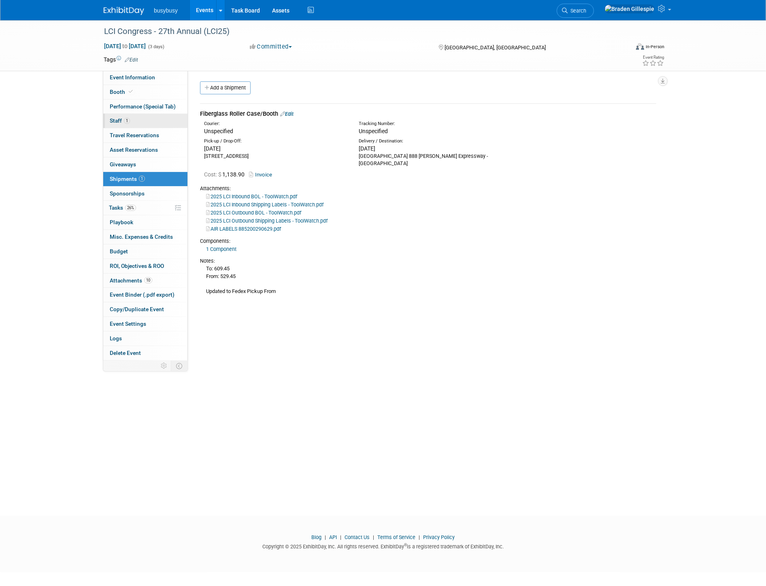
click at [146, 123] on link "1 Staff 1" at bounding box center [145, 121] width 84 height 14
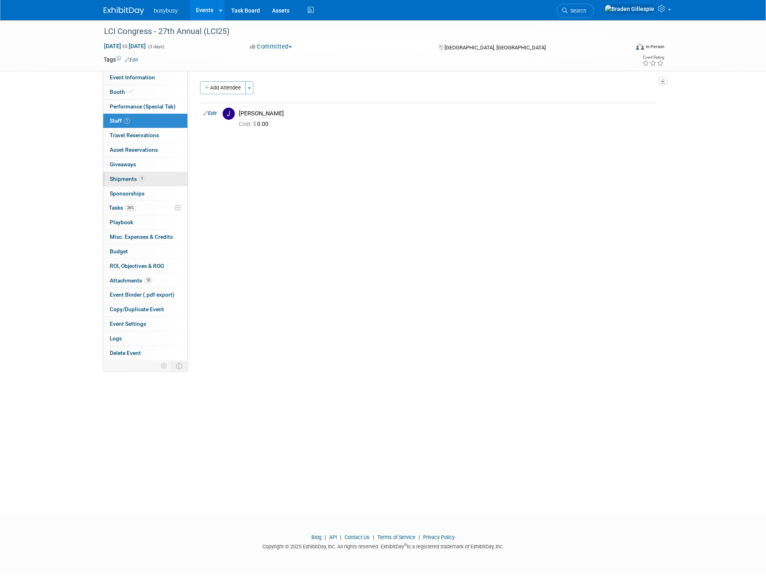
click at [147, 180] on link "1 Shipments 1" at bounding box center [145, 179] width 84 height 14
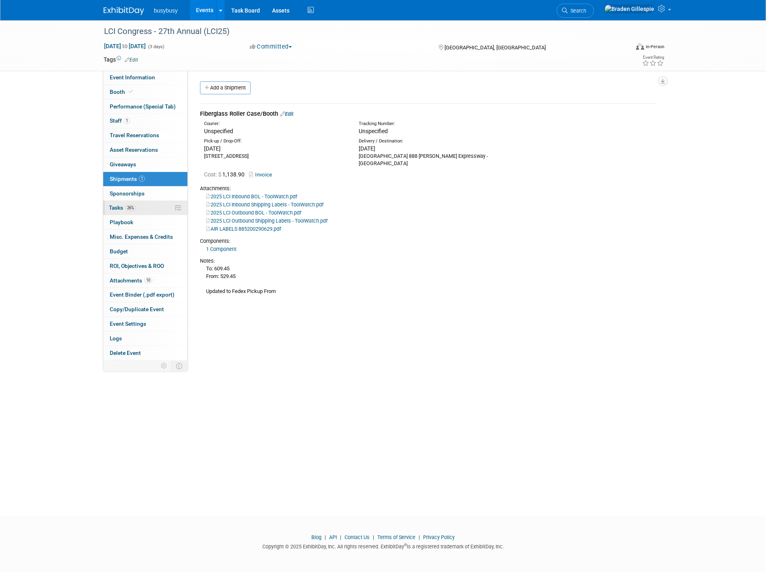
click at [142, 207] on link "26% Tasks 26%" at bounding box center [145, 208] width 84 height 14
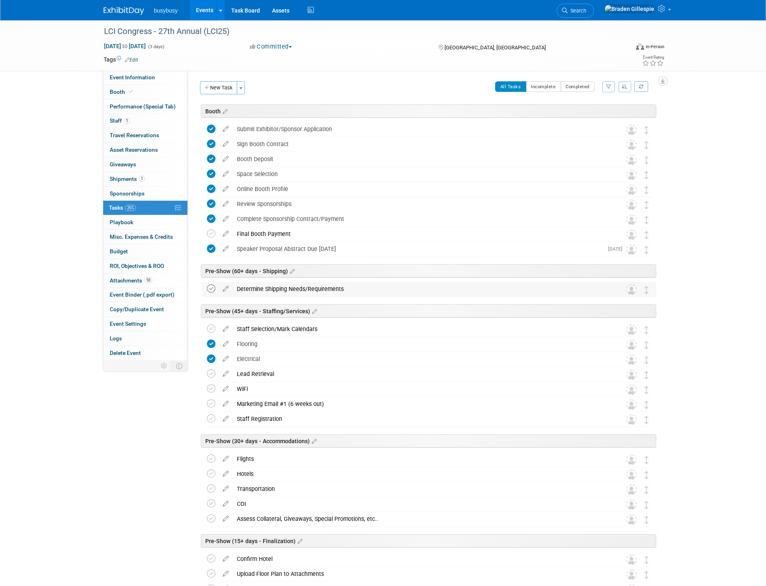
click at [210, 290] on icon at bounding box center [211, 288] width 8 height 8
click at [210, 332] on icon at bounding box center [211, 329] width 8 height 8
click at [213, 407] on icon at bounding box center [211, 403] width 8 height 8
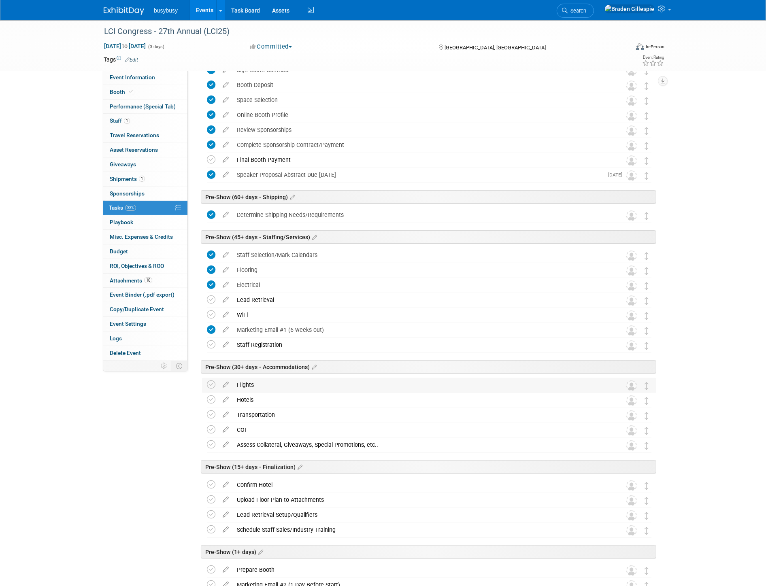
scroll to position [90, 0]
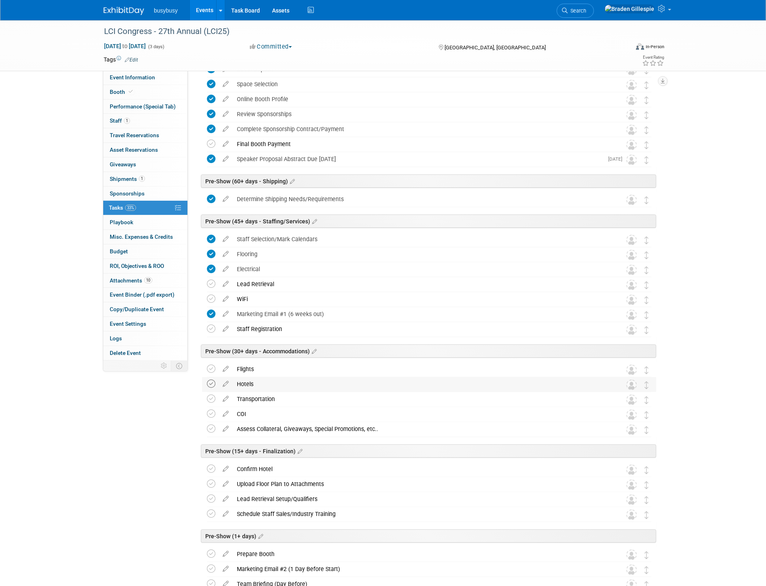
click at [208, 384] on icon at bounding box center [211, 384] width 8 height 8
click at [208, 370] on icon at bounding box center [211, 369] width 8 height 8
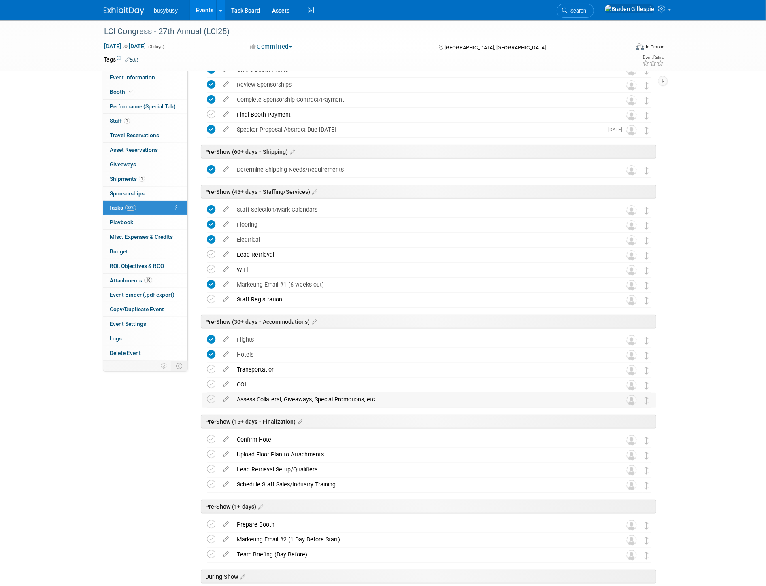
scroll to position [135, 0]
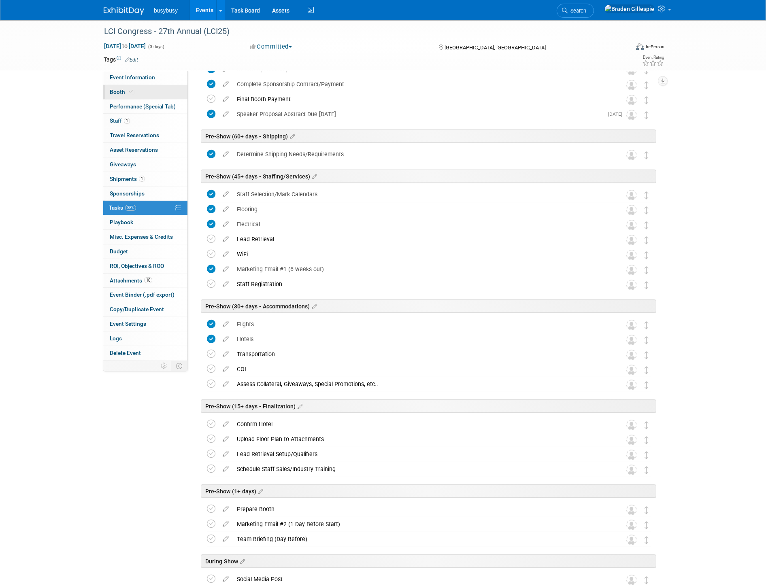
click at [134, 92] on link "Booth" at bounding box center [145, 92] width 84 height 14
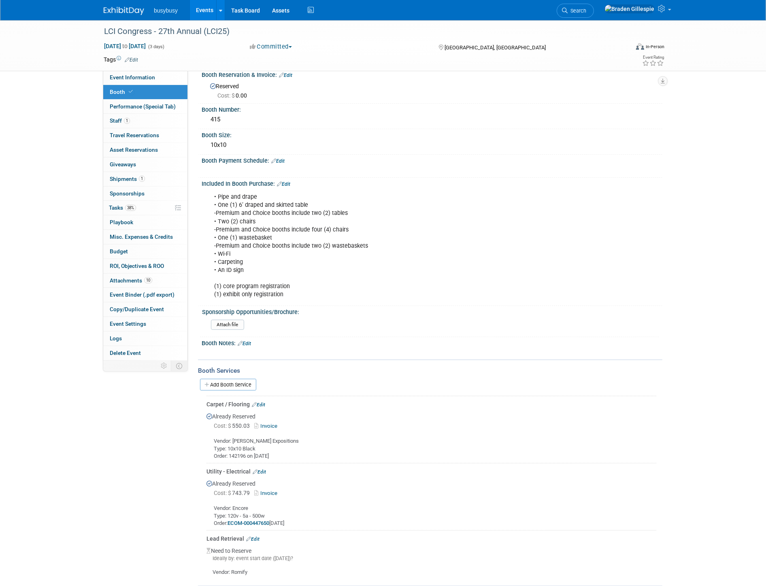
scroll to position [146, 0]
